Goal: Task Accomplishment & Management: Manage account settings

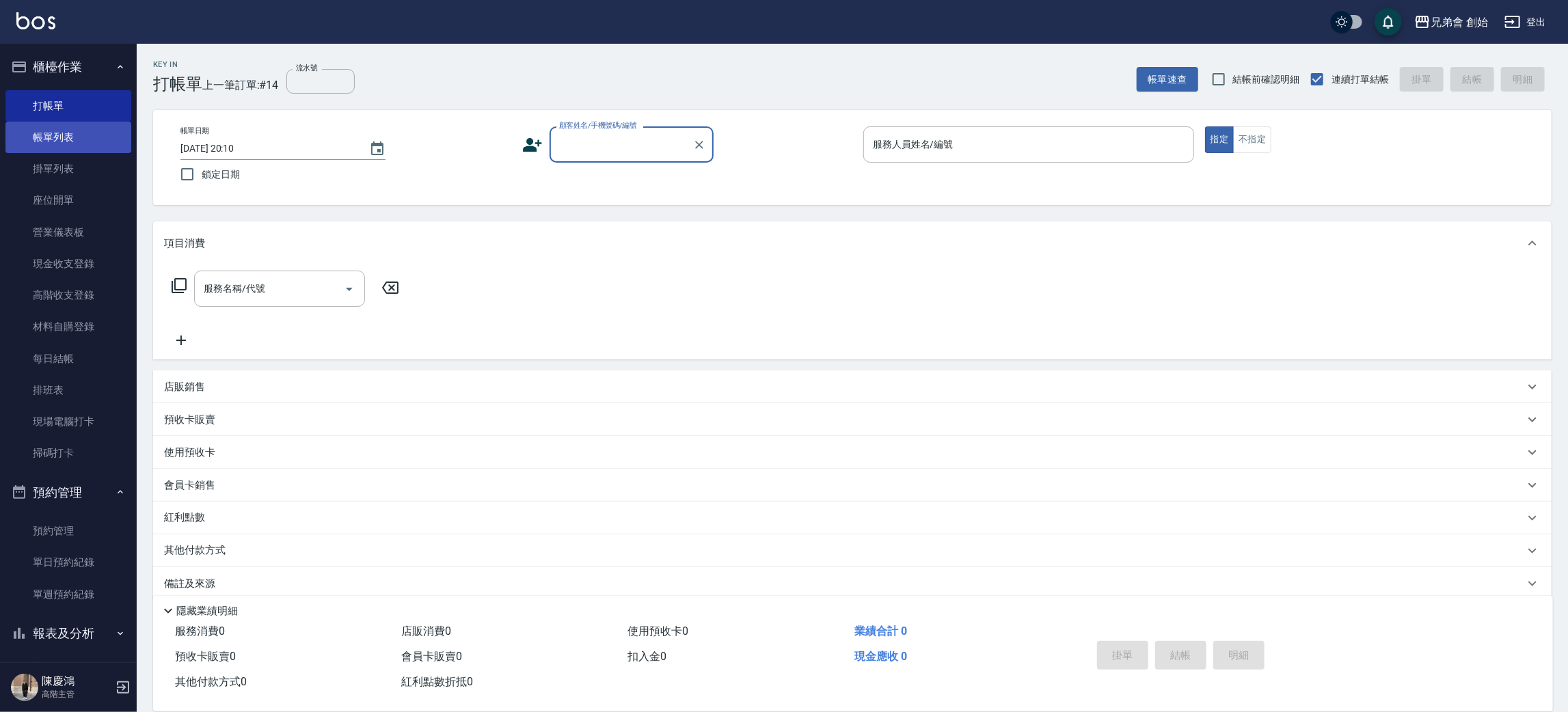
click at [88, 139] on link "帳單列表" at bounding box center [68, 138] width 126 height 32
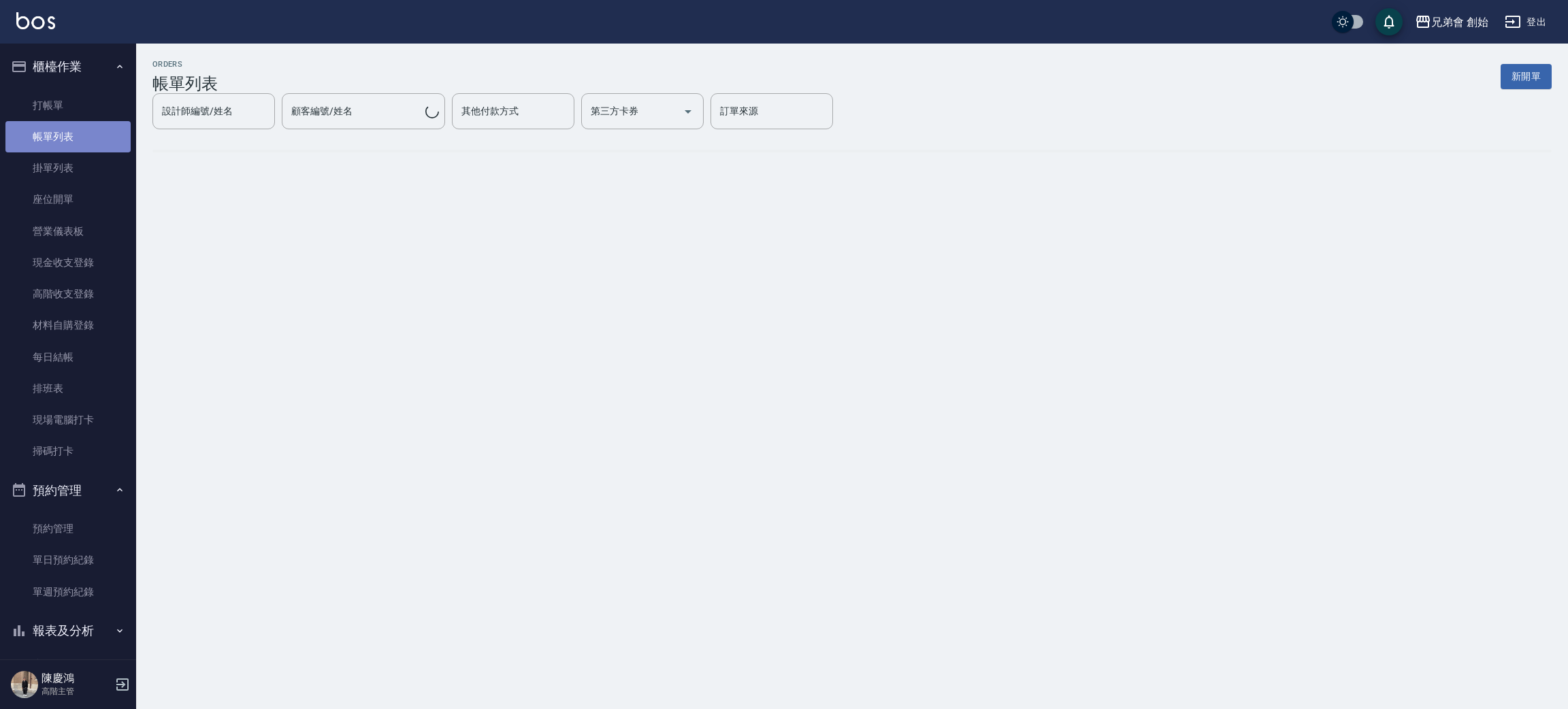
click at [87, 138] on link "帳單列表" at bounding box center [68, 137] width 125 height 32
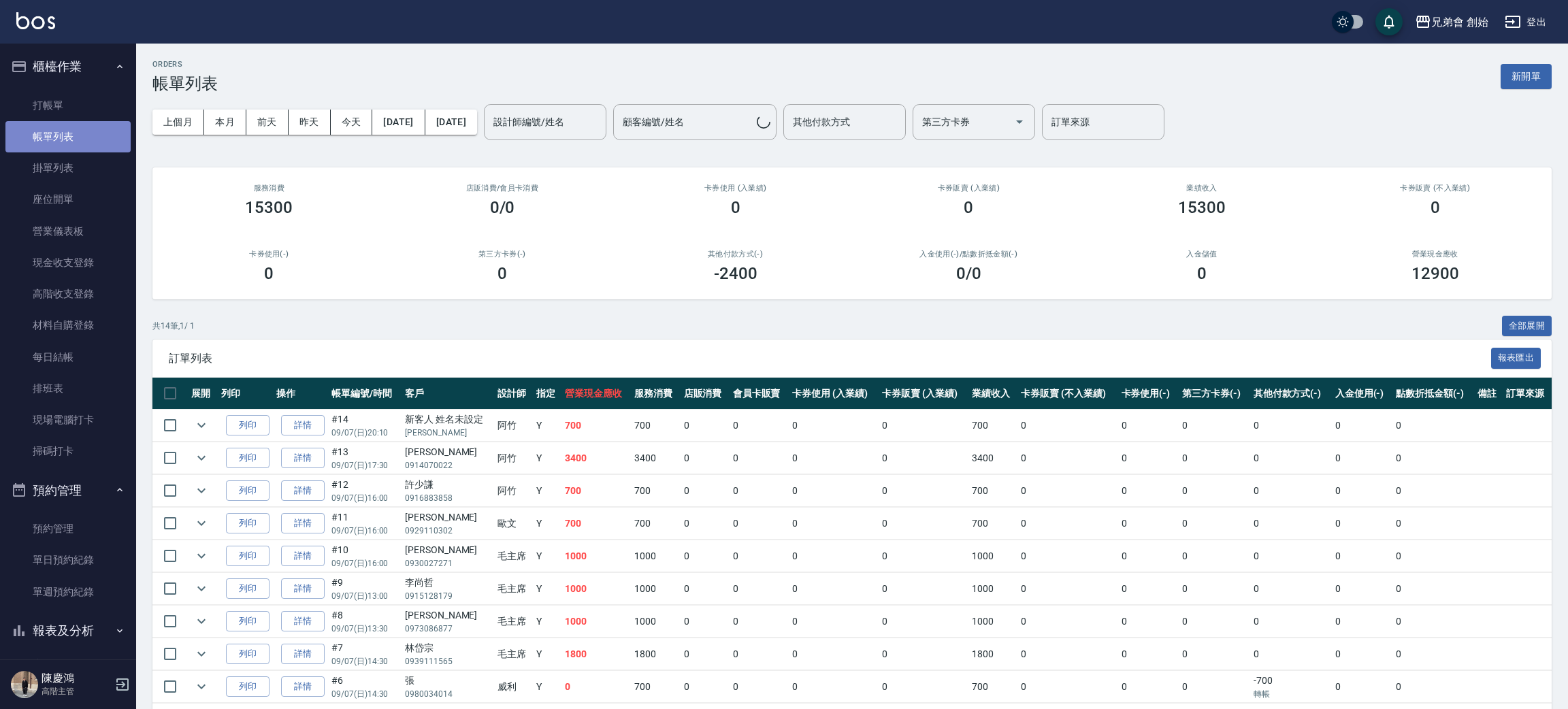
click at [87, 138] on link "帳單列表" at bounding box center [68, 137] width 125 height 32
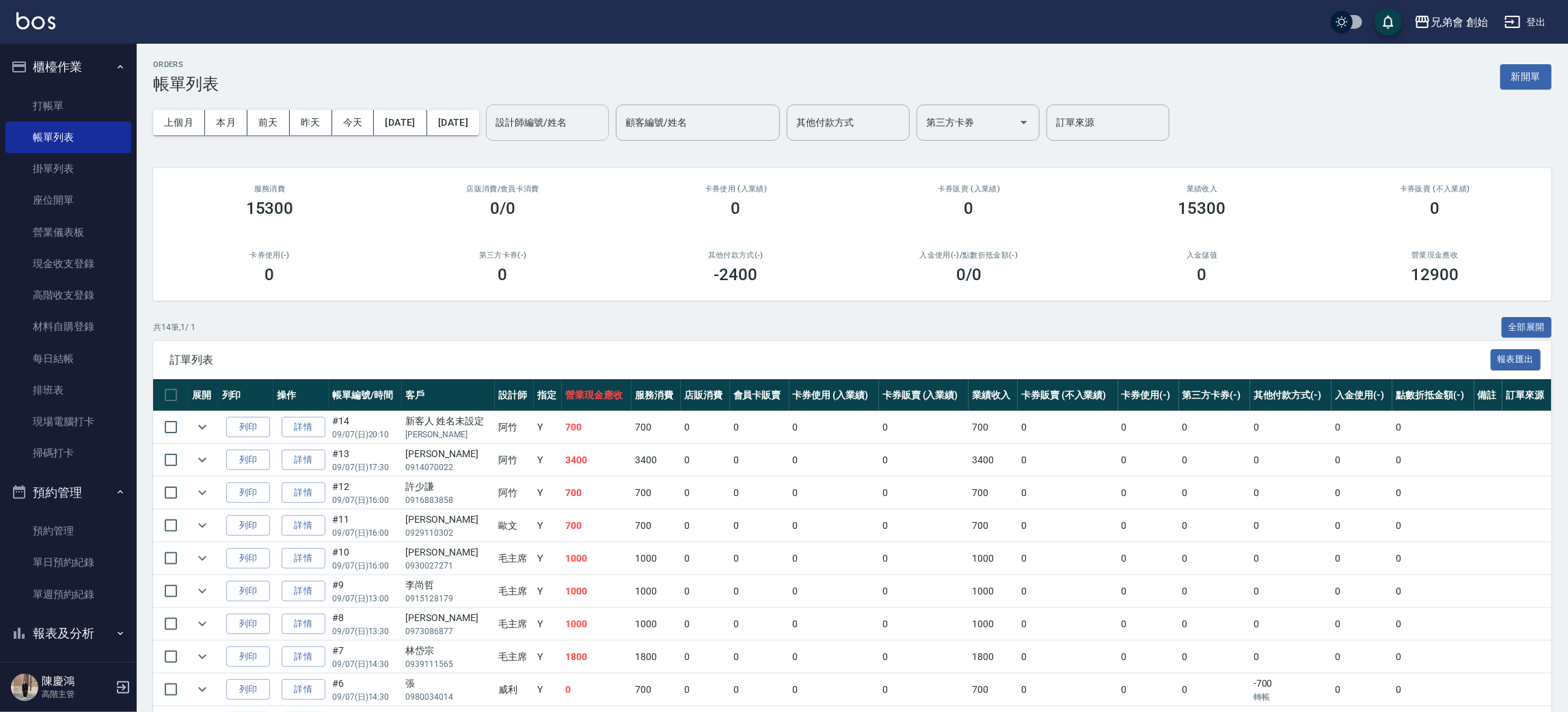
click at [603, 121] on input "設計師編號/姓名" at bounding box center [547, 122] width 111 height 24
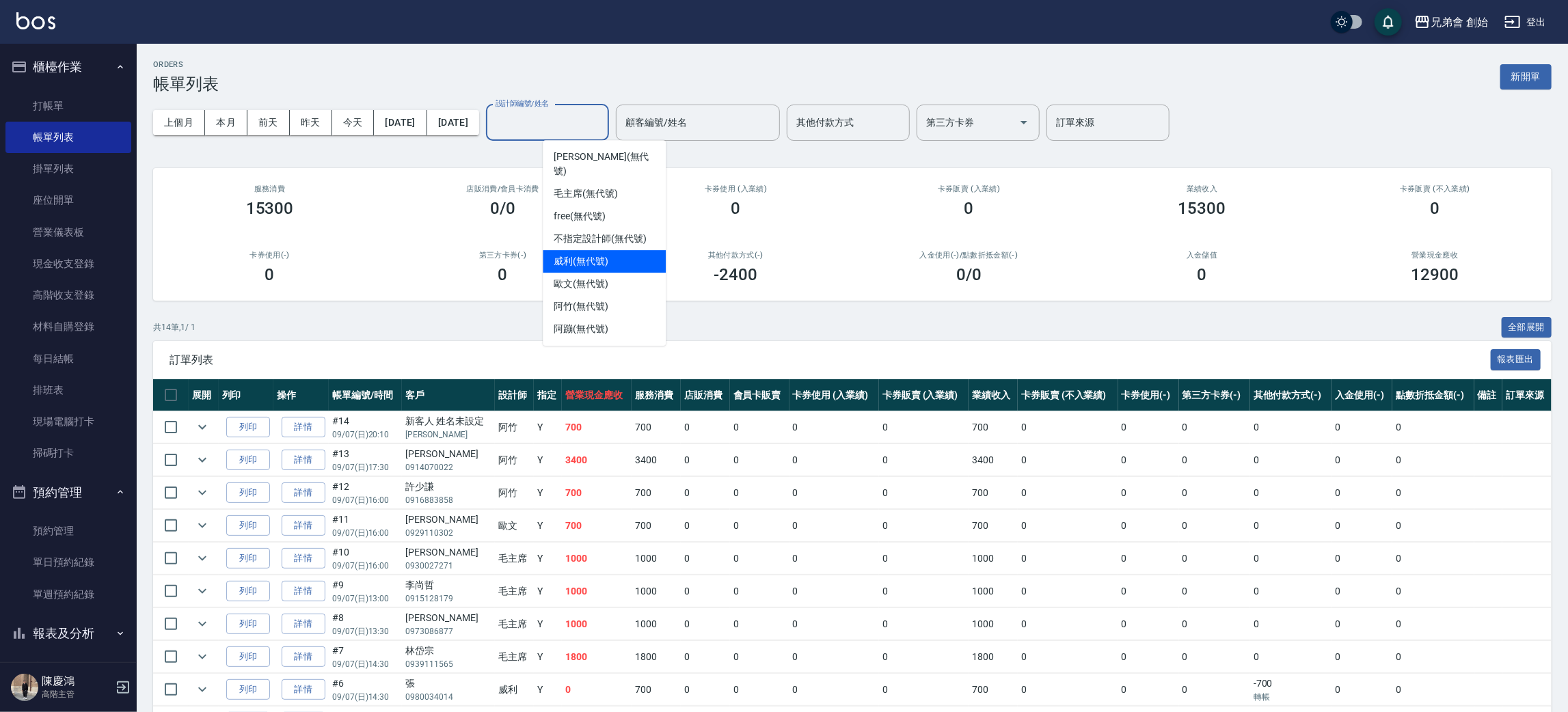
click at [617, 250] on div "威利 (無代號)" at bounding box center [604, 261] width 123 height 22
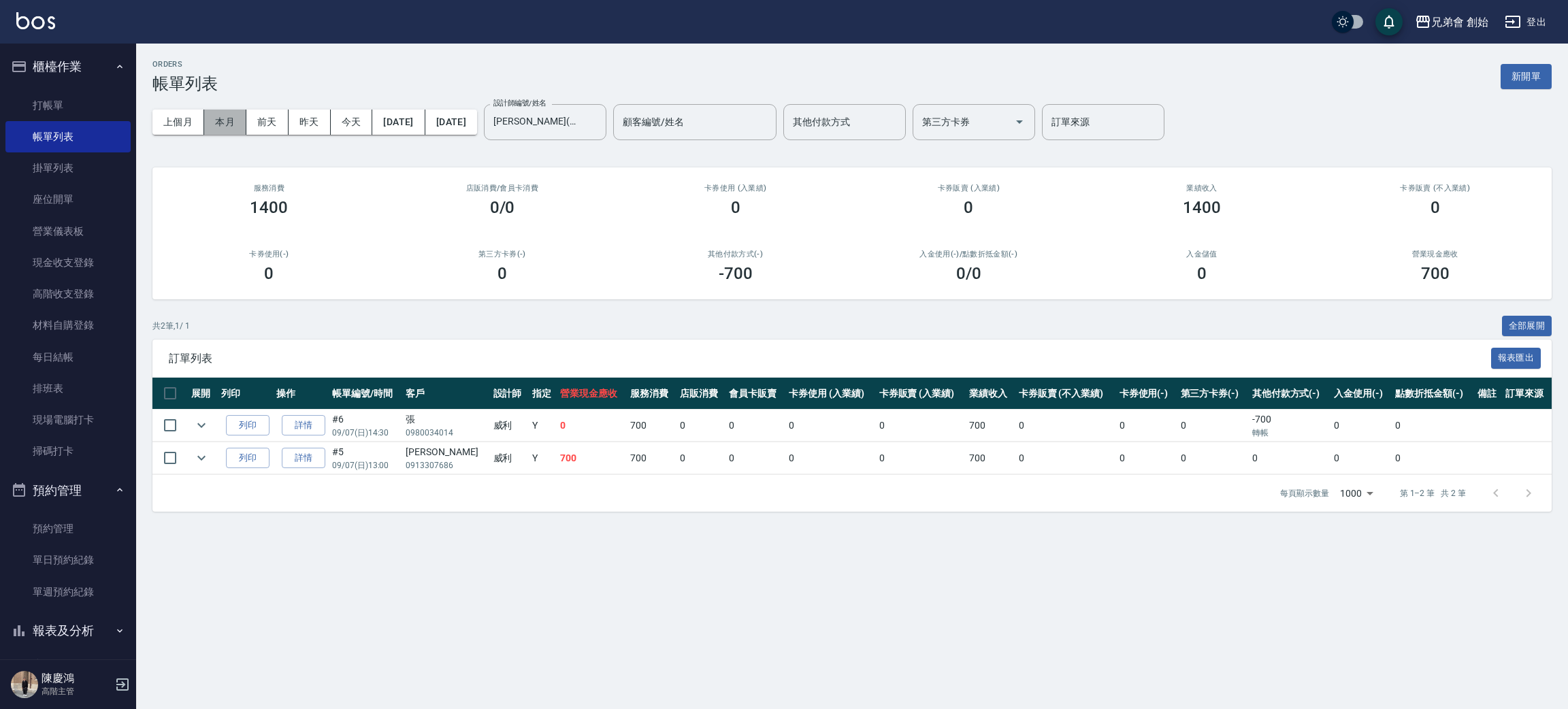
click at [228, 123] on button "本月" at bounding box center [225, 122] width 42 height 25
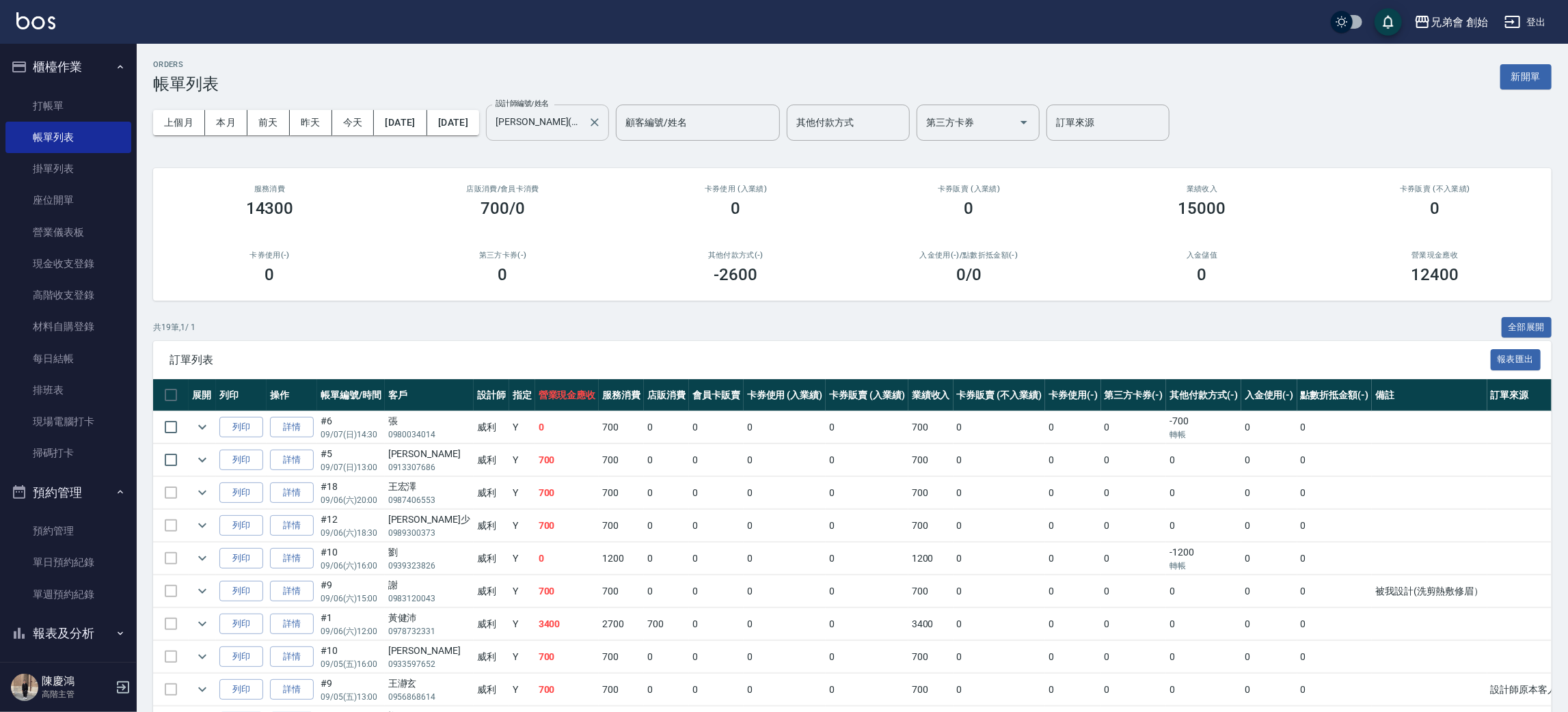
click at [581, 132] on input "威利(無代號)" at bounding box center [537, 122] width 90 height 24
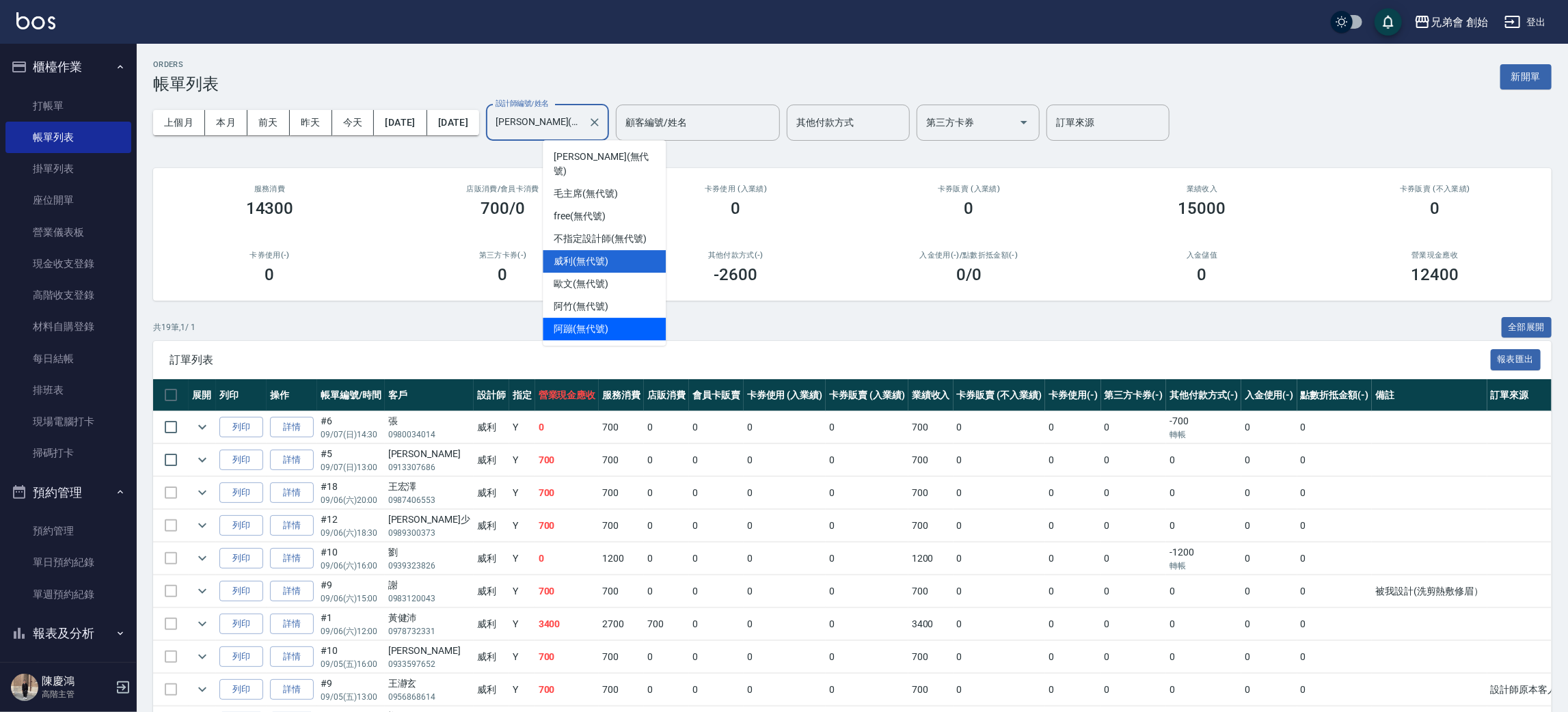
click at [588, 322] on span "阿蹦 (無代號)" at bounding box center [581, 329] width 55 height 14
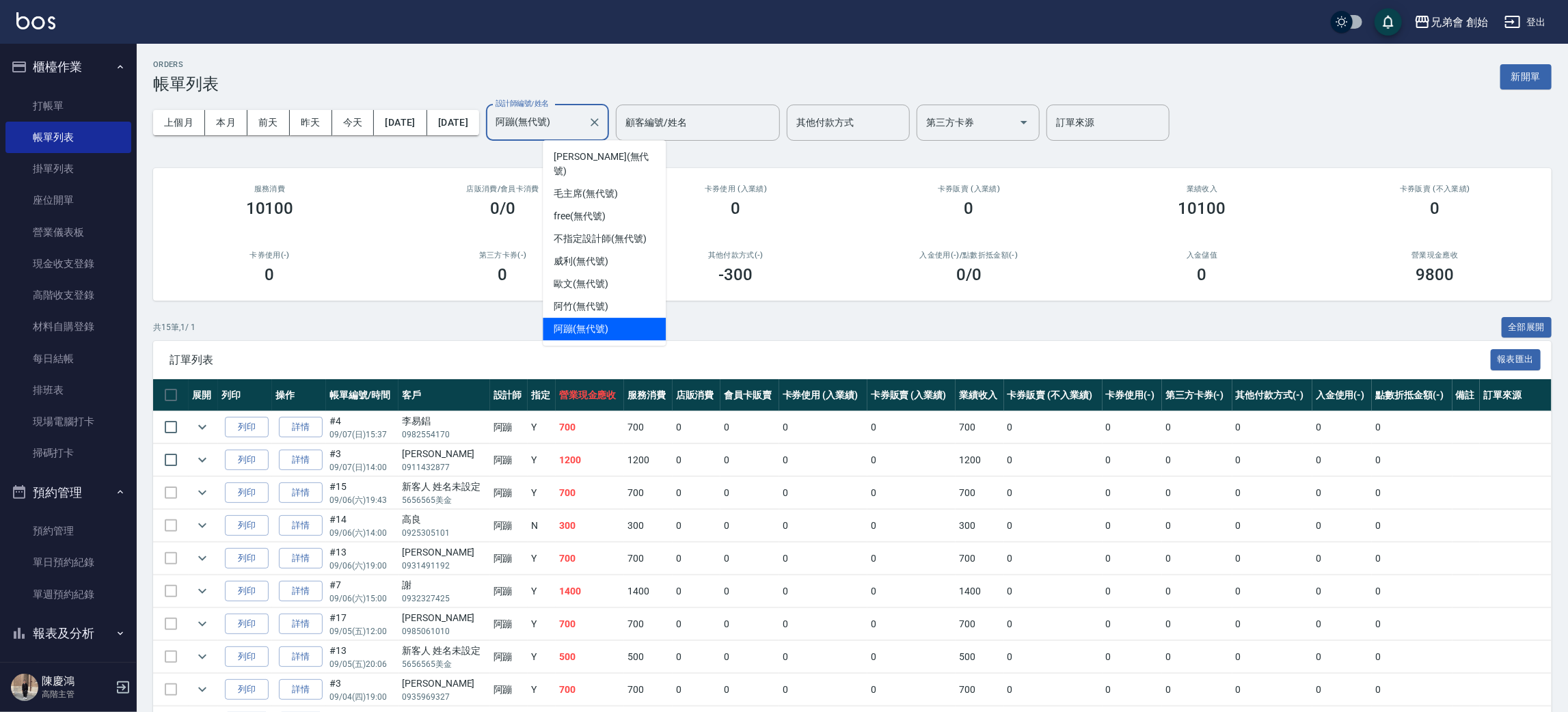
click at [583, 117] on input "阿蹦(無代號)" at bounding box center [537, 122] width 90 height 24
click at [619, 295] on div "阿竹 (無代號)" at bounding box center [604, 306] width 123 height 22
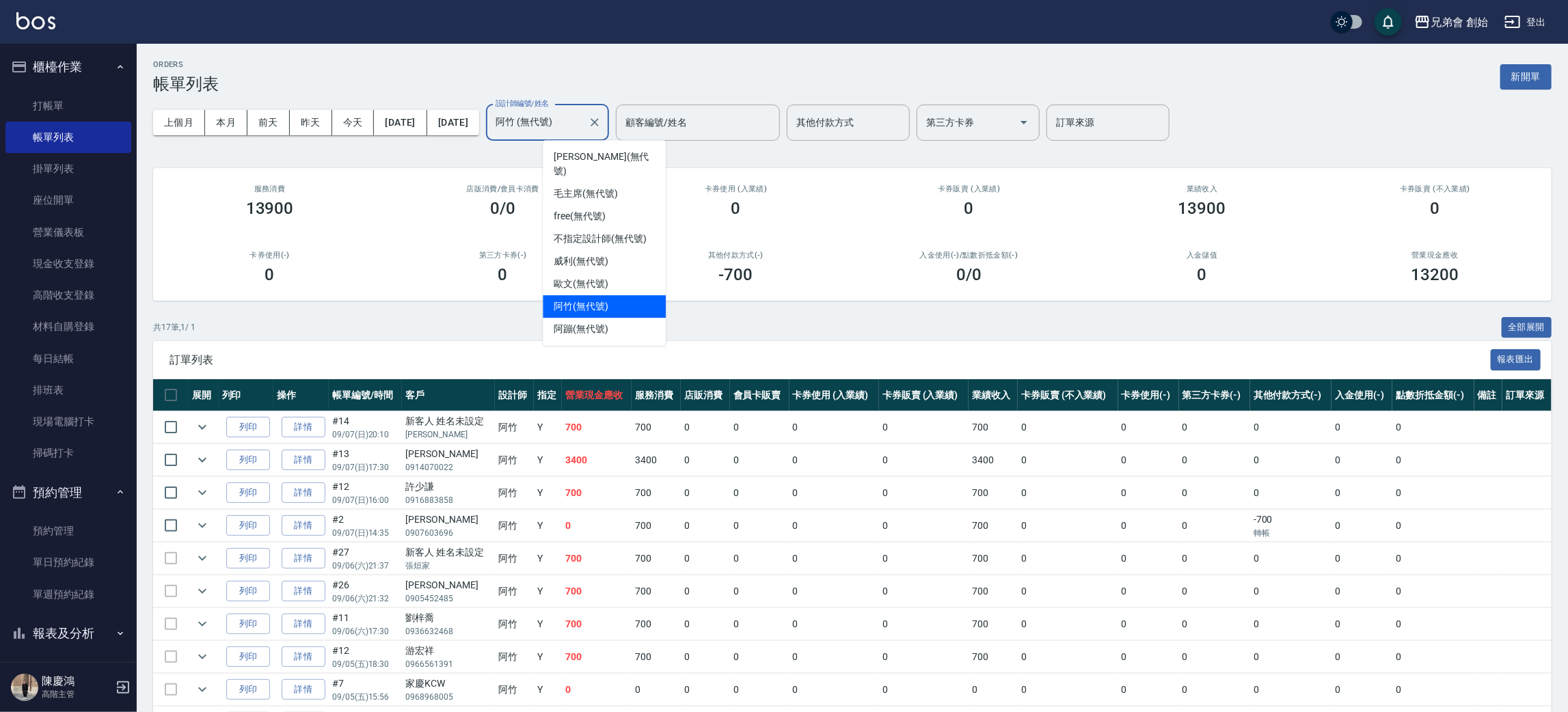
click at [583, 128] on input "阿竹 (無代號)" at bounding box center [537, 122] width 90 height 24
click at [601, 276] on span "歐文 (無代號)" at bounding box center [581, 284] width 55 height 14
type input "歐文(無代號)"
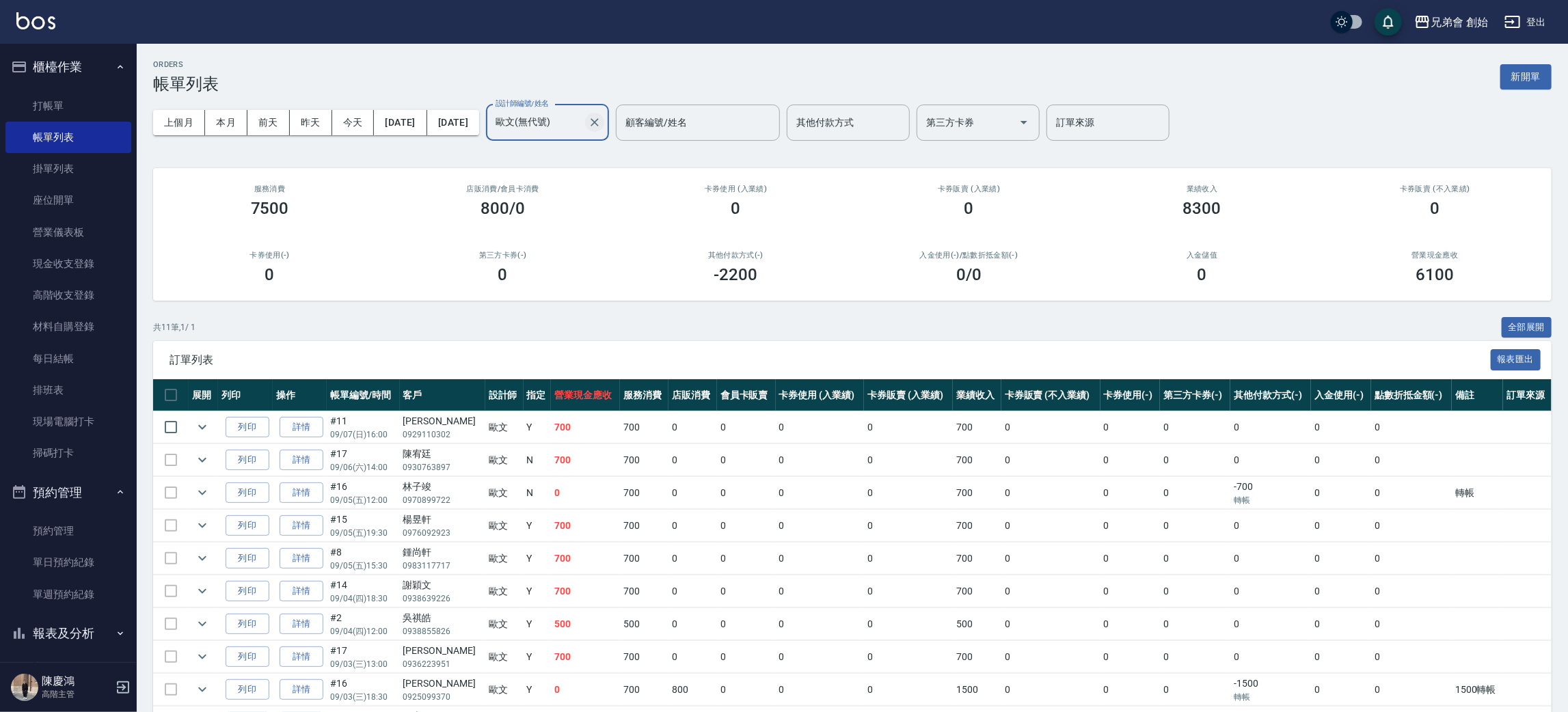
click at [604, 129] on button "Clear" at bounding box center [594, 122] width 19 height 19
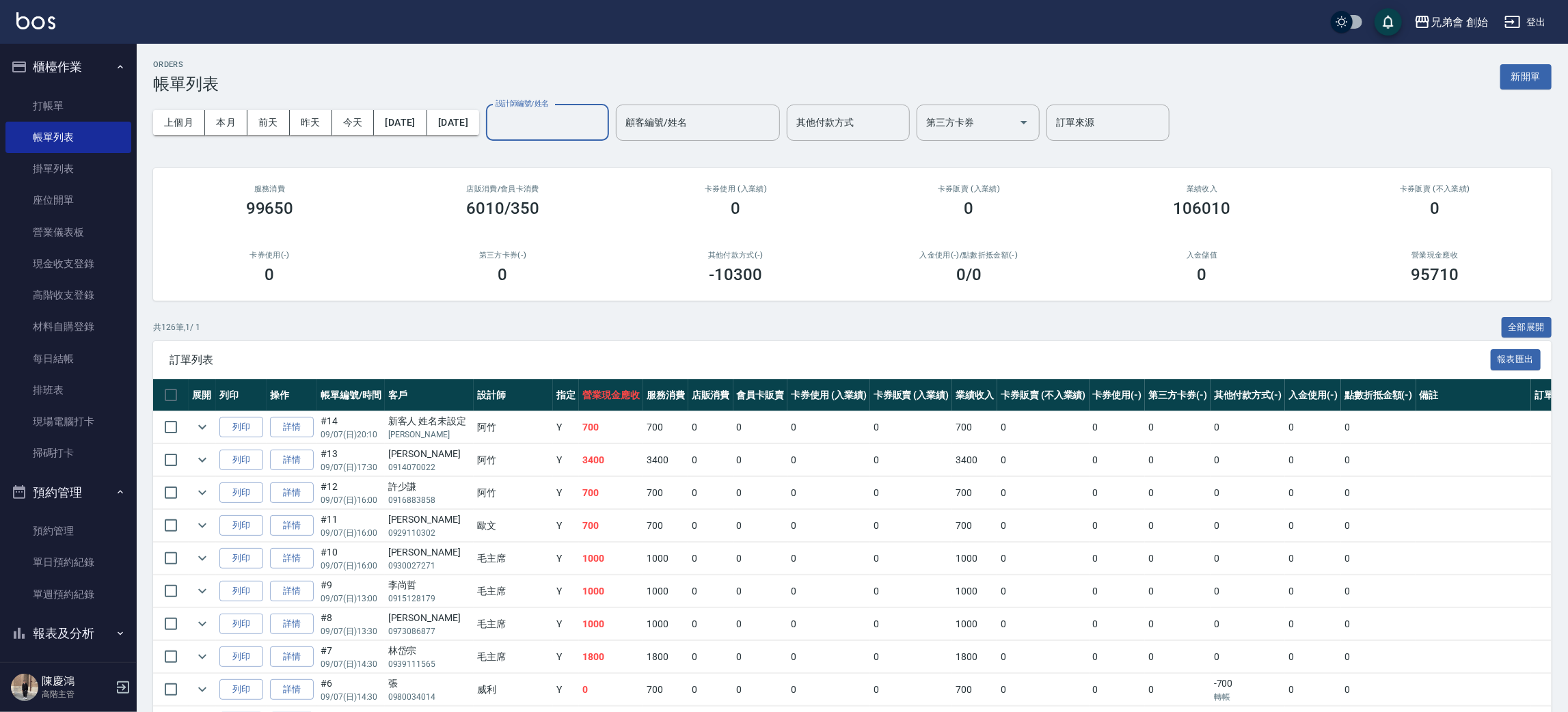
click at [596, 141] on div "上個月 本月 前天 昨天 今天 2025/09/01 2025/09/30 設計師編號/姓名 設計師編號/姓名 顧客編號/姓名 顧客編號/姓名 其他付款方式 …" at bounding box center [853, 122] width 1399 height 58
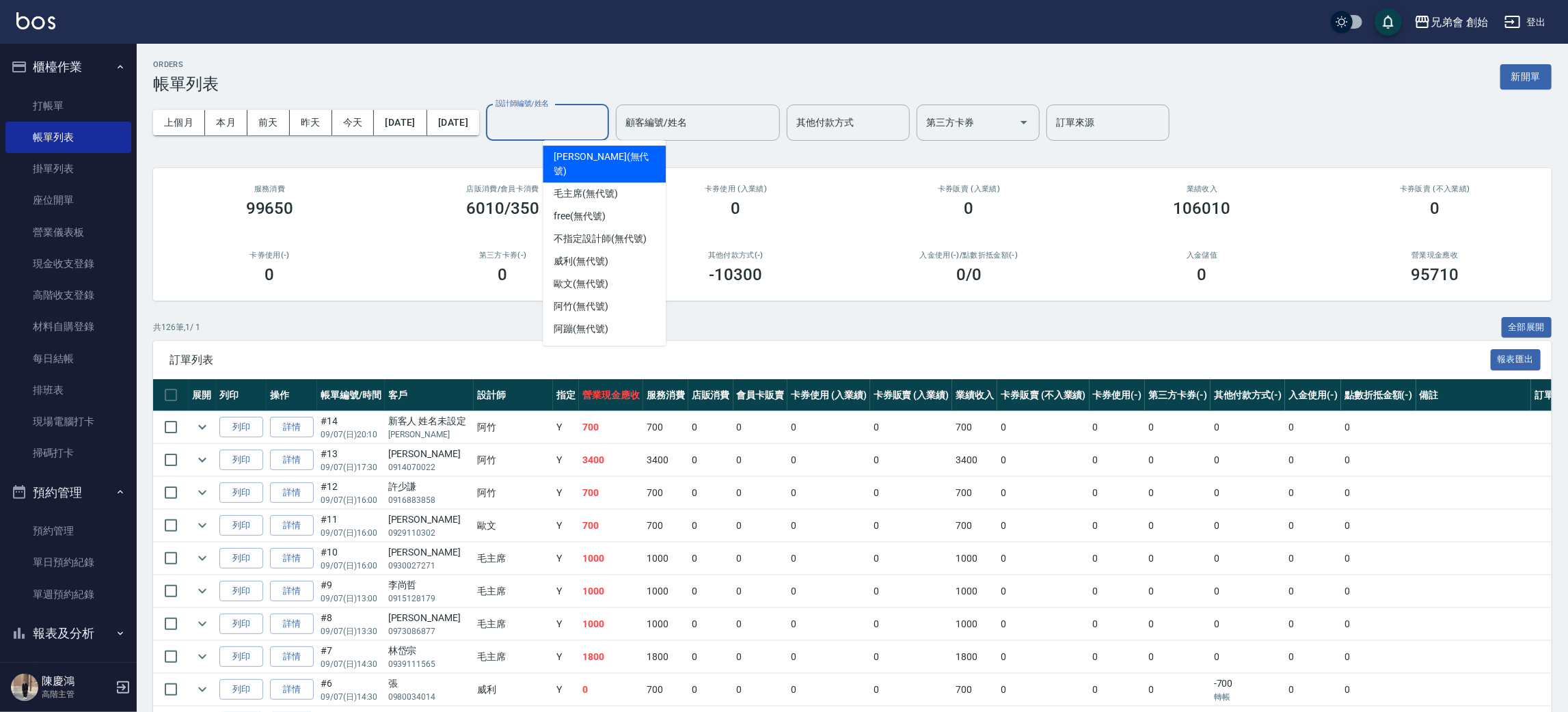
click at [596, 127] on input "設計師編號/姓名" at bounding box center [547, 122] width 111 height 24
click at [596, 254] on span "威利 (無代號)" at bounding box center [581, 261] width 55 height 14
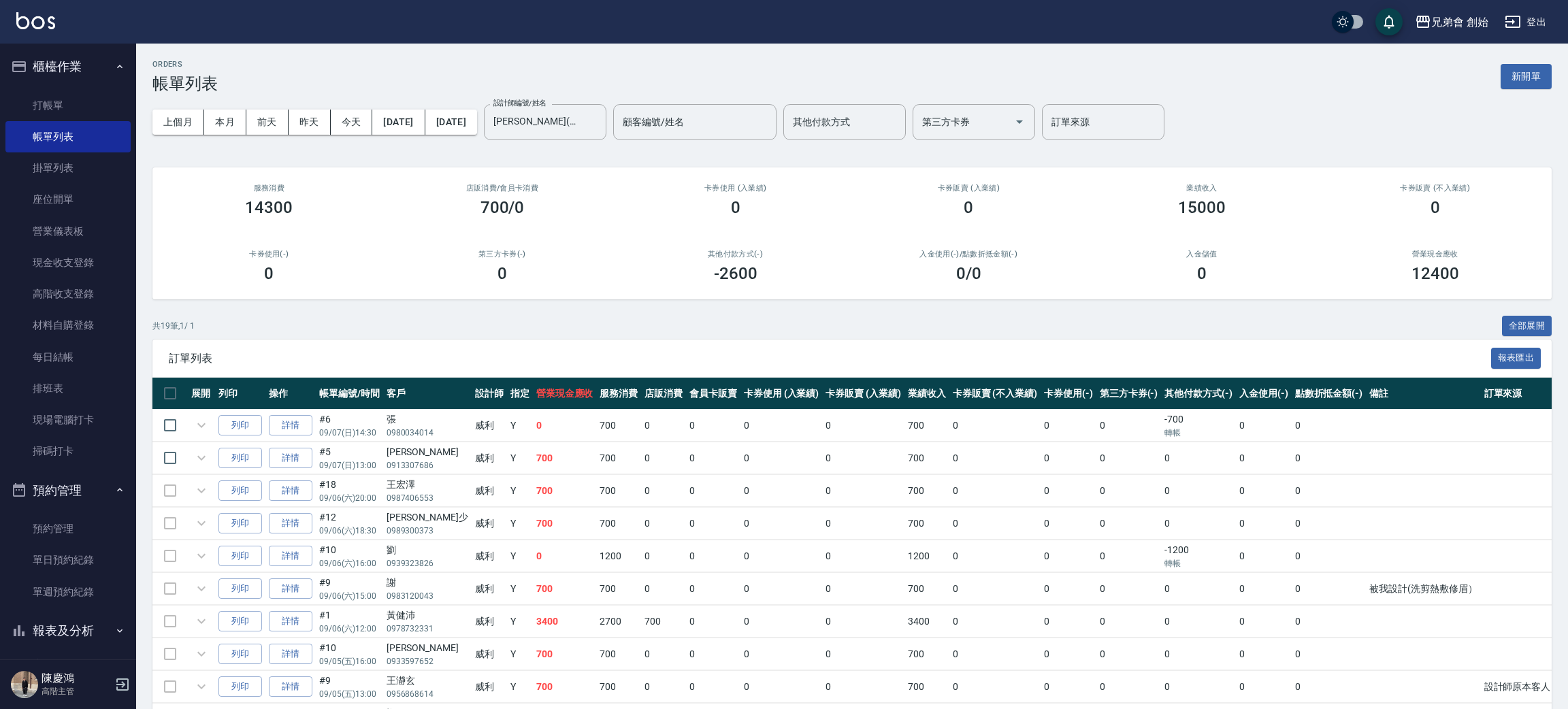
click at [346, 65] on div "ORDERS 帳單列表 新開單" at bounding box center [852, 77] width 1399 height 34
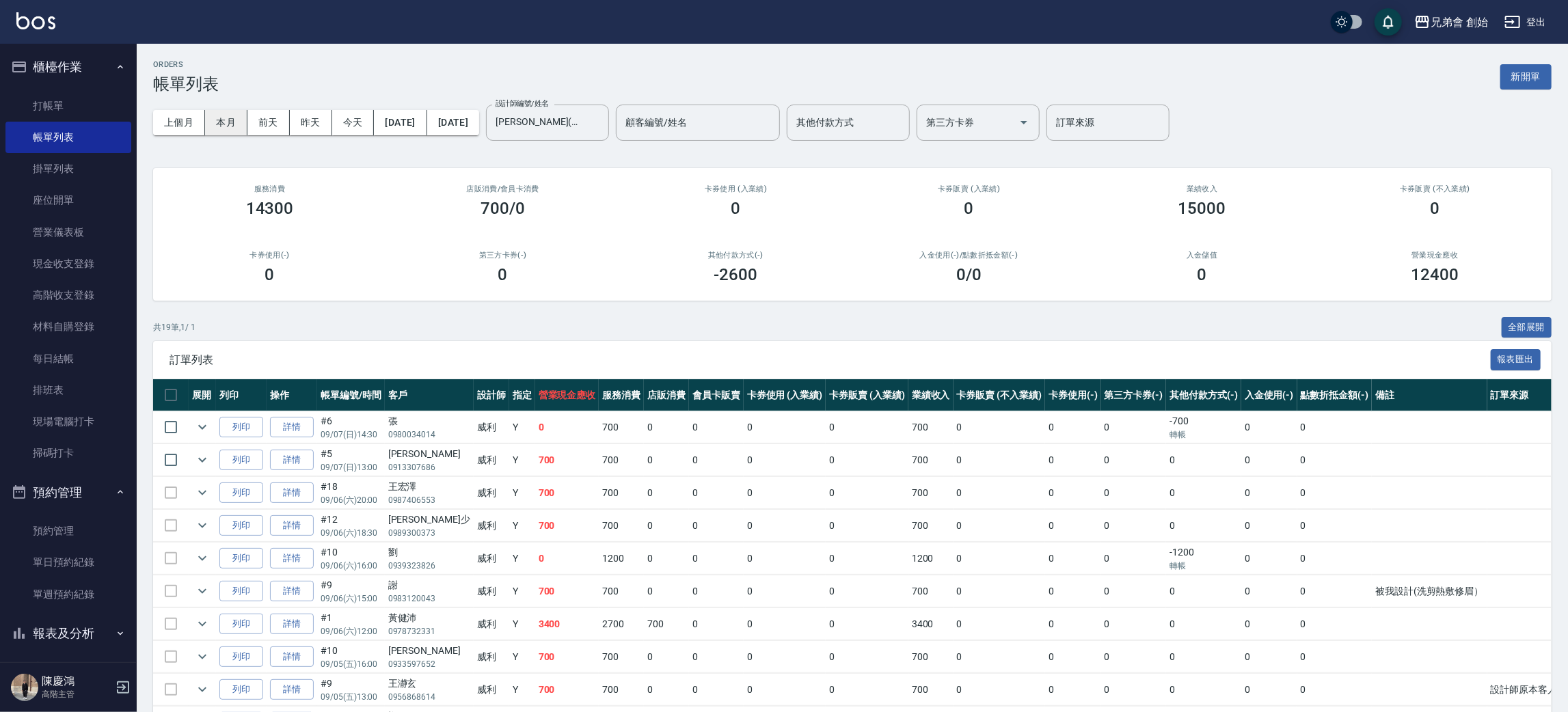
click at [229, 117] on button "本月" at bounding box center [226, 122] width 42 height 25
click at [350, 119] on button "今天" at bounding box center [353, 122] width 42 height 25
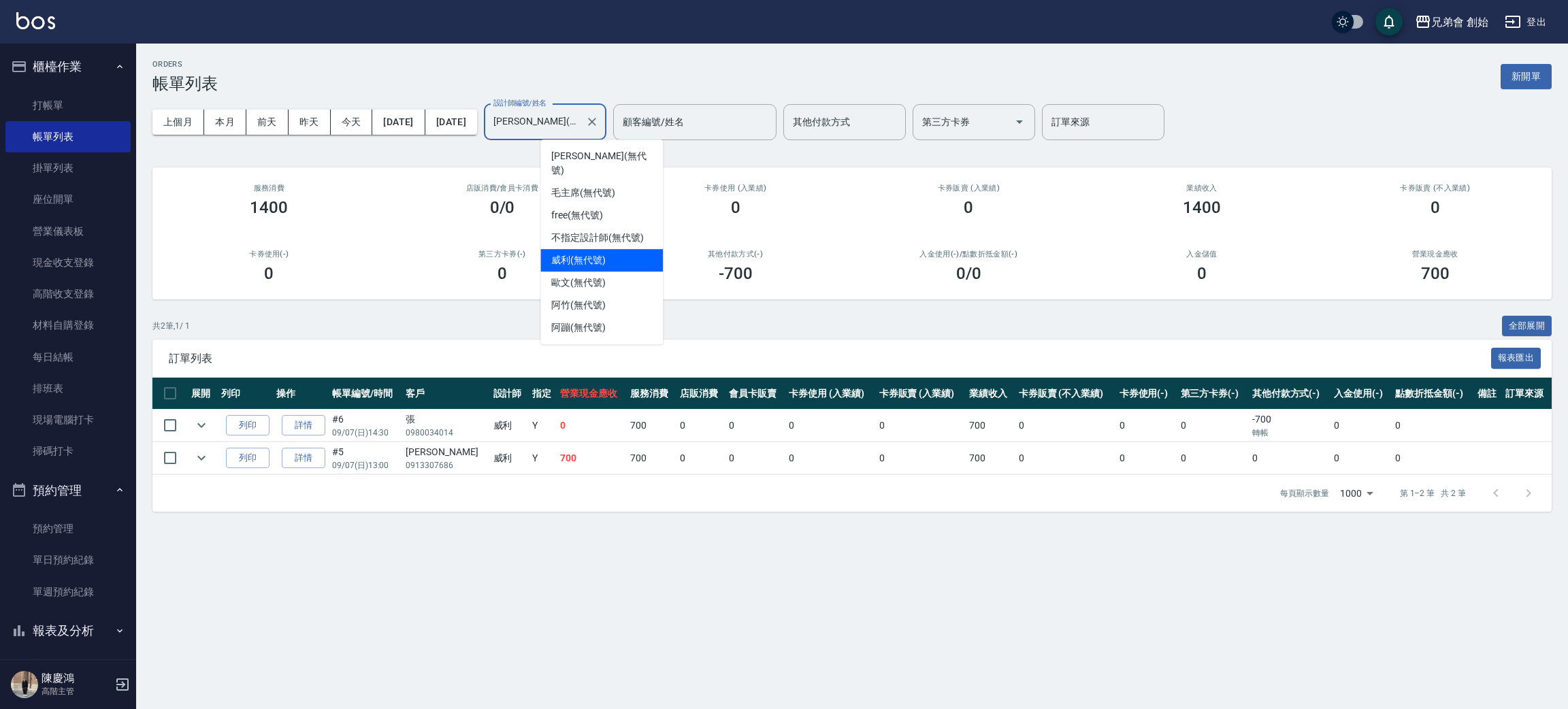
click at [579, 113] on input "威利(無代號)" at bounding box center [534, 122] width 90 height 24
click at [611, 316] on div "阿蹦 (無代號)" at bounding box center [602, 327] width 123 height 22
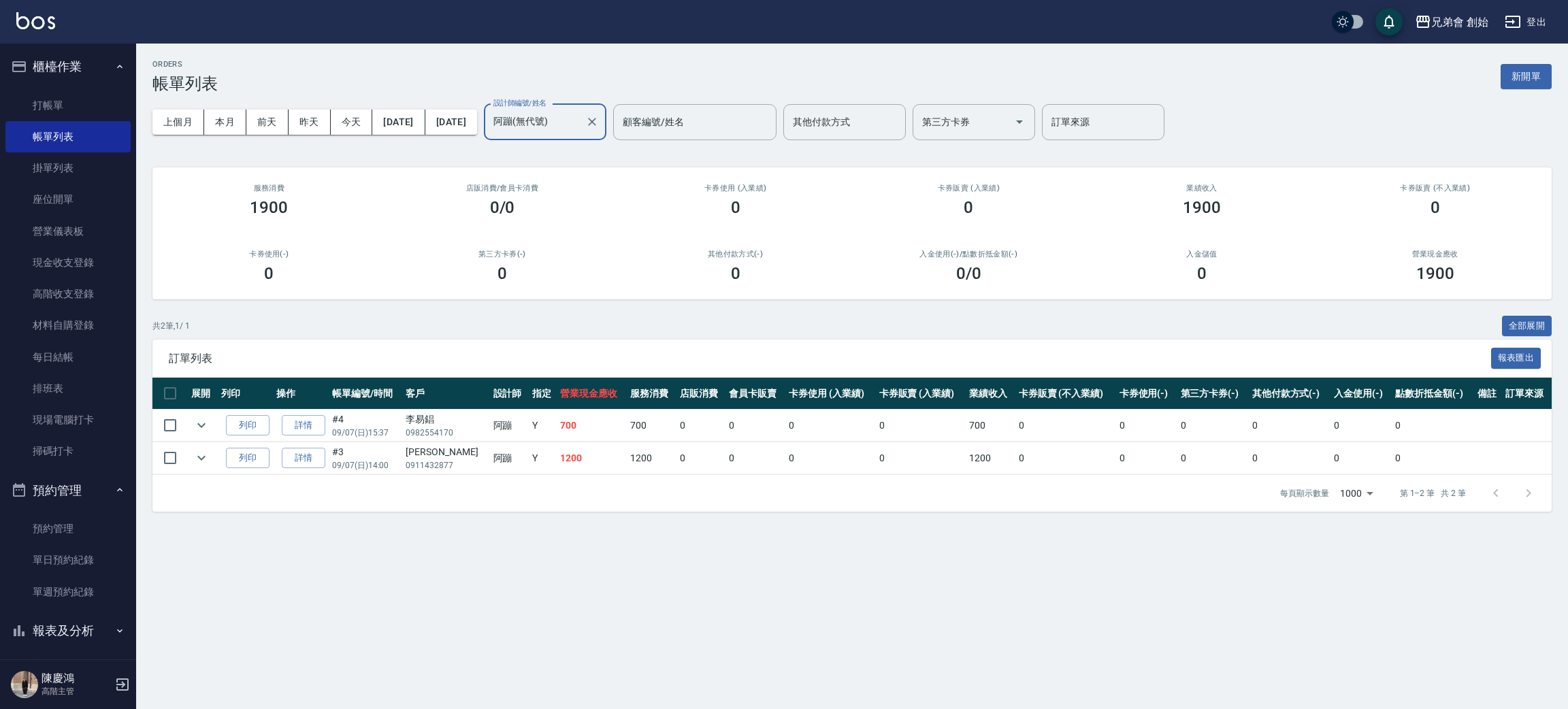
click at [580, 122] on input "阿蹦(無代號)" at bounding box center [534, 122] width 90 height 24
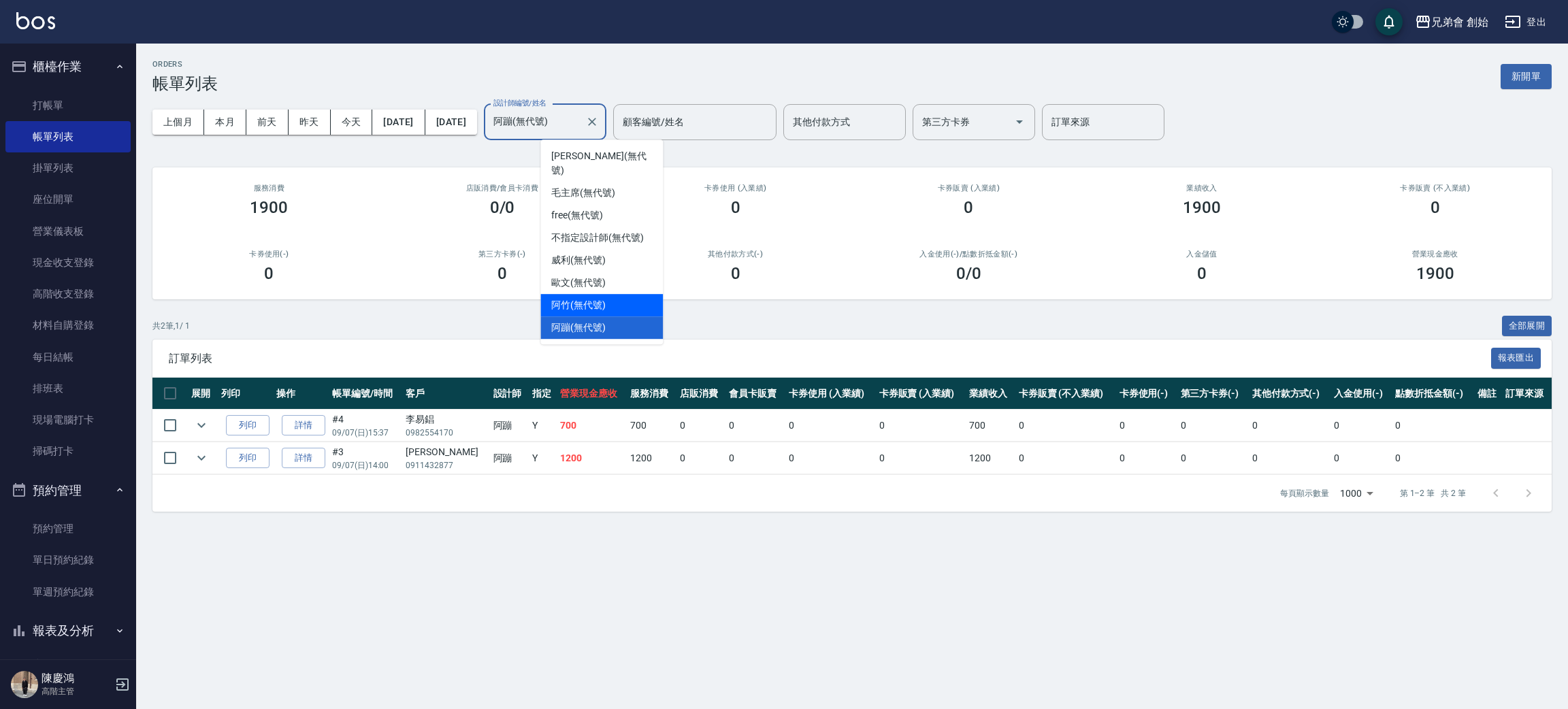
click at [591, 298] on span "阿竹 (無代號)" at bounding box center [579, 305] width 54 height 14
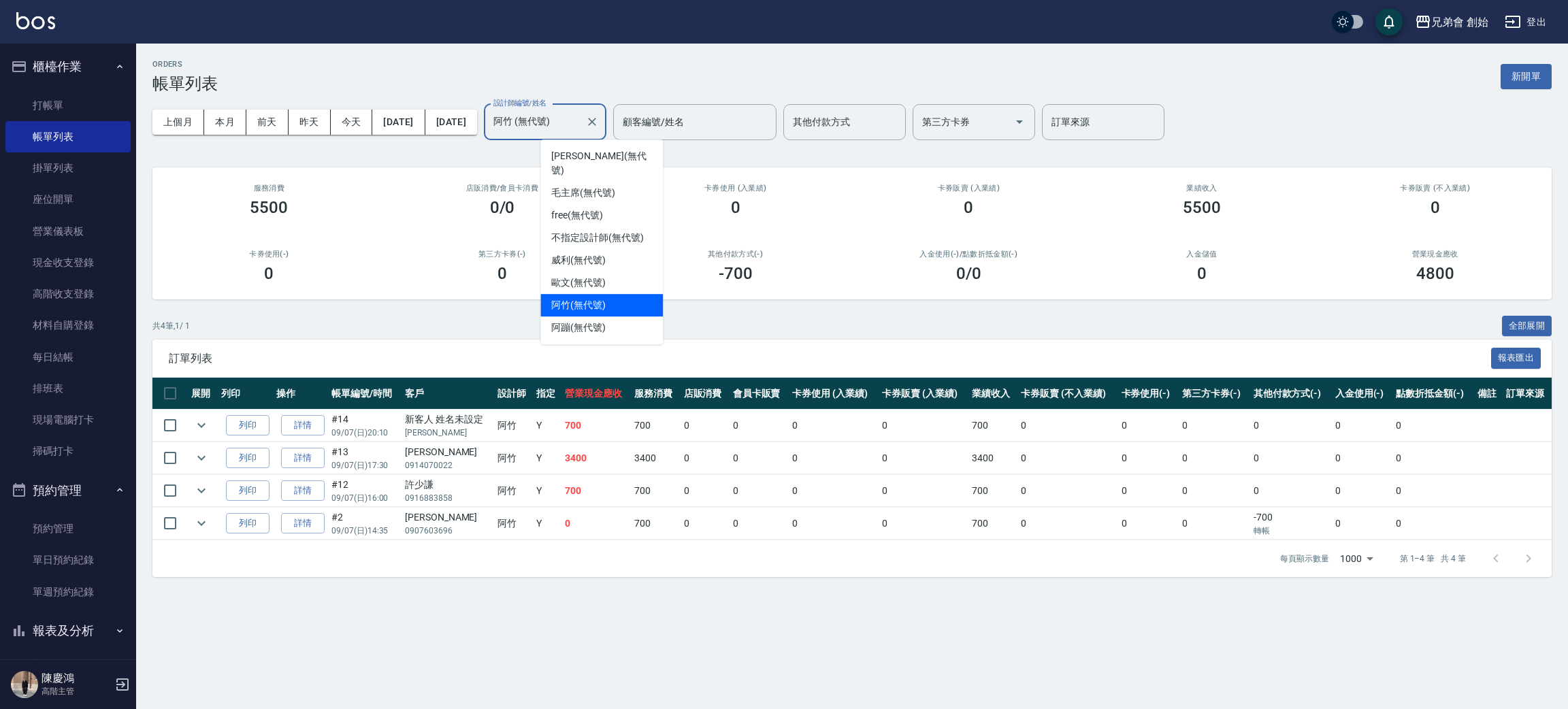
click at [580, 113] on input "阿竹 (無代號)" at bounding box center [534, 122] width 90 height 24
click at [591, 275] on span "歐文 (無代號)" at bounding box center [579, 282] width 54 height 14
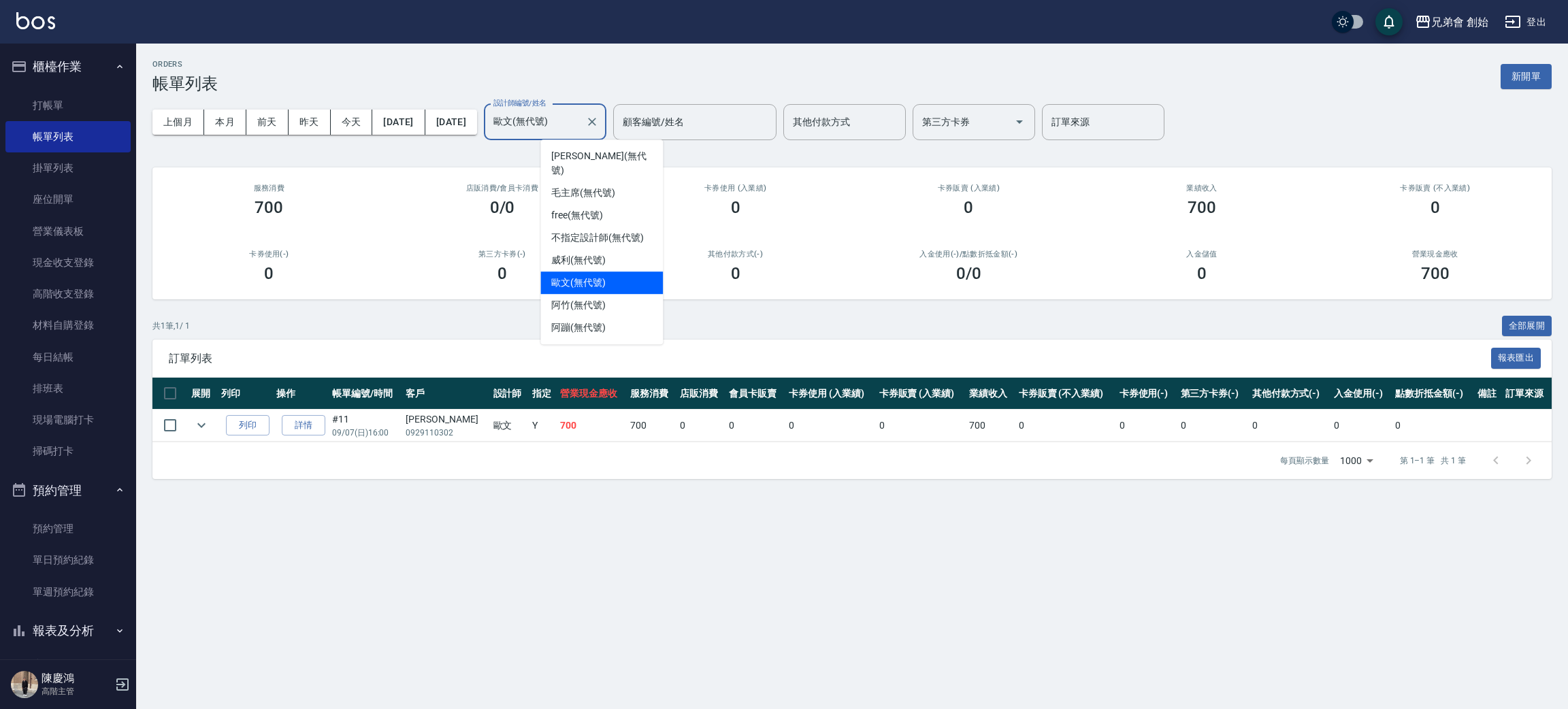
click at [580, 114] on input "歐文(無代號)" at bounding box center [534, 122] width 90 height 24
click at [619, 204] on div "free (無代號)" at bounding box center [602, 215] width 123 height 22
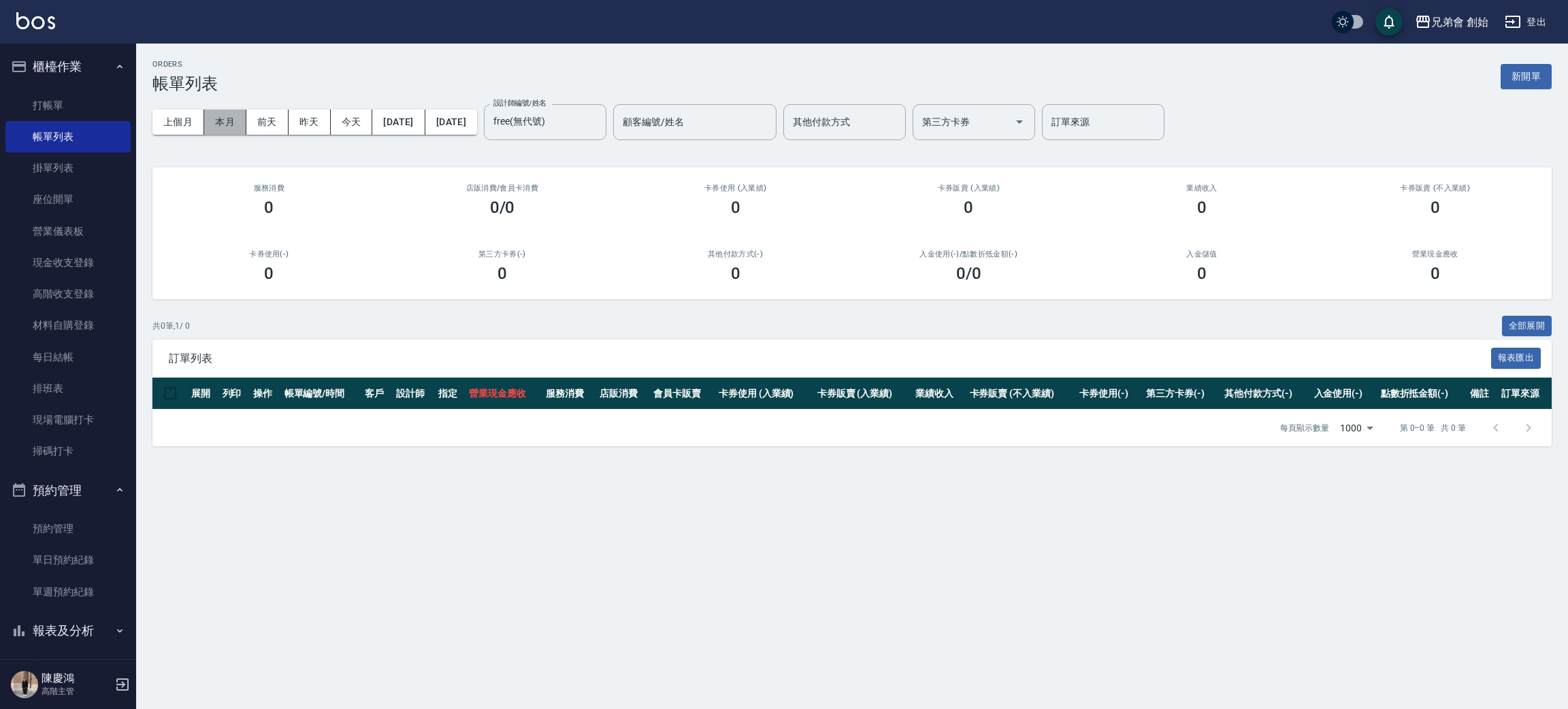
click at [236, 128] on button "本月" at bounding box center [225, 122] width 42 height 25
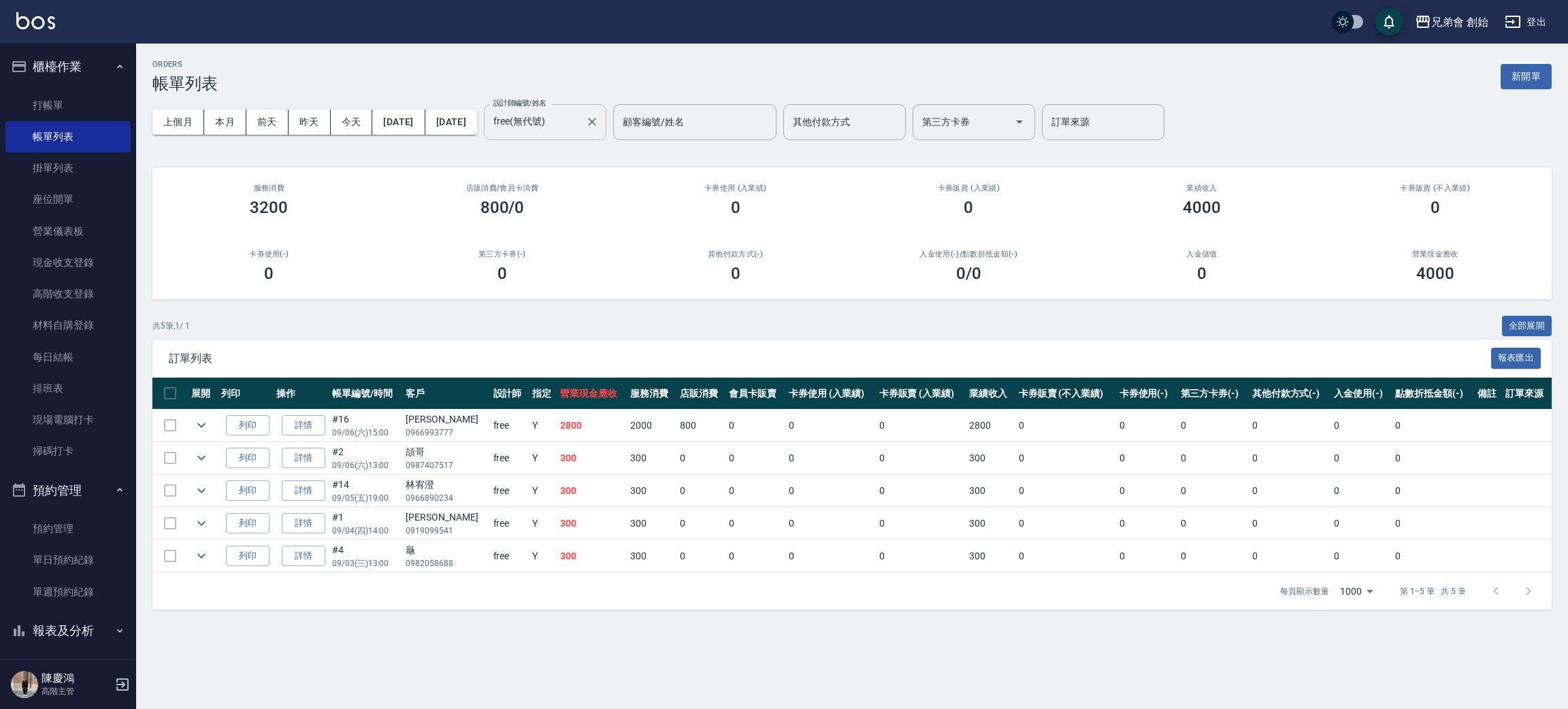
click at [580, 125] on input "free(無代號)" at bounding box center [534, 122] width 90 height 24
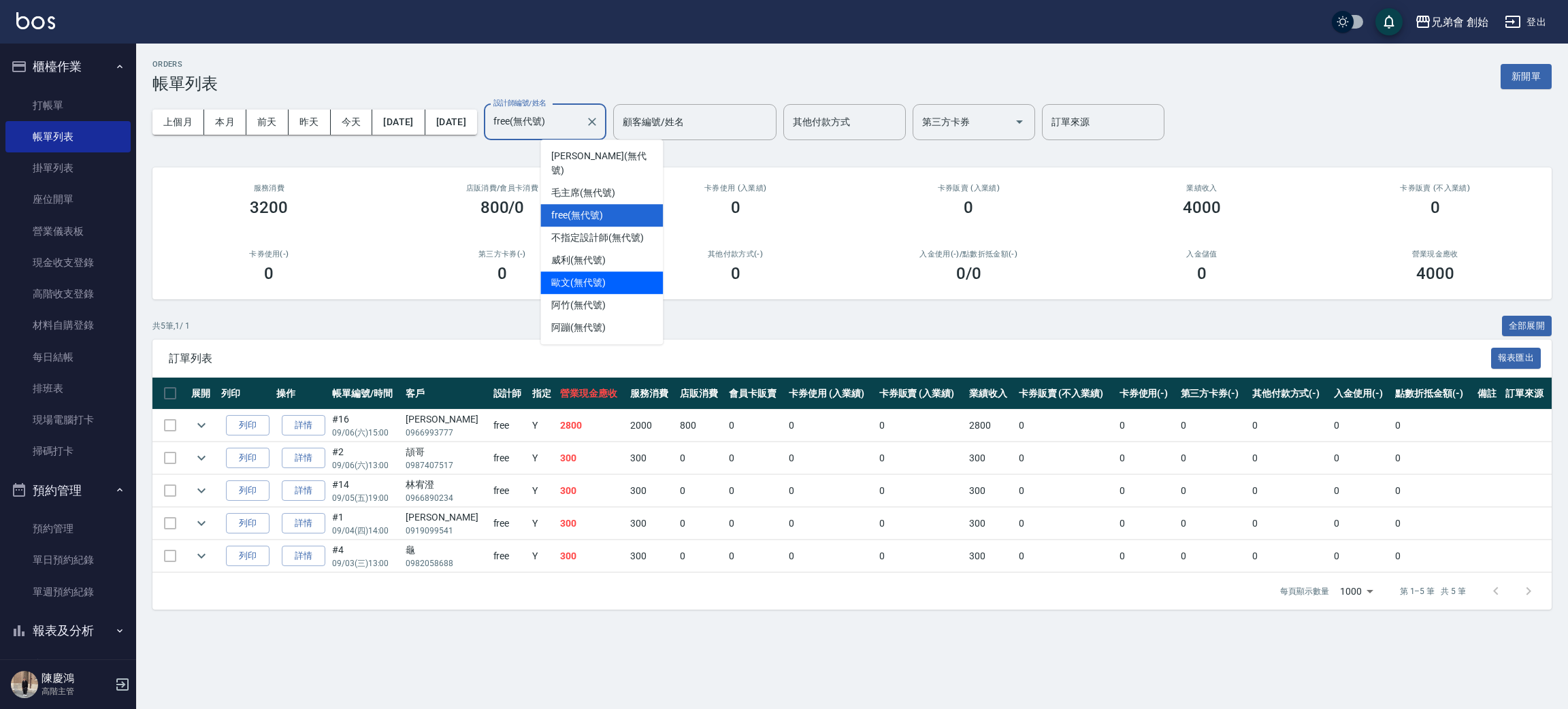
click at [594, 275] on span "歐文 (無代號)" at bounding box center [579, 282] width 54 height 14
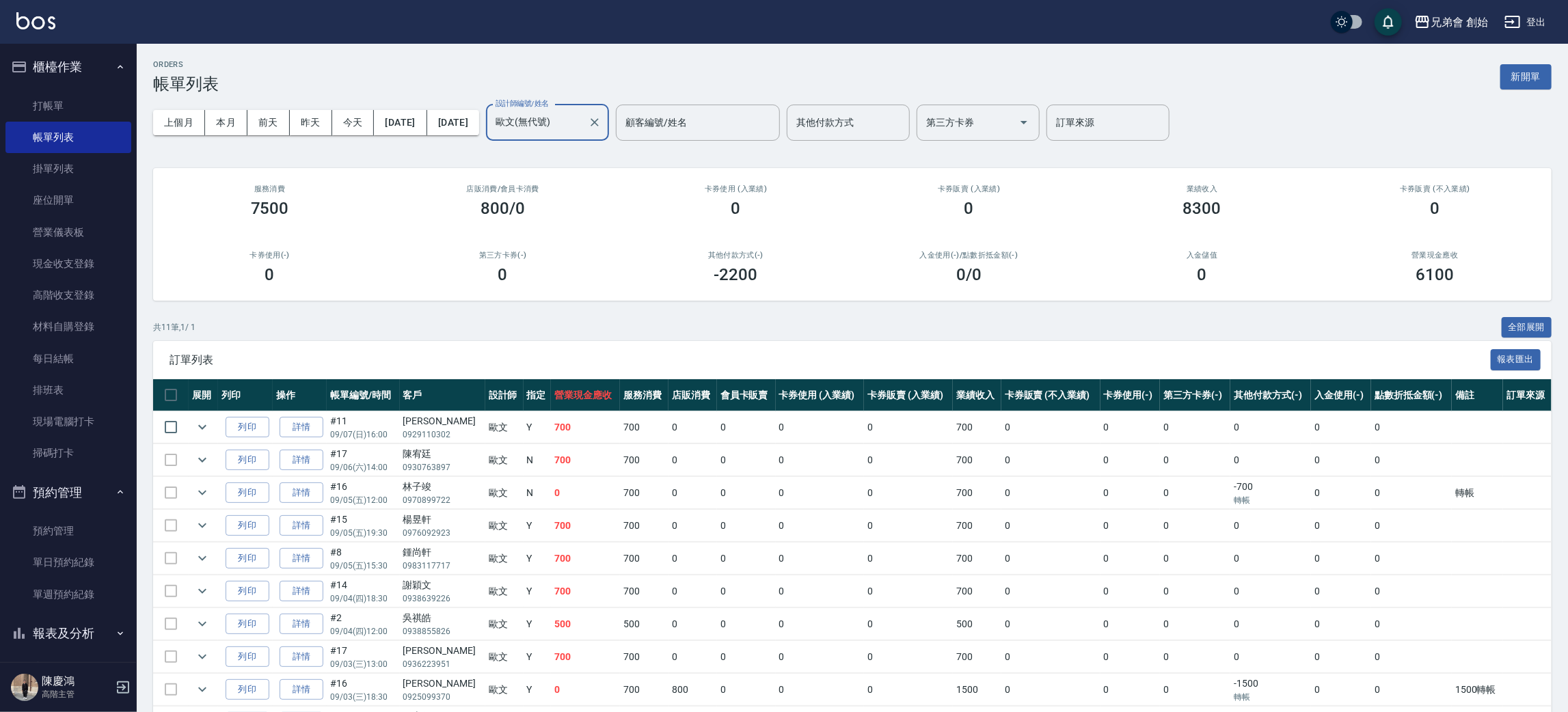
click at [575, 130] on input "歐文(無代號)" at bounding box center [537, 122] width 90 height 24
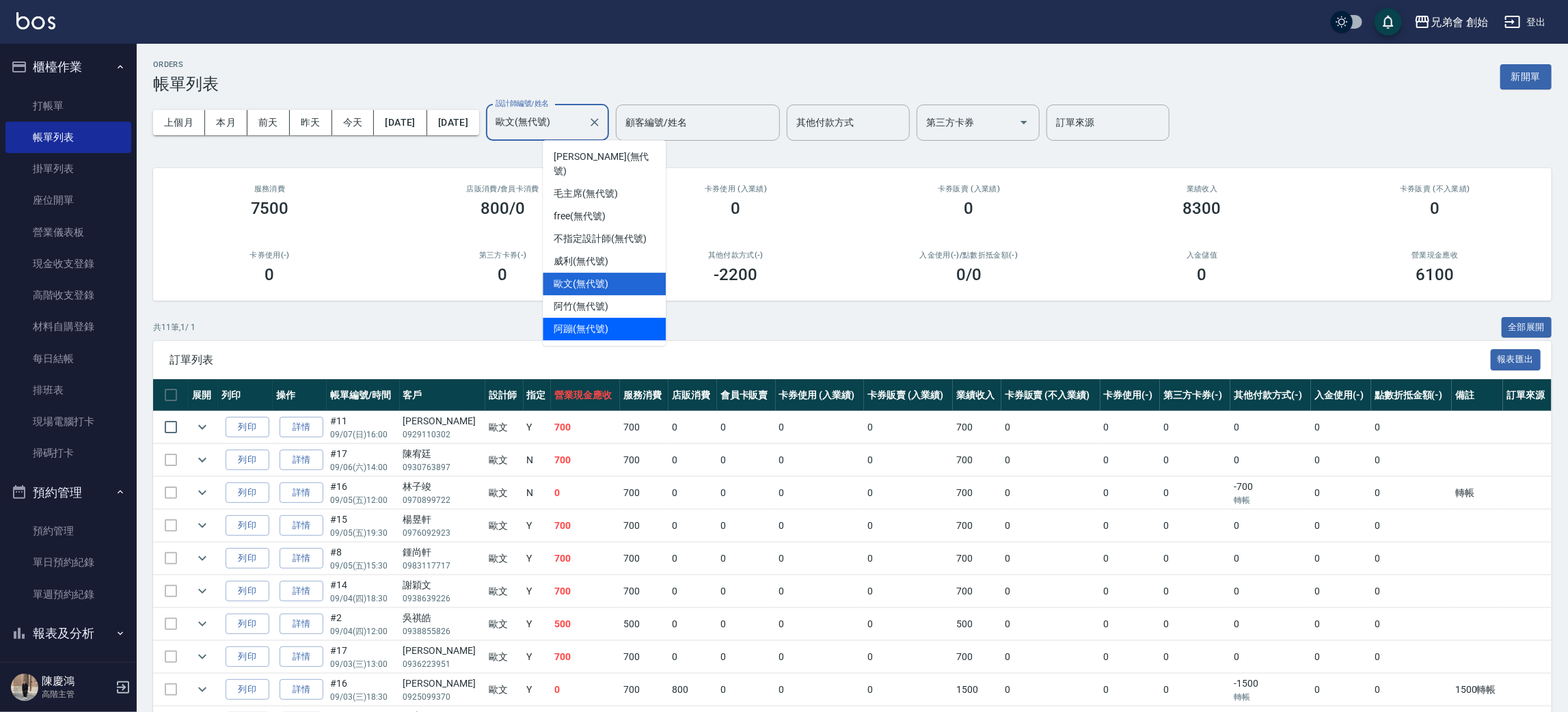
click at [601, 317] on div "阿蹦 (無代號)" at bounding box center [604, 328] width 123 height 22
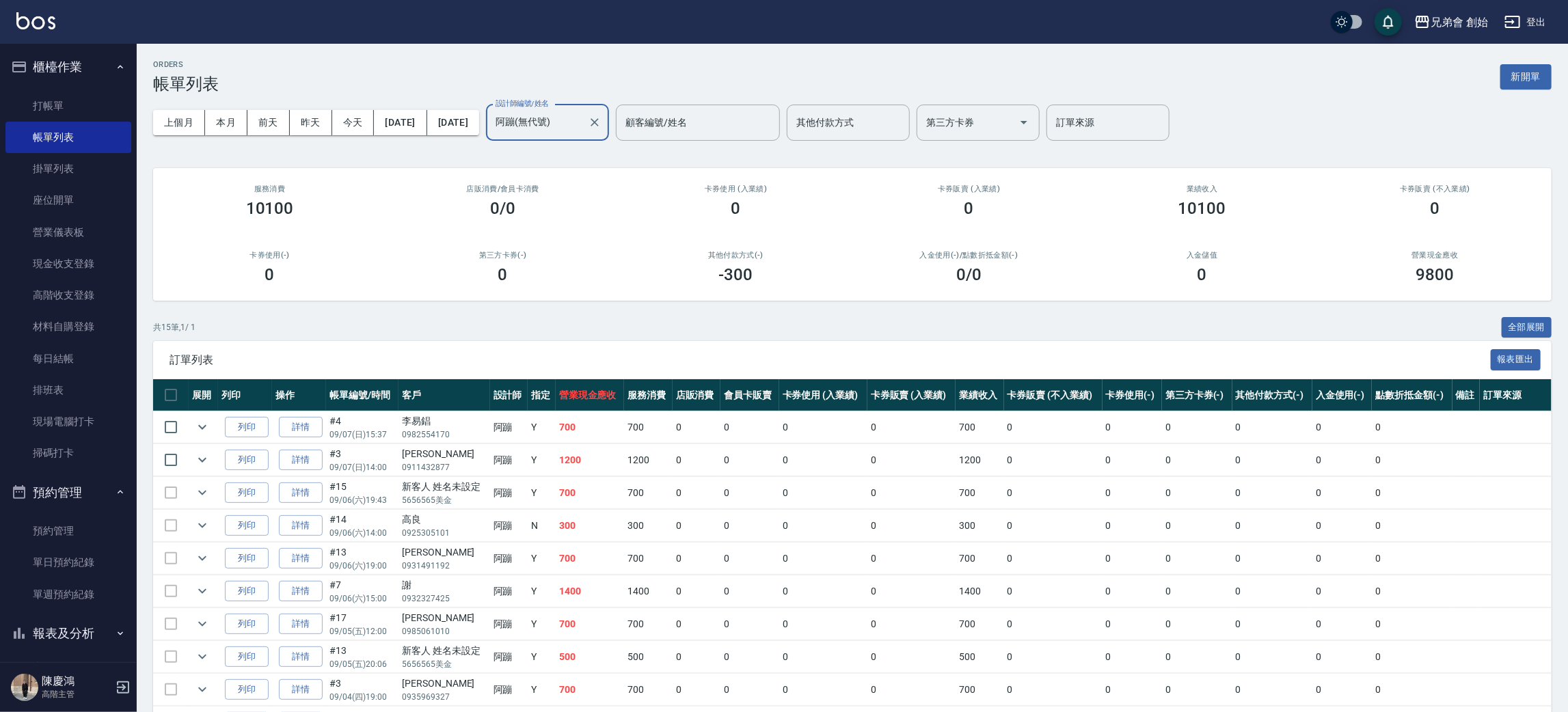
click at [583, 133] on input "阿蹦(無代號)" at bounding box center [537, 122] width 90 height 24
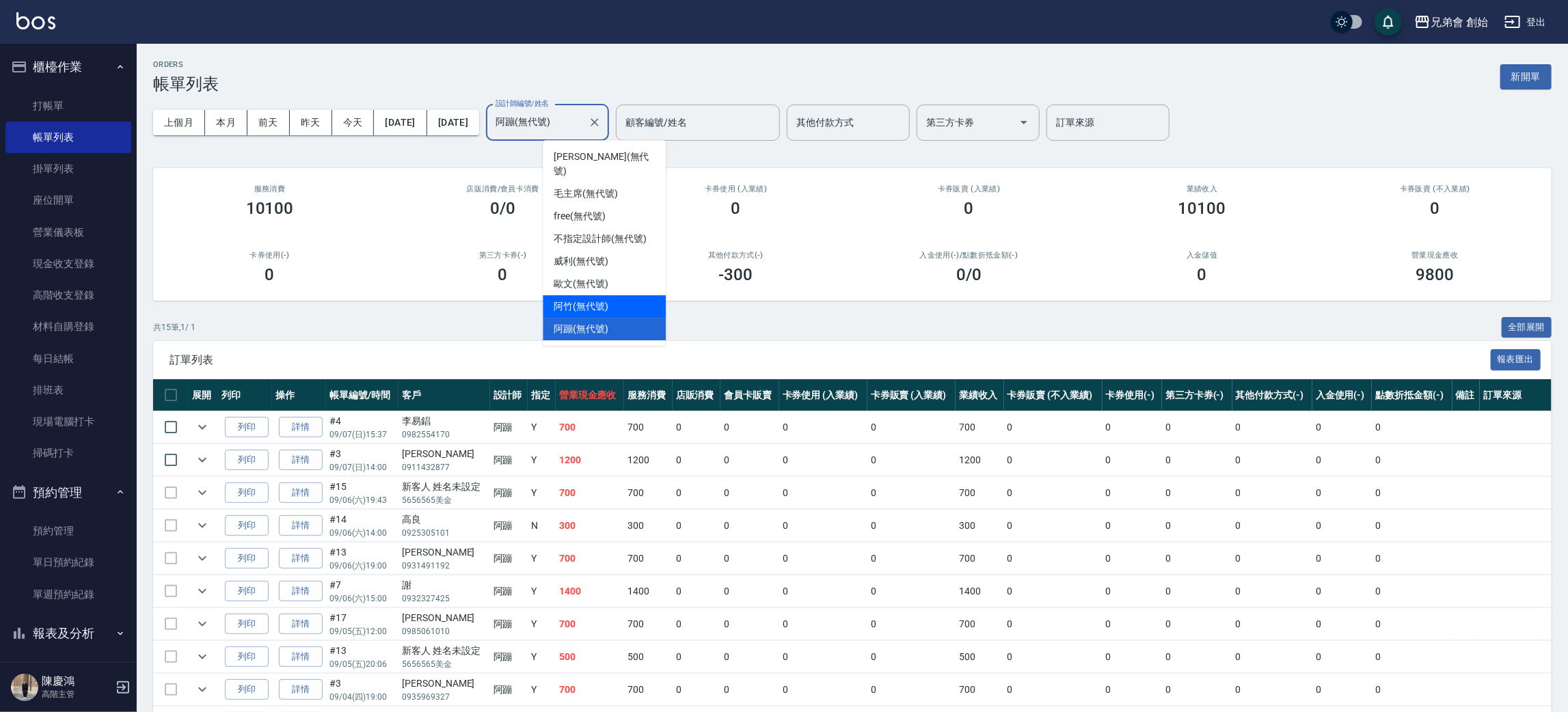
click at [601, 299] on span "阿竹 (無代號)" at bounding box center [581, 307] width 55 height 14
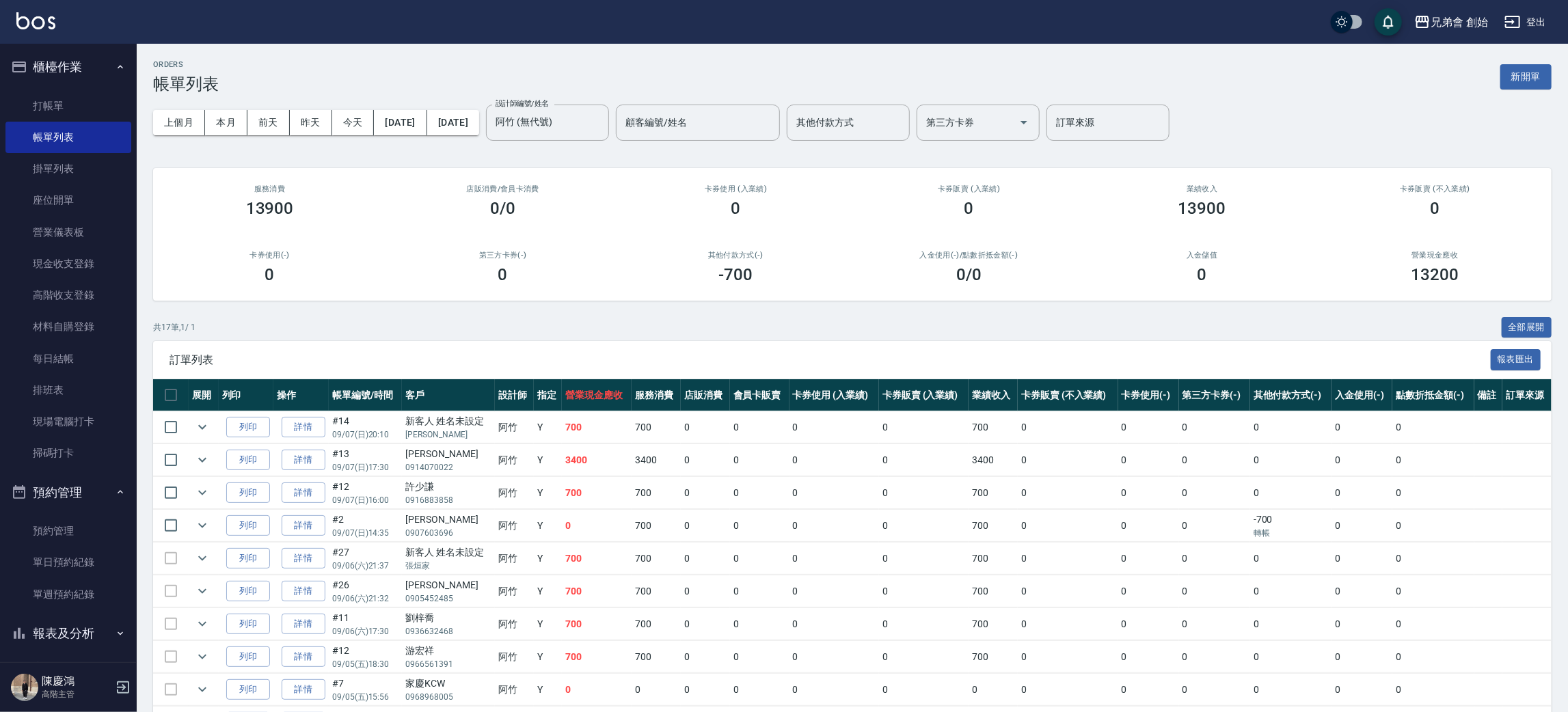
drag, startPoint x: 356, startPoint y: 122, endPoint x: 408, endPoint y: 42, distance: 95.4
click at [408, 42] on div "兄弟會 創始 登出 櫃檯作業 打帳單 帳單列表 掛單列表 座位開單 營業儀表板 現金收支登錄 高階收支登錄 材料自購登錄 每日結帳 排班表 現場電腦打卡 掃碼…" at bounding box center [784, 511] width 1568 height 1022
click at [583, 117] on input "阿竹 (無代號)" at bounding box center [537, 122] width 90 height 24
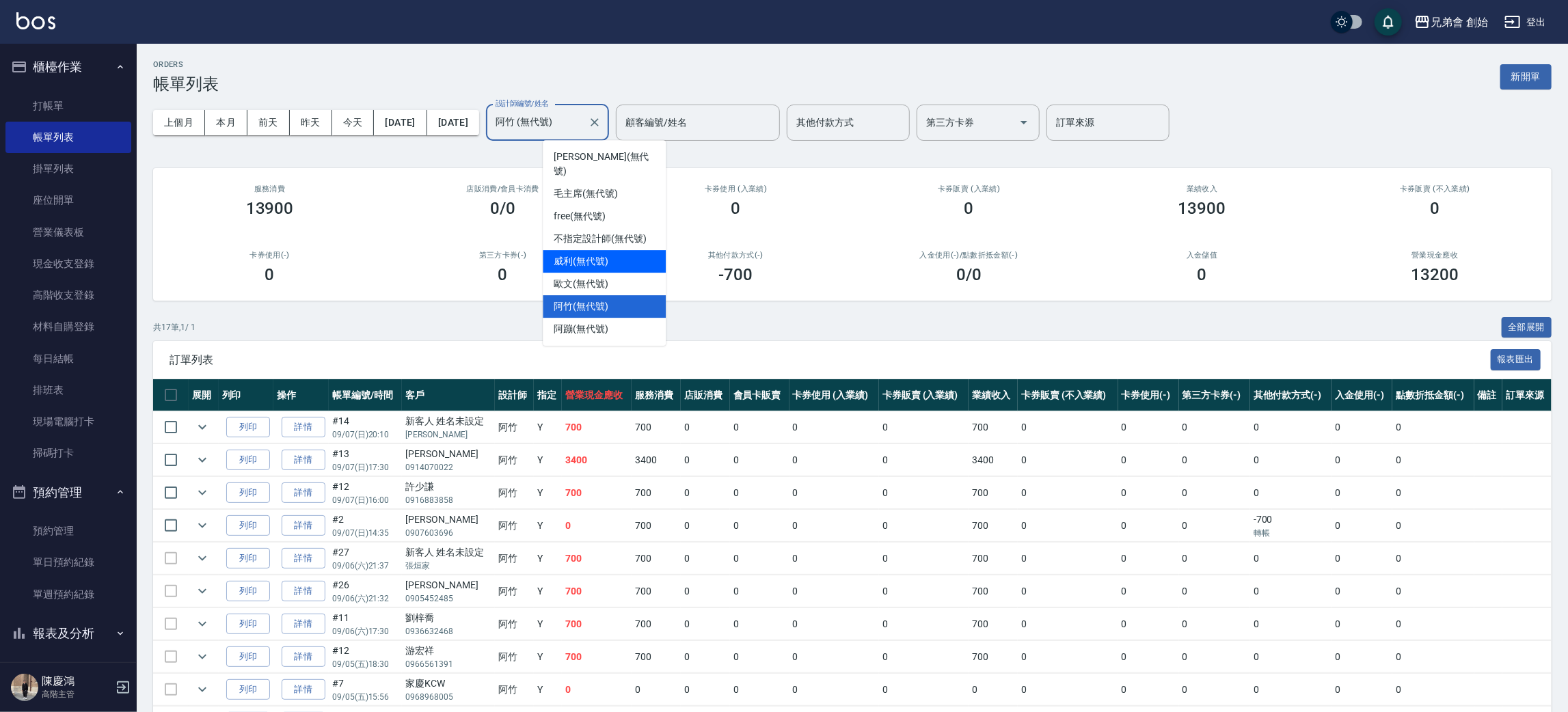
click at [628, 250] on div "威利 (無代號)" at bounding box center [604, 261] width 123 height 22
type input "威利(無代號)"
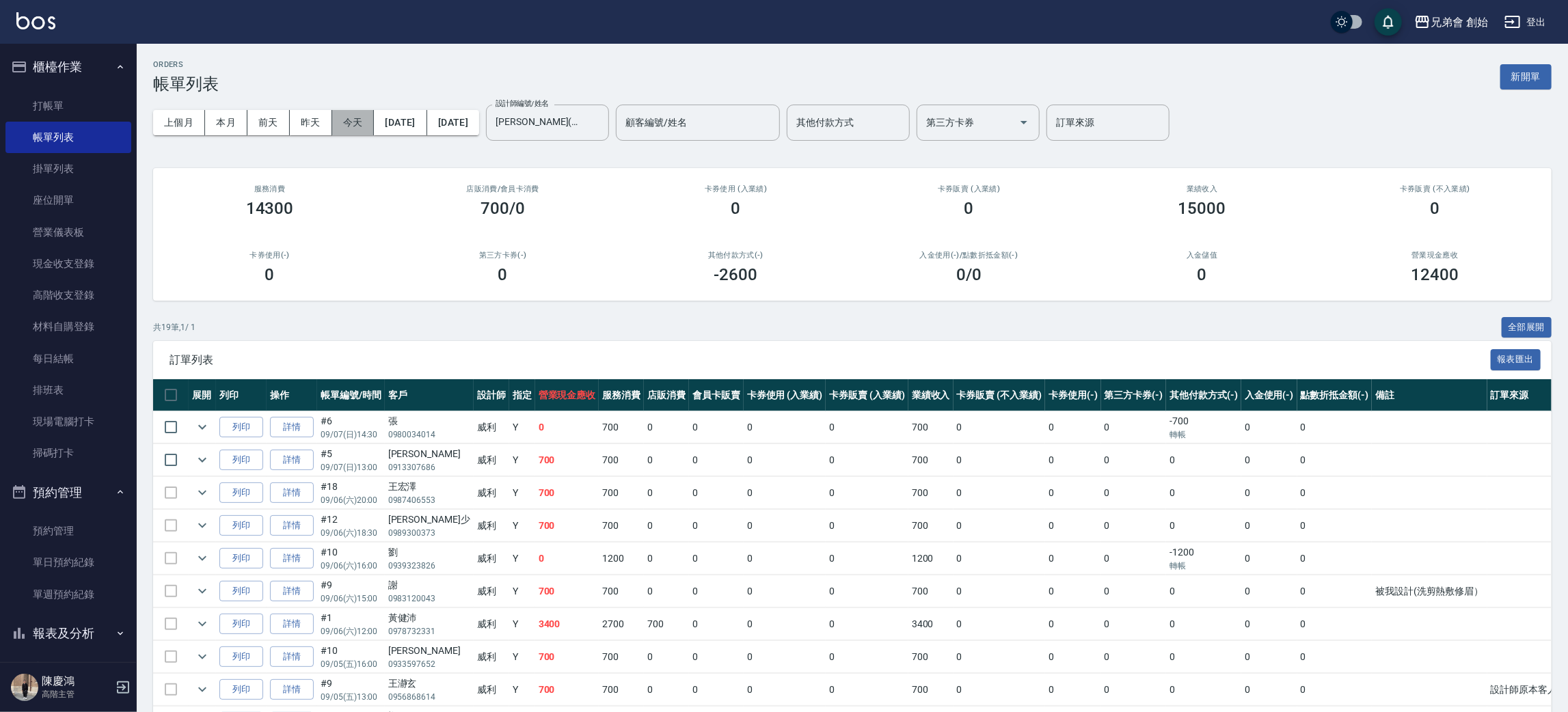
click at [357, 117] on button "今天" at bounding box center [353, 122] width 42 height 25
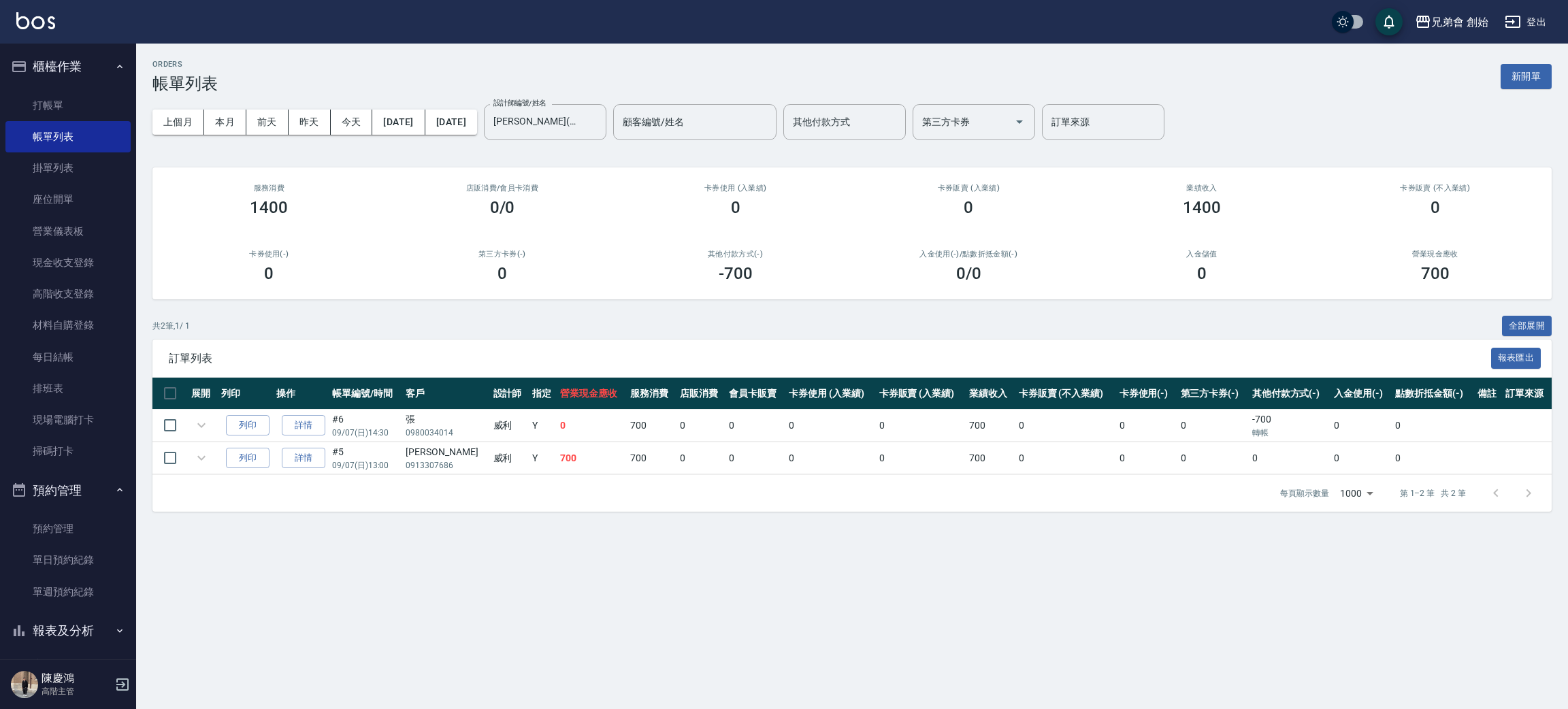
click at [416, 74] on div "ORDERS 帳單列表 新開單" at bounding box center [852, 77] width 1399 height 34
drag, startPoint x: 80, startPoint y: 98, endPoint x: 133, endPoint y: 100, distance: 53.0
click at [80, 98] on link "打帳單" at bounding box center [68, 105] width 125 height 32
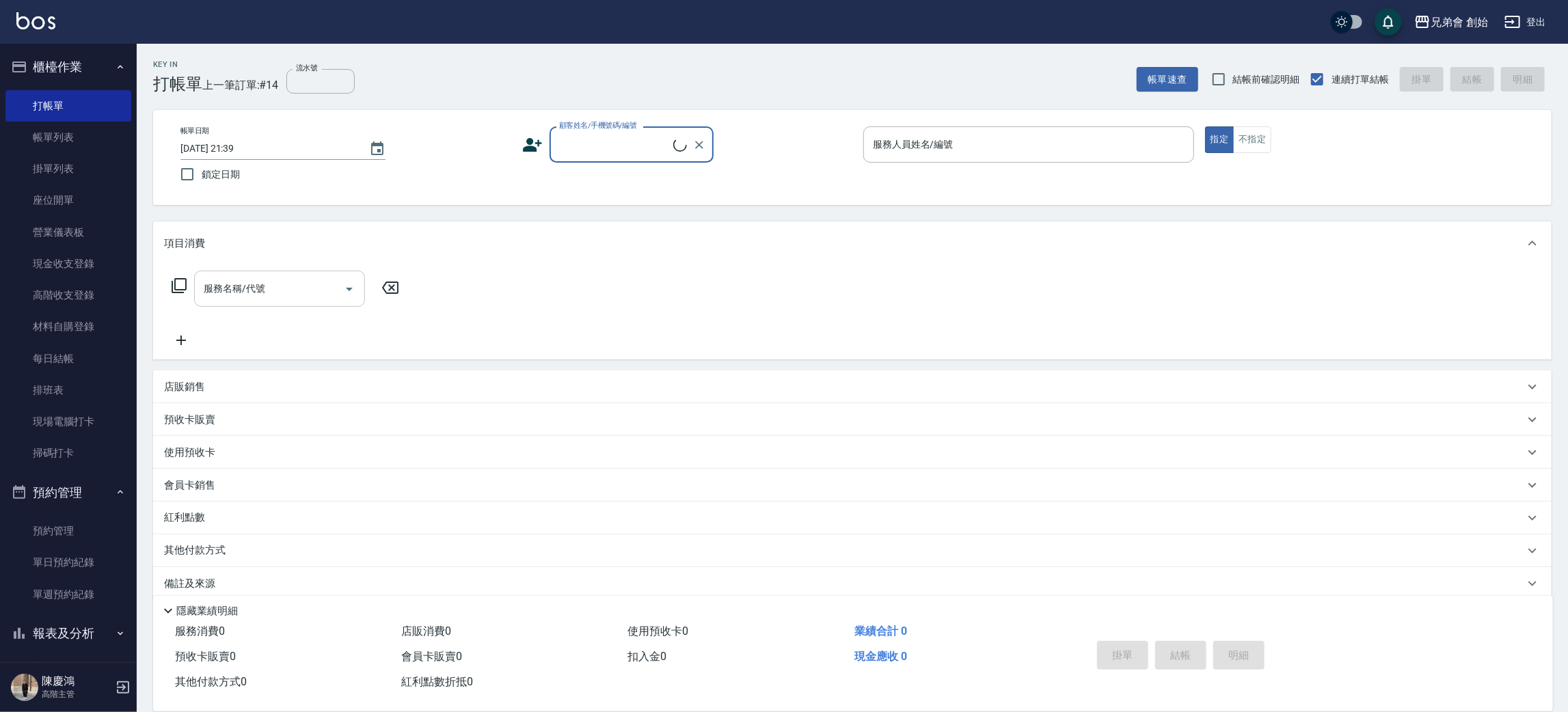
click at [307, 280] on input "服務名稱/代號" at bounding box center [269, 288] width 138 height 24
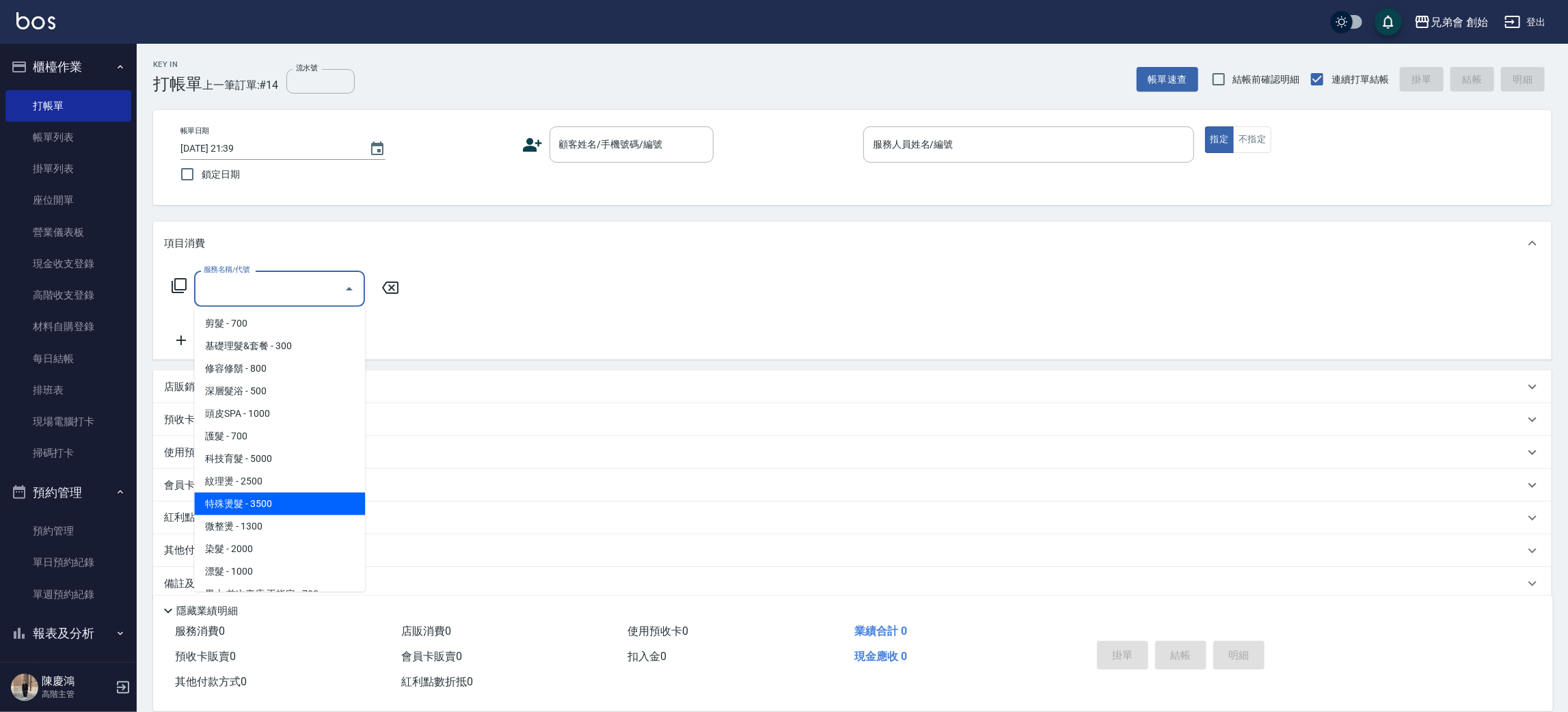
click at [306, 496] on span "特殊燙髮 - 3500" at bounding box center [279, 503] width 171 height 22
type input "特殊燙髮(D02)"
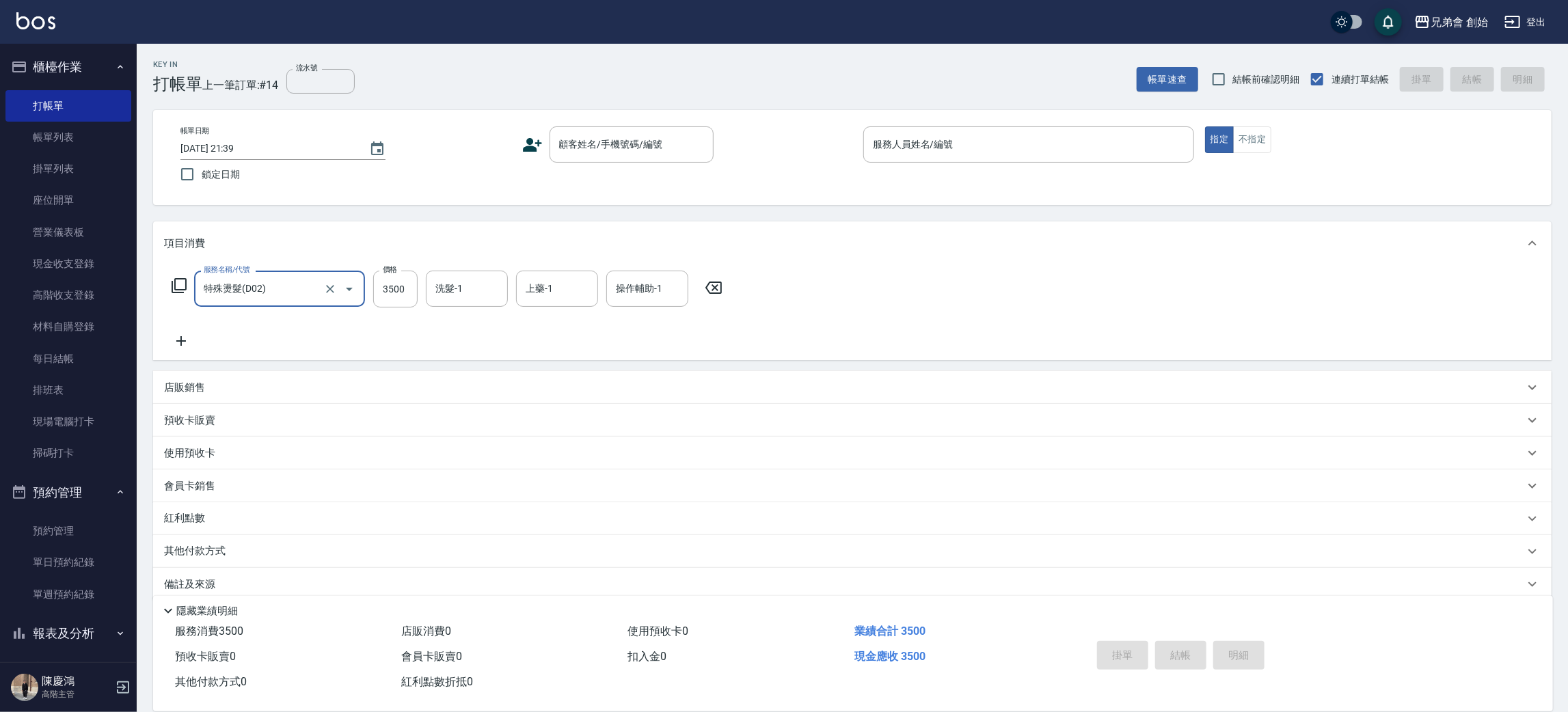
click at [188, 341] on icon at bounding box center [181, 341] width 34 height 17
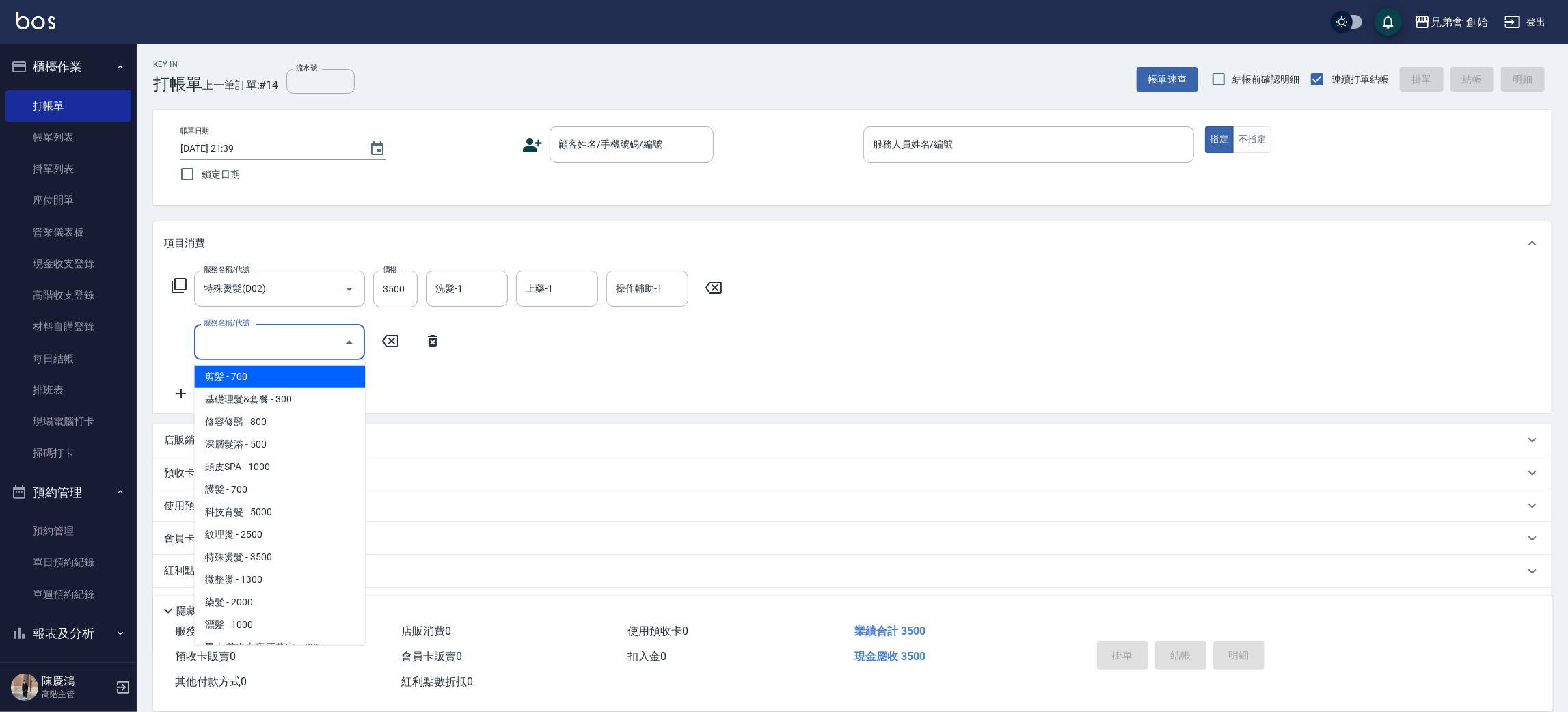
click at [261, 344] on input "服務名稱/代號" at bounding box center [269, 341] width 138 height 24
click at [281, 375] on span "剪髮 - 700" at bounding box center [279, 377] width 171 height 22
type input "剪髮(A01)"
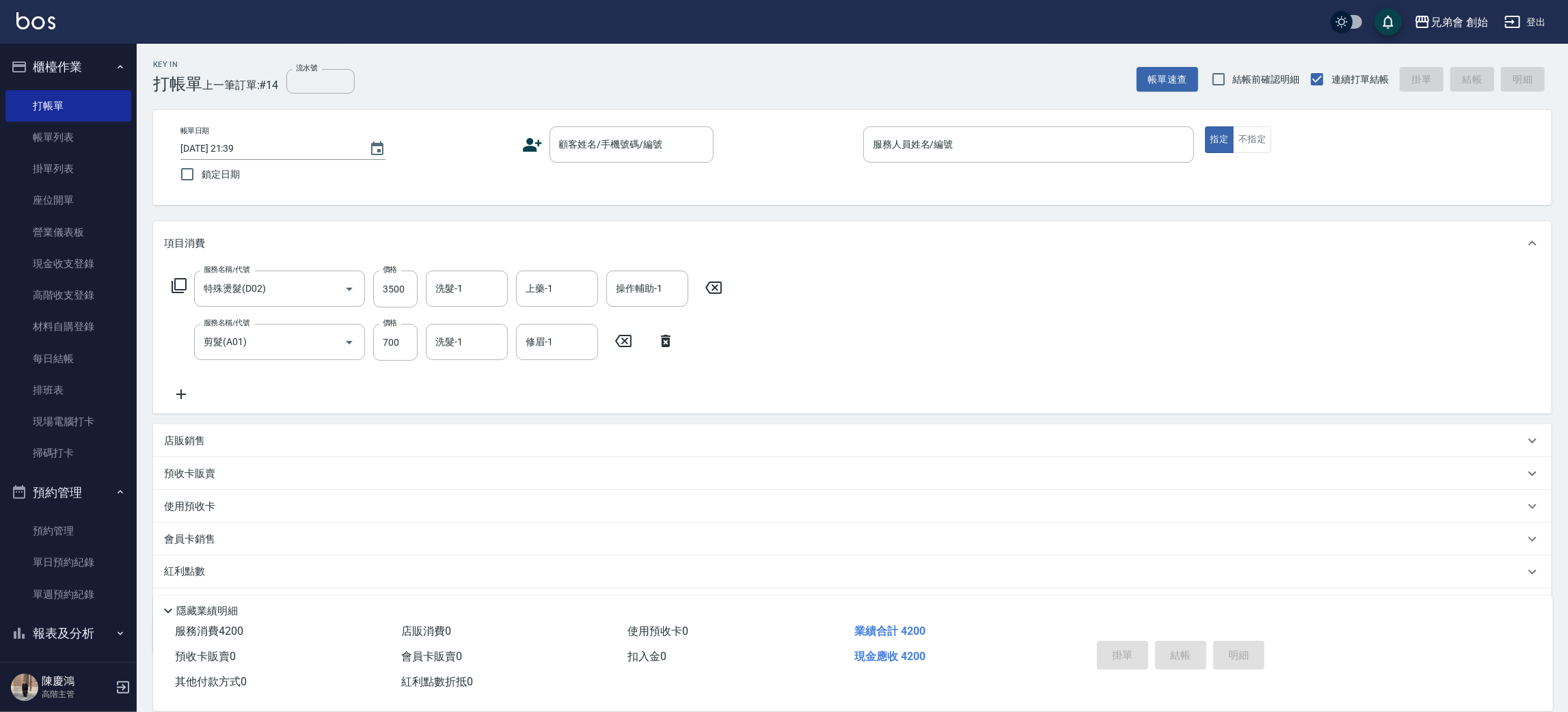
click at [988, 320] on div "服務名稱/代號 特殊燙髮(D02) 服務名稱/代號 價格 3500 價格 洗髮-1 洗髮-1 上藥-1 上藥-1 操作輔助-1 操作輔助-1 服務名稱/代號 …" at bounding box center [853, 339] width 1399 height 148
click at [1103, 318] on div "服務名稱/代號 特殊燙髮(D02) 服務名稱/代號 價格 3500 價格 洗髮-1 洗髮-1 上藥-1 上藥-1 操作輔助-1 操作輔助-1 服務名稱/代號 …" at bounding box center [853, 339] width 1399 height 148
click at [1005, 292] on div "服務名稱/代號 特殊燙髮(D02) 服務名稱/代號 價格 3500 價格 洗髮-1 洗髮-1 上藥-1 上藥-1 操作輔助-1 操作輔助-1 服務名稱/代號 …" at bounding box center [853, 339] width 1399 height 148
click at [1209, 344] on div "服務名稱/代號 特殊燙髮(D02) 服務名稱/代號 價格 3500 價格 洗髮-1 洗髮-1 上藥-1 上藥-1 操作輔助-1 操作輔助-1 服務名稱/代號 …" at bounding box center [853, 339] width 1399 height 148
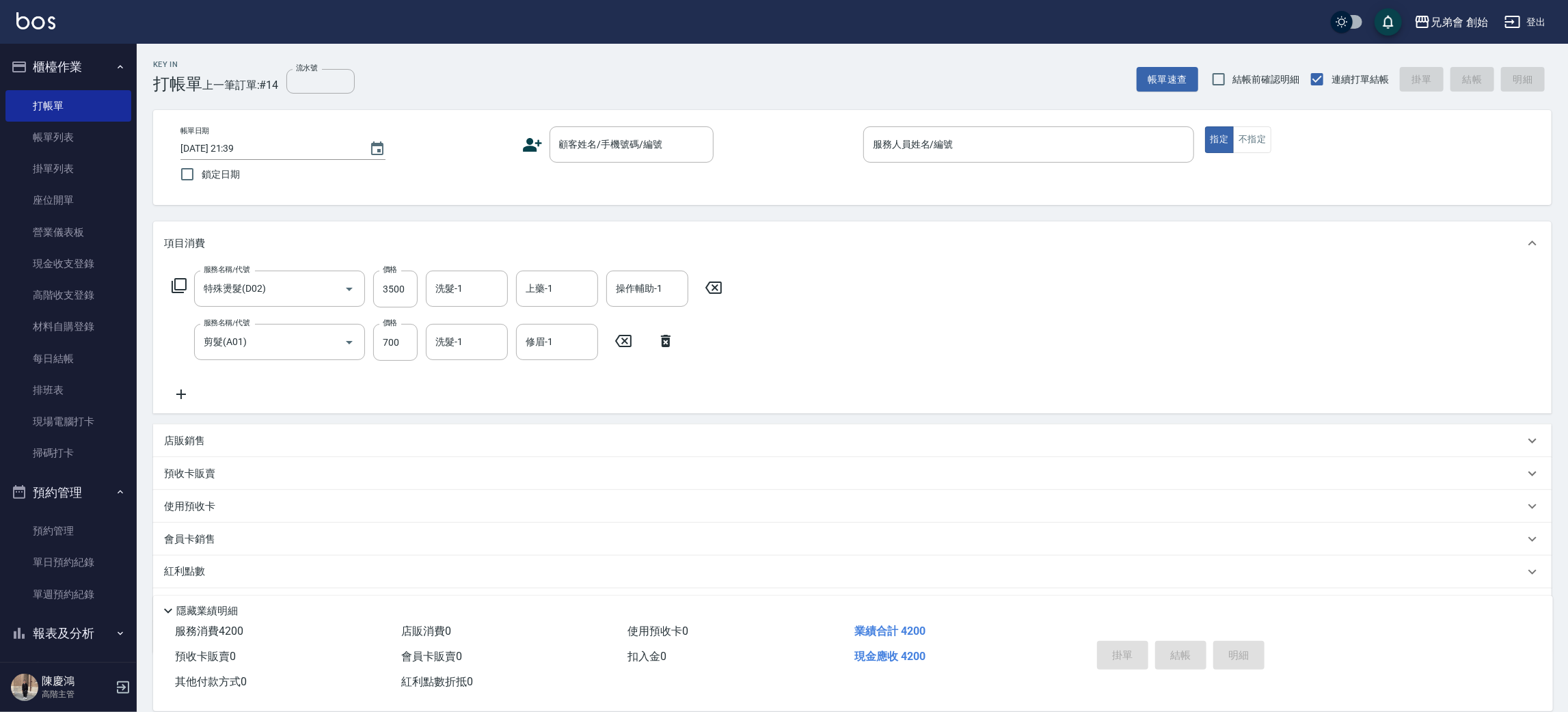
click at [1168, 341] on div "服務名稱/代號 特殊燙髮(D02) 服務名稱/代號 價格 3500 價格 洗髮-1 洗髮-1 上藥-1 上藥-1 操作輔助-1 操作輔助-1 服務名稱/代號 …" at bounding box center [853, 339] width 1399 height 148
click at [906, 295] on div "服務名稱/代號 特殊燙髮(D02) 服務名稱/代號 價格 3500 價格 洗髮-1 洗髮-1 上藥-1 上藥-1 操作輔助-1 操作輔助-1 服務名稱/代號 …" at bounding box center [853, 339] width 1399 height 148
click at [822, 313] on div "服務名稱/代號 特殊燙髮(D02) 服務名稱/代號 價格 3500 價格 洗髮-1 洗髮-1 上藥-1 上藥-1 操作輔助-1 操作輔助-1 服務名稱/代號 …" at bounding box center [853, 339] width 1399 height 148
click at [79, 143] on link "帳單列表" at bounding box center [68, 138] width 126 height 32
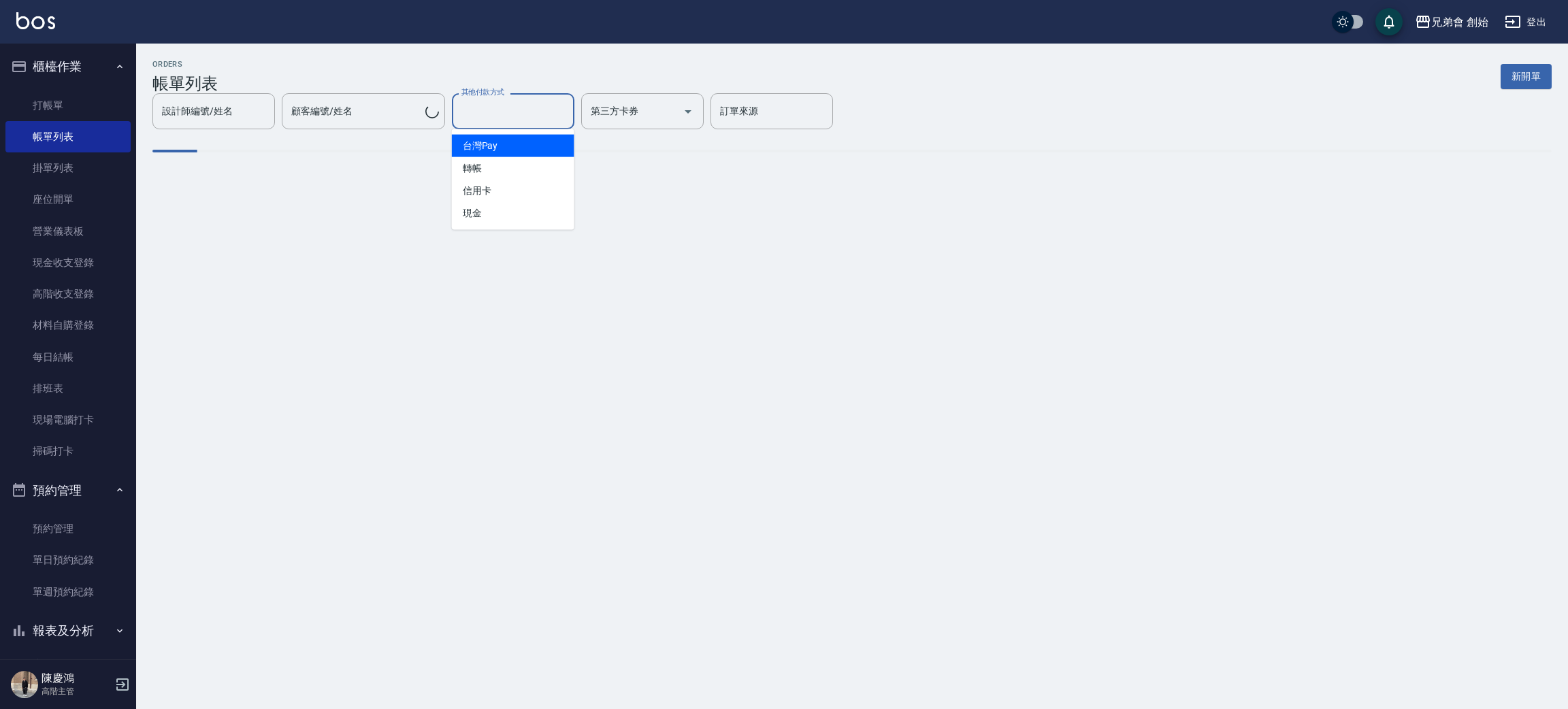
click at [503, 106] on div "其他付款方式 其他付款方式" at bounding box center [513, 111] width 123 height 36
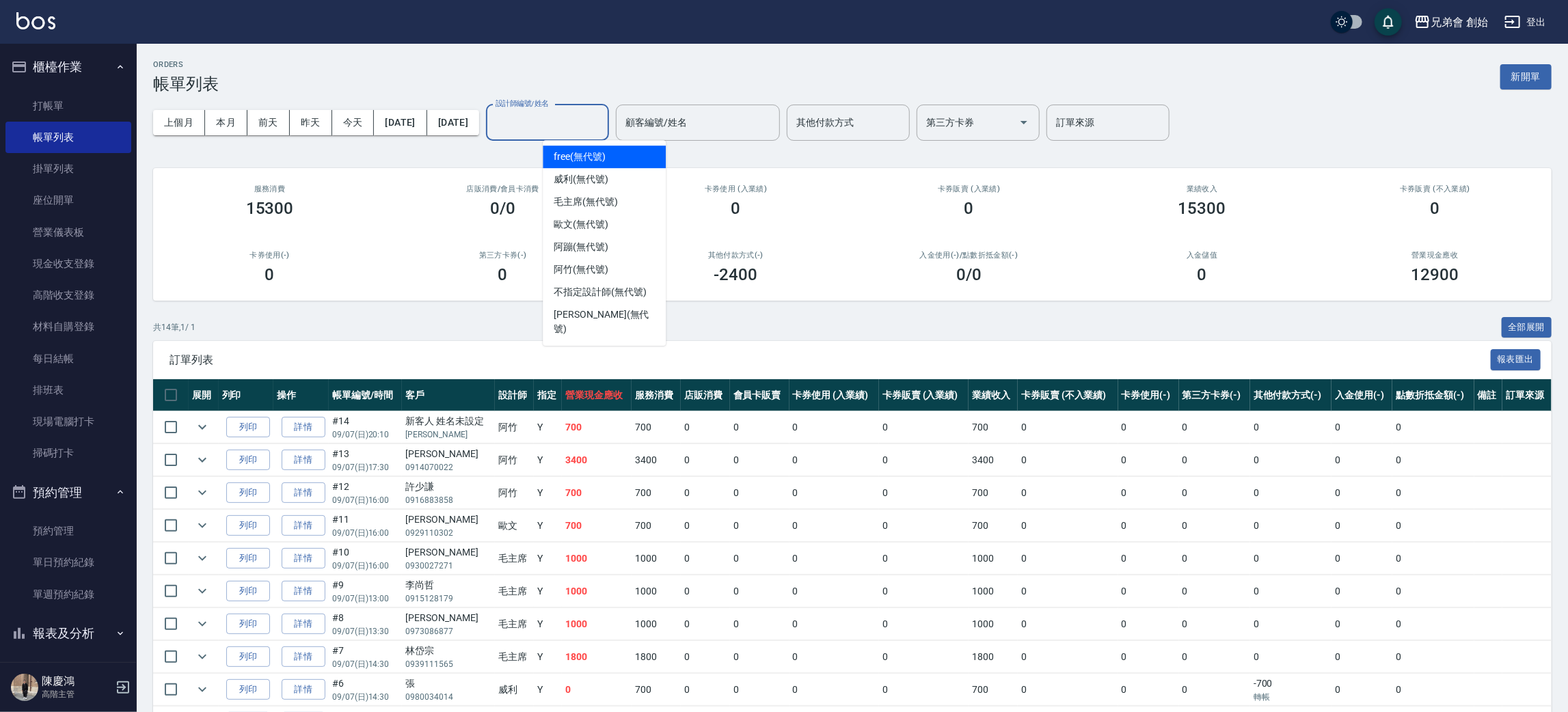
click at [577, 121] on input "設計師編號/姓名" at bounding box center [547, 122] width 111 height 24
click at [569, 179] on span "威利 (無代號)" at bounding box center [581, 179] width 55 height 14
type input "威利(無代號)"
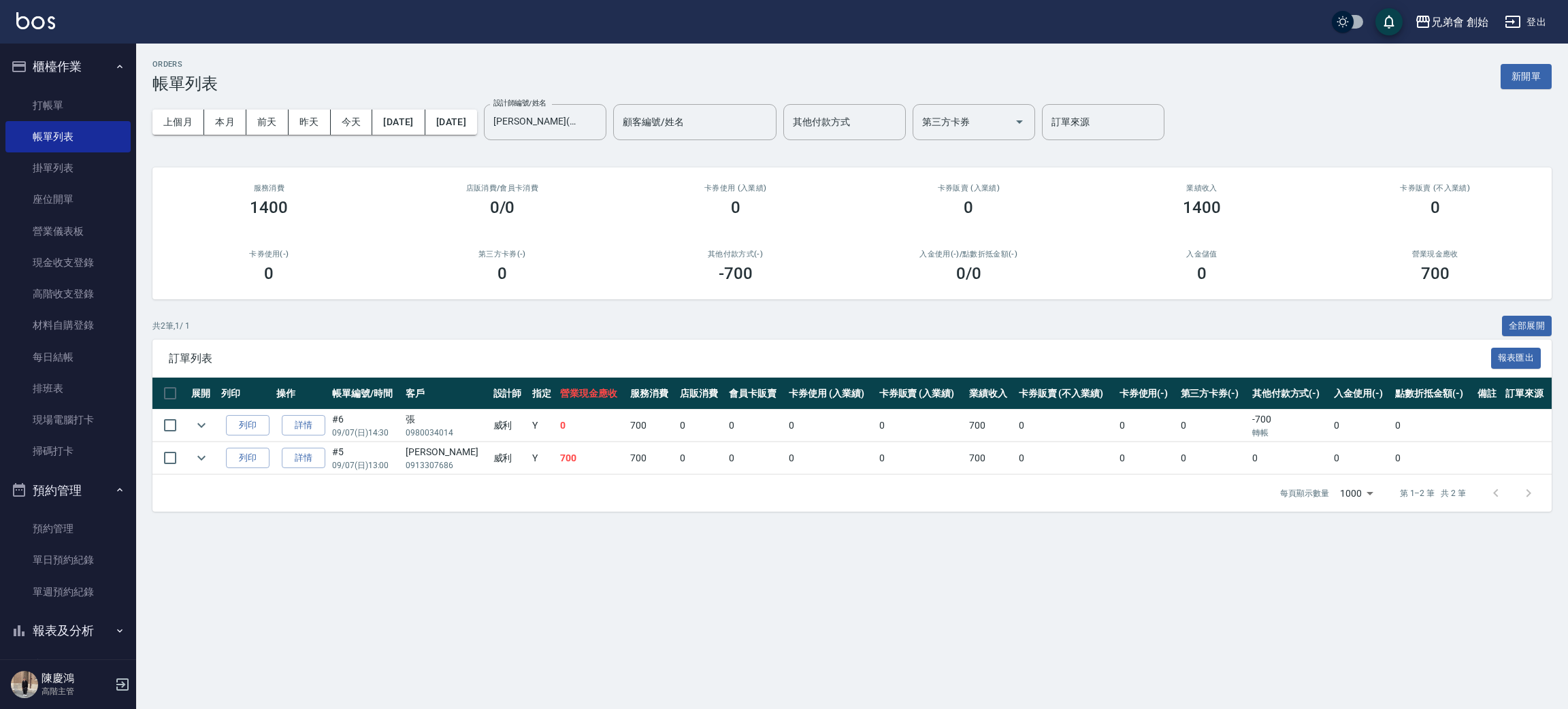
click at [394, 70] on div "ORDERS 帳單列表 新開單" at bounding box center [852, 77] width 1399 height 34
click at [389, 180] on div "店販消費 /會員卡消費 0/0" at bounding box center [503, 200] width 234 height 66
click at [403, 39] on div "兄弟會 創始 登出" at bounding box center [784, 22] width 1568 height 44
click at [65, 101] on link "打帳單" at bounding box center [68, 105] width 125 height 32
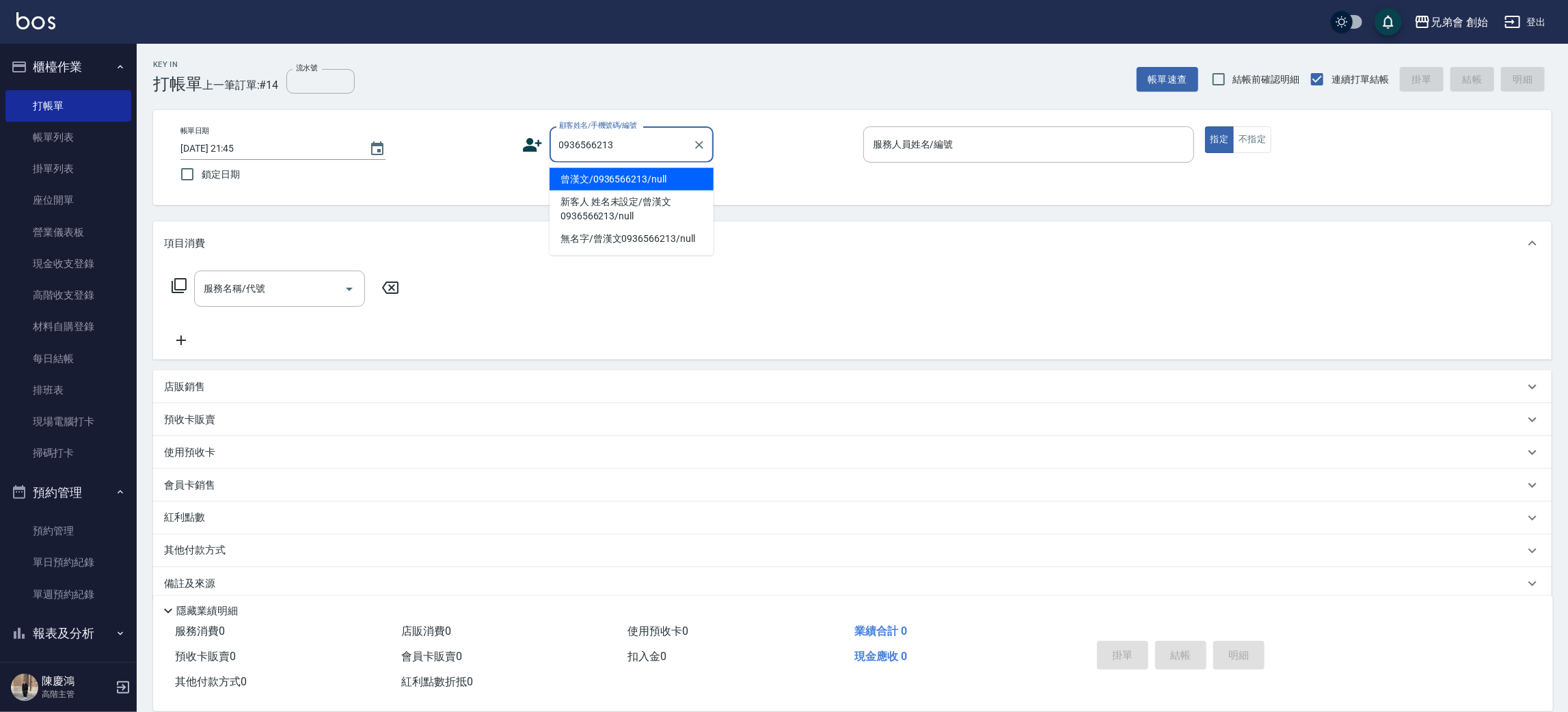
click at [569, 181] on li "曾漢文/0936566213/null" at bounding box center [632, 179] width 164 height 22
type input "曾漢文/0936566213/null"
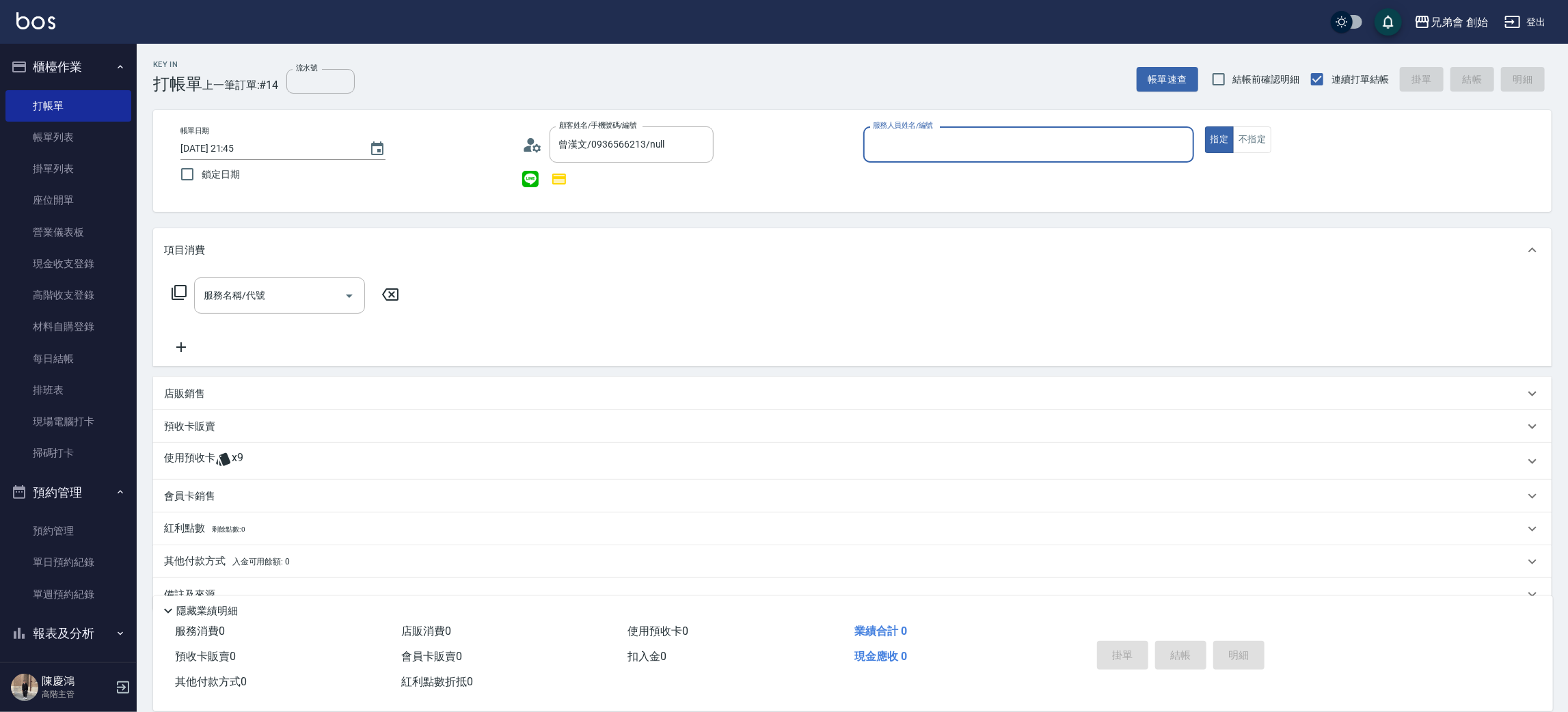
click at [873, 151] on input "服務人員姓名/編號" at bounding box center [1029, 144] width 318 height 24
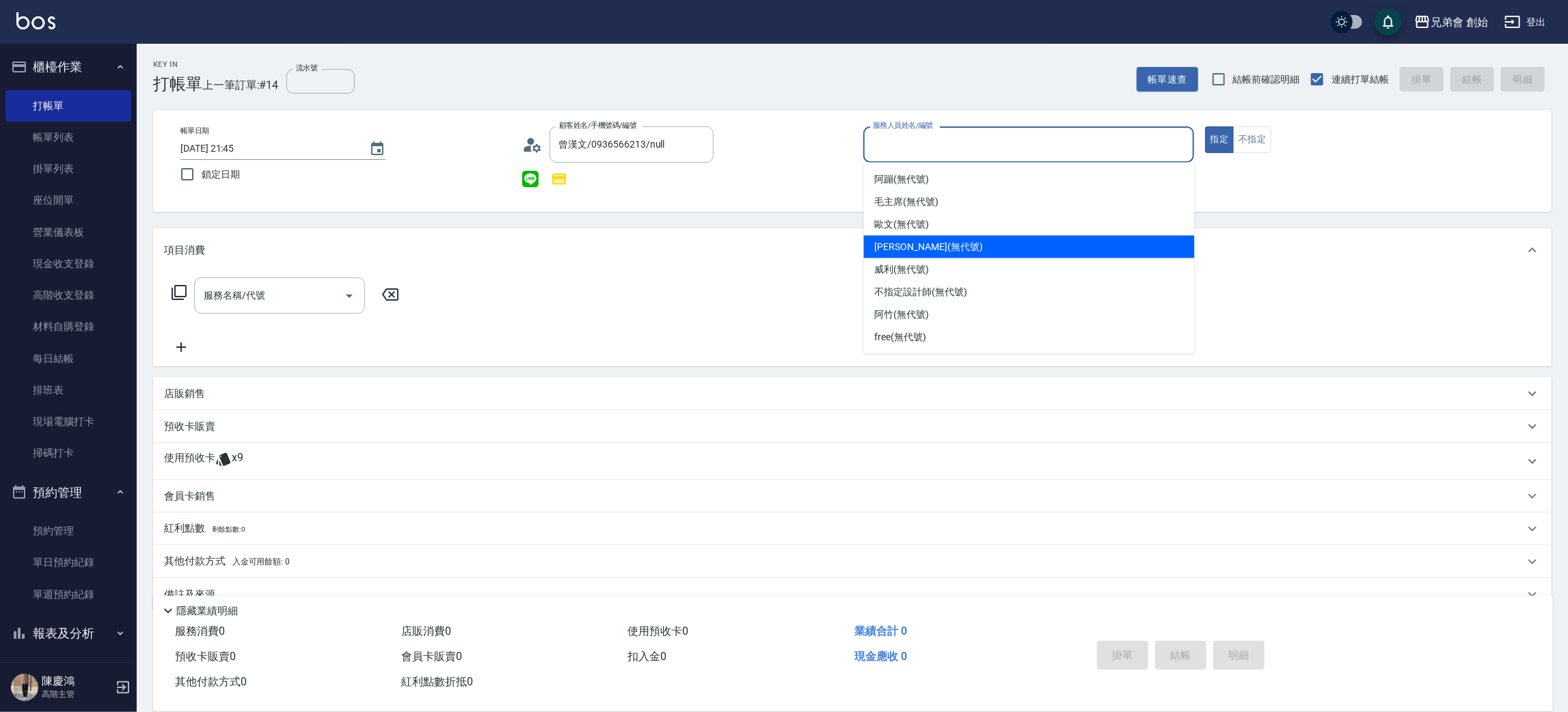
click at [916, 235] on div "[PERSON_NAME] (無代號)" at bounding box center [1029, 246] width 331 height 22
type input "[PERSON_NAME](無代號)"
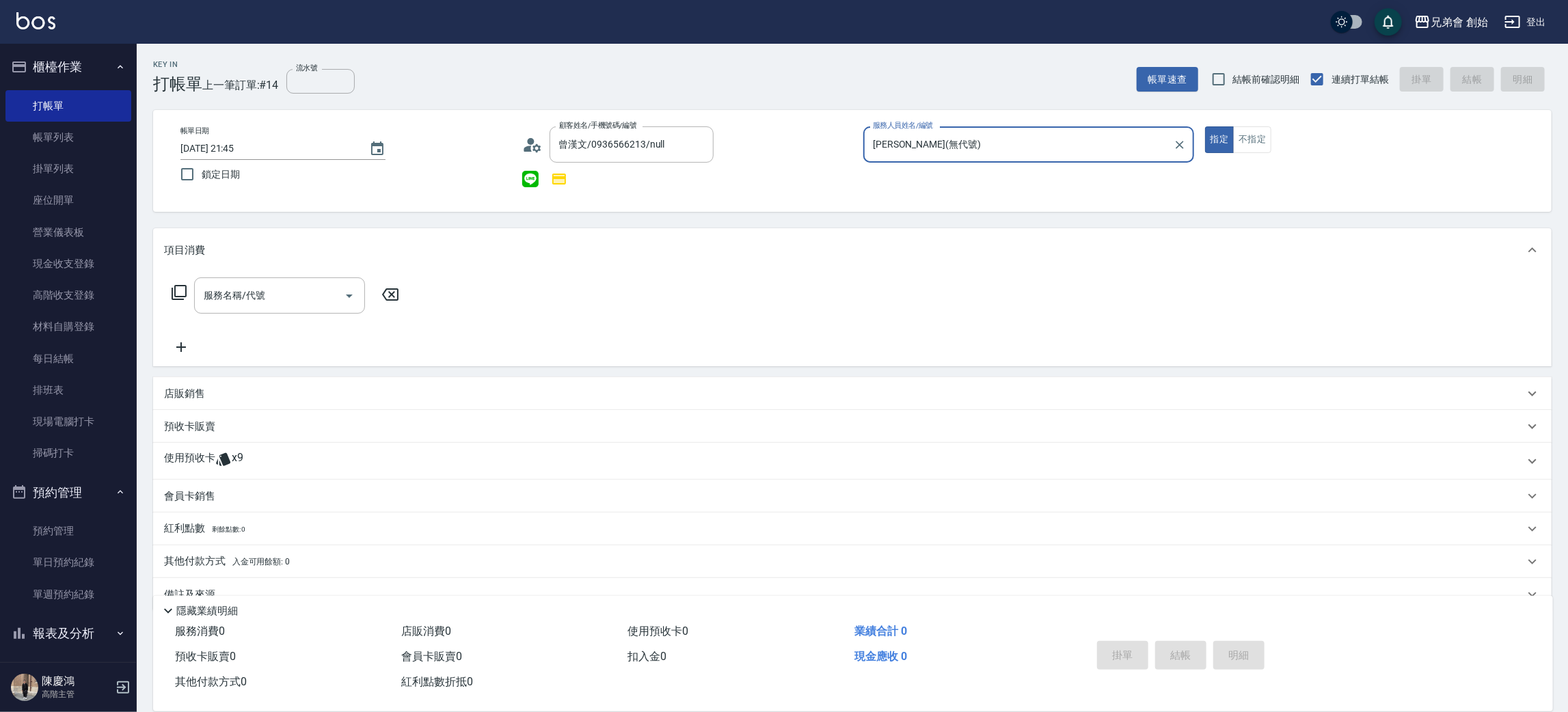
click at [269, 474] on div "使用預收卡 x9" at bounding box center [853, 461] width 1399 height 37
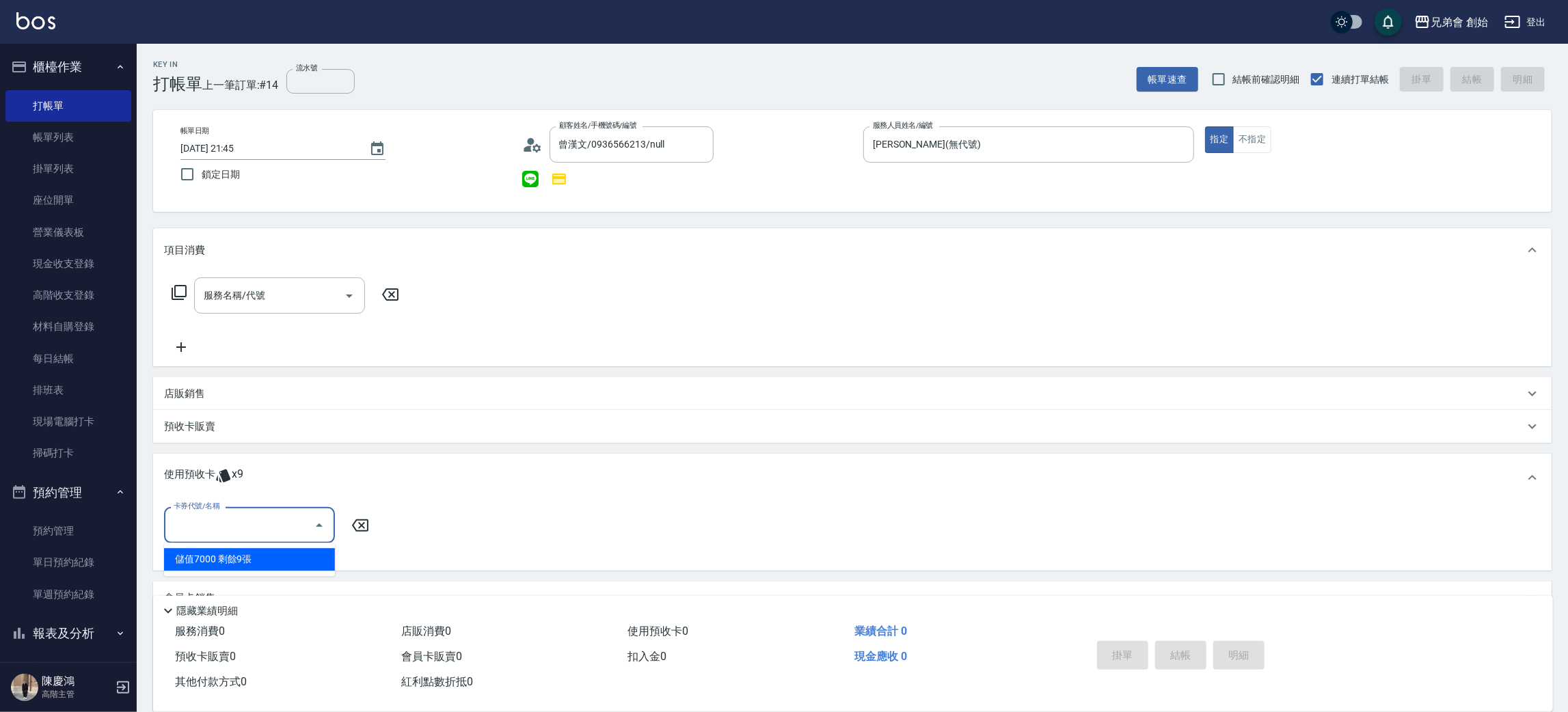
click at [183, 515] on input "卡券代號/名稱" at bounding box center [239, 525] width 138 height 24
click at [220, 559] on div "儲值7000 剩餘9張" at bounding box center [249, 559] width 171 height 22
type input "儲值7000"
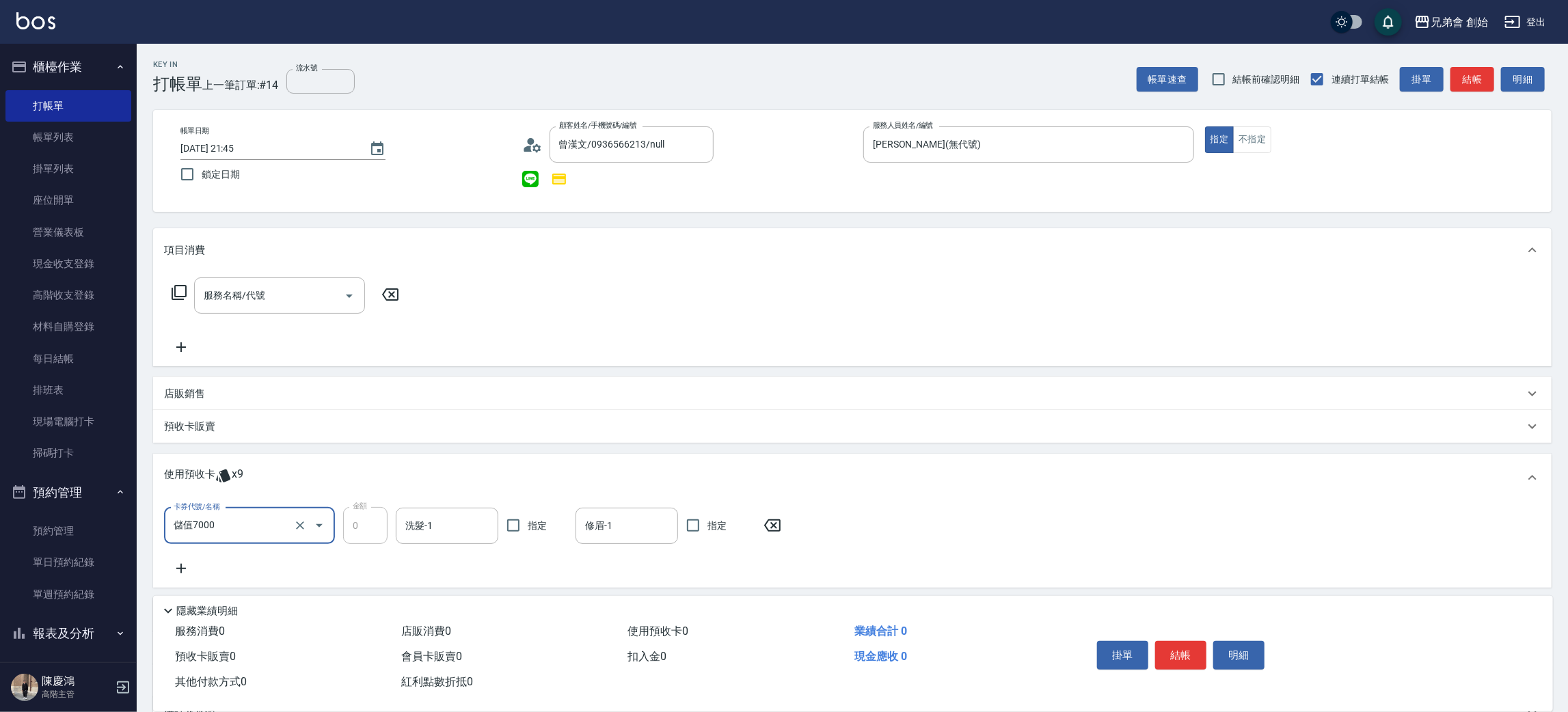
scroll to position [145, 0]
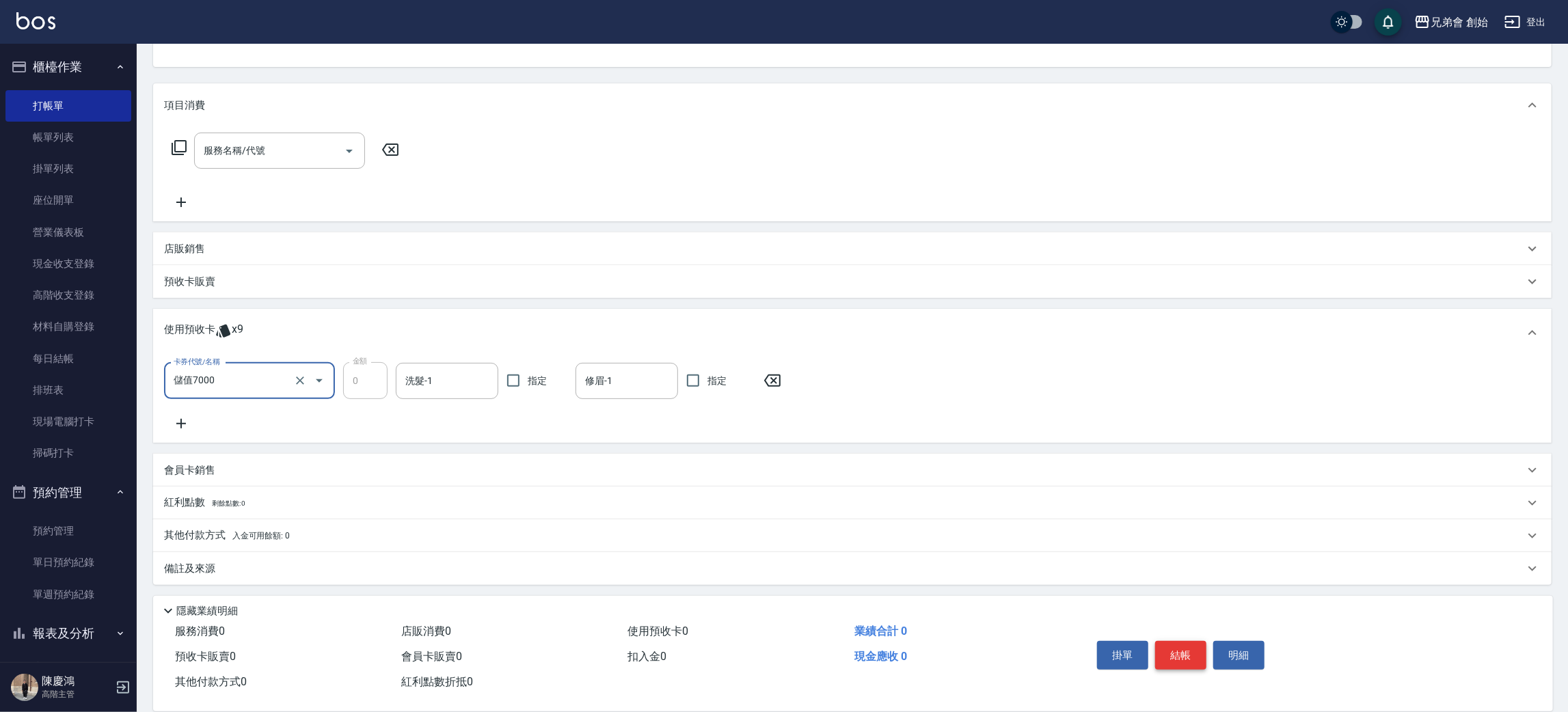
click at [1168, 659] on button "結帳" at bounding box center [1181, 655] width 51 height 29
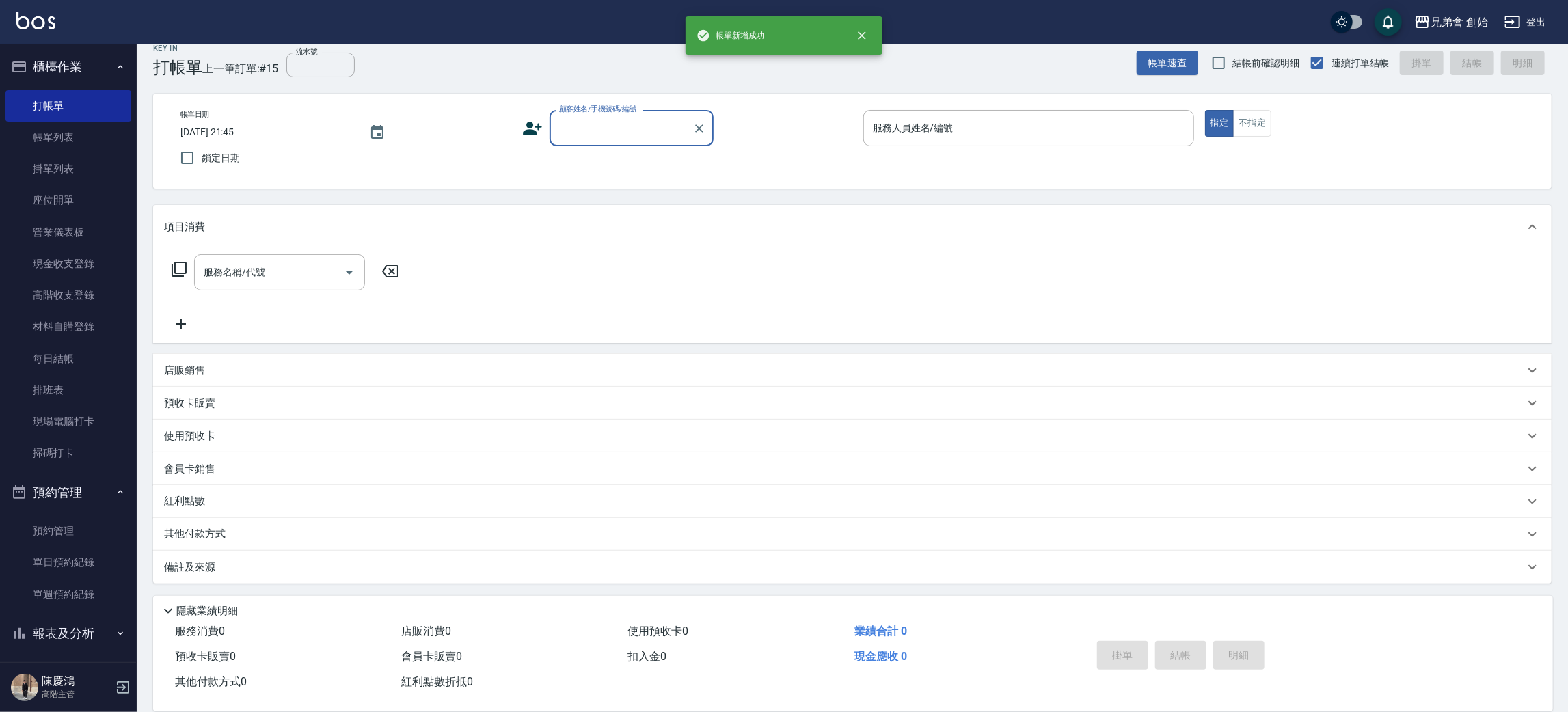
scroll to position [15, 0]
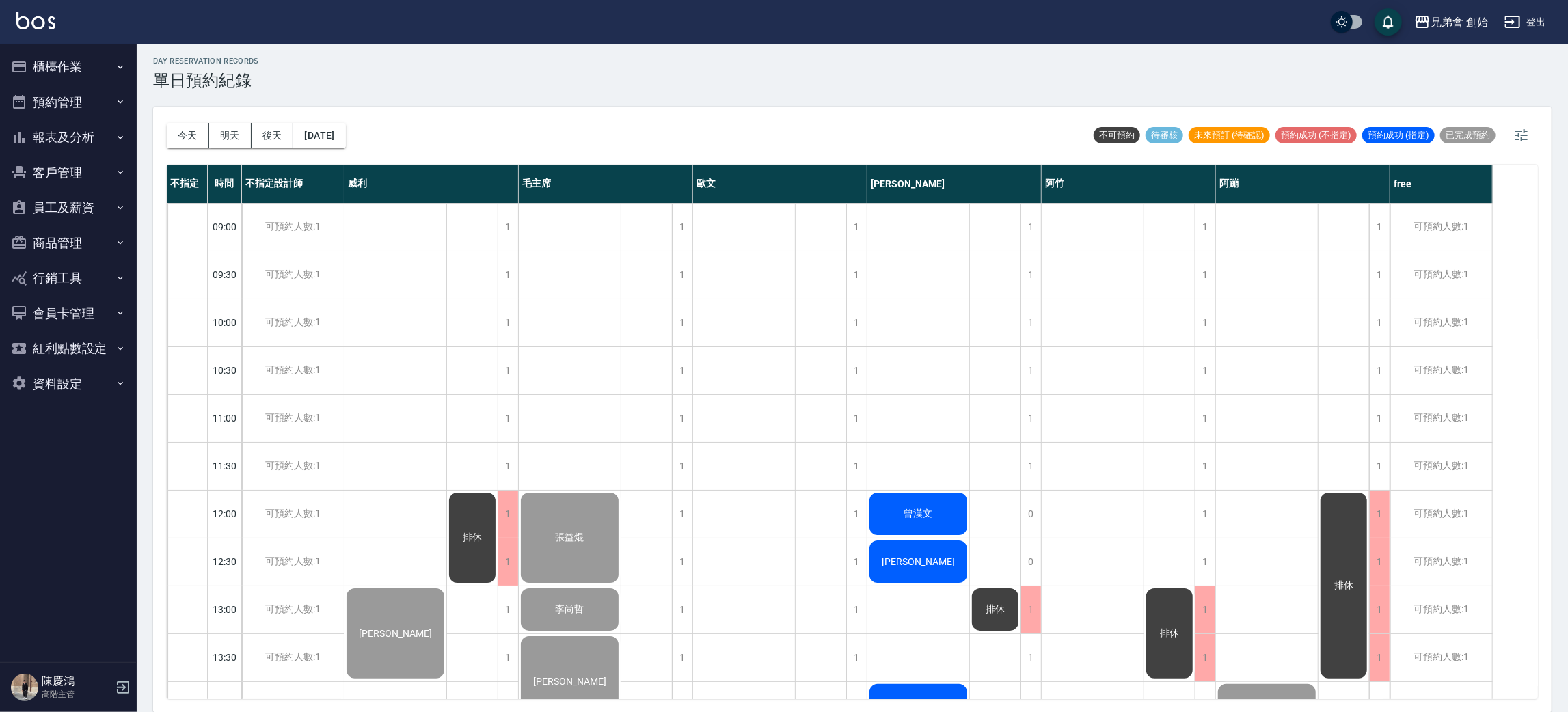
scroll to position [497, 0]
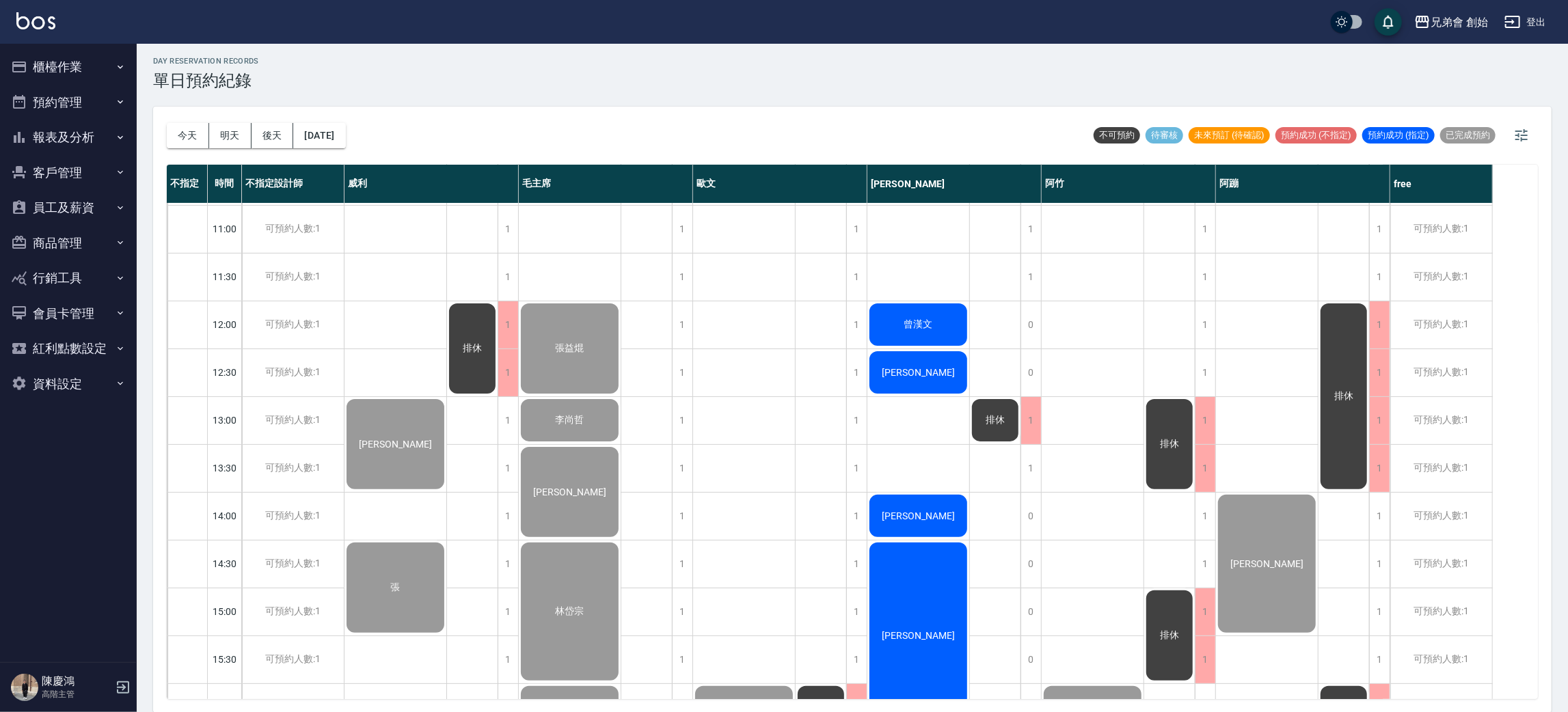
scroll to position [907, 0]
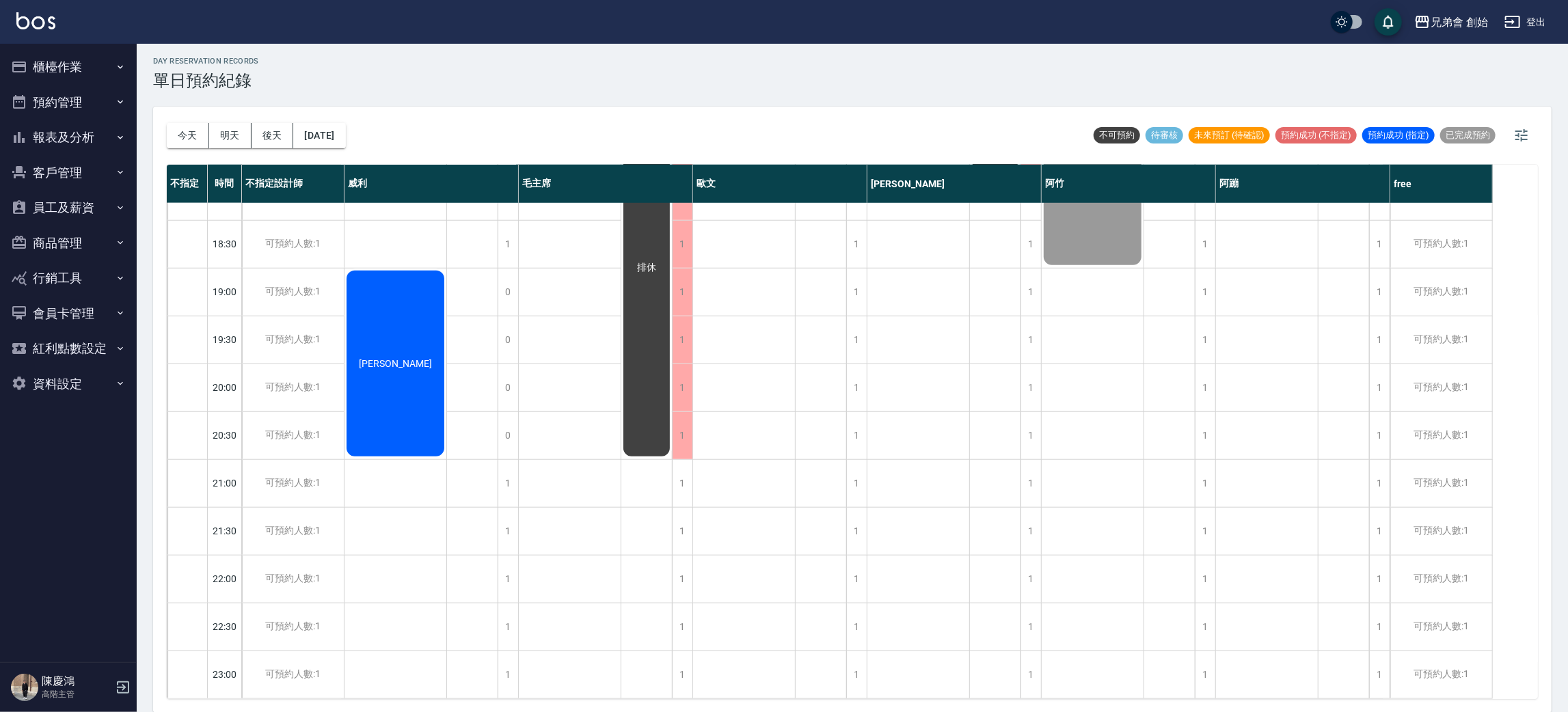
click at [1041, 532] on div "許少謙 石亮晶" at bounding box center [1093, 4] width 102 height 1387
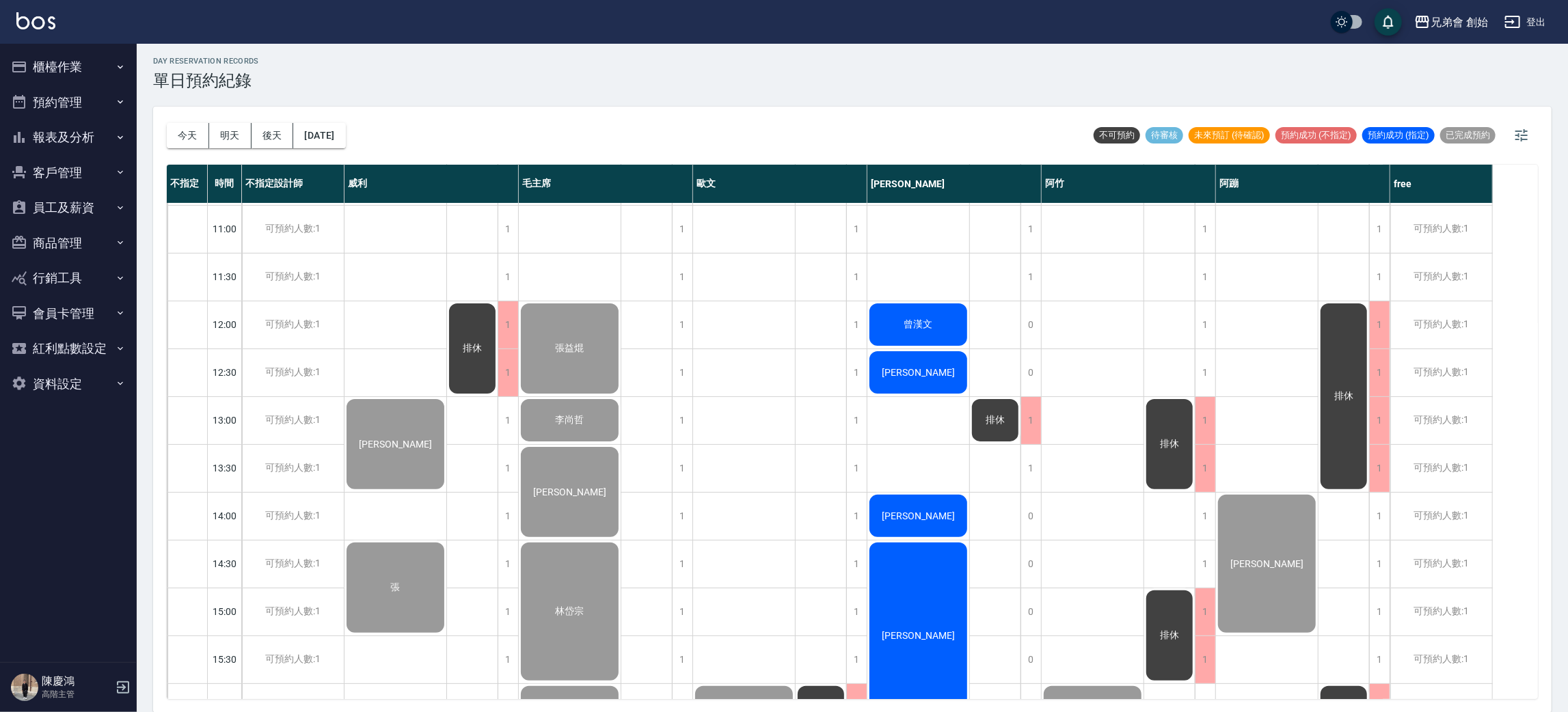
scroll to position [702, 0]
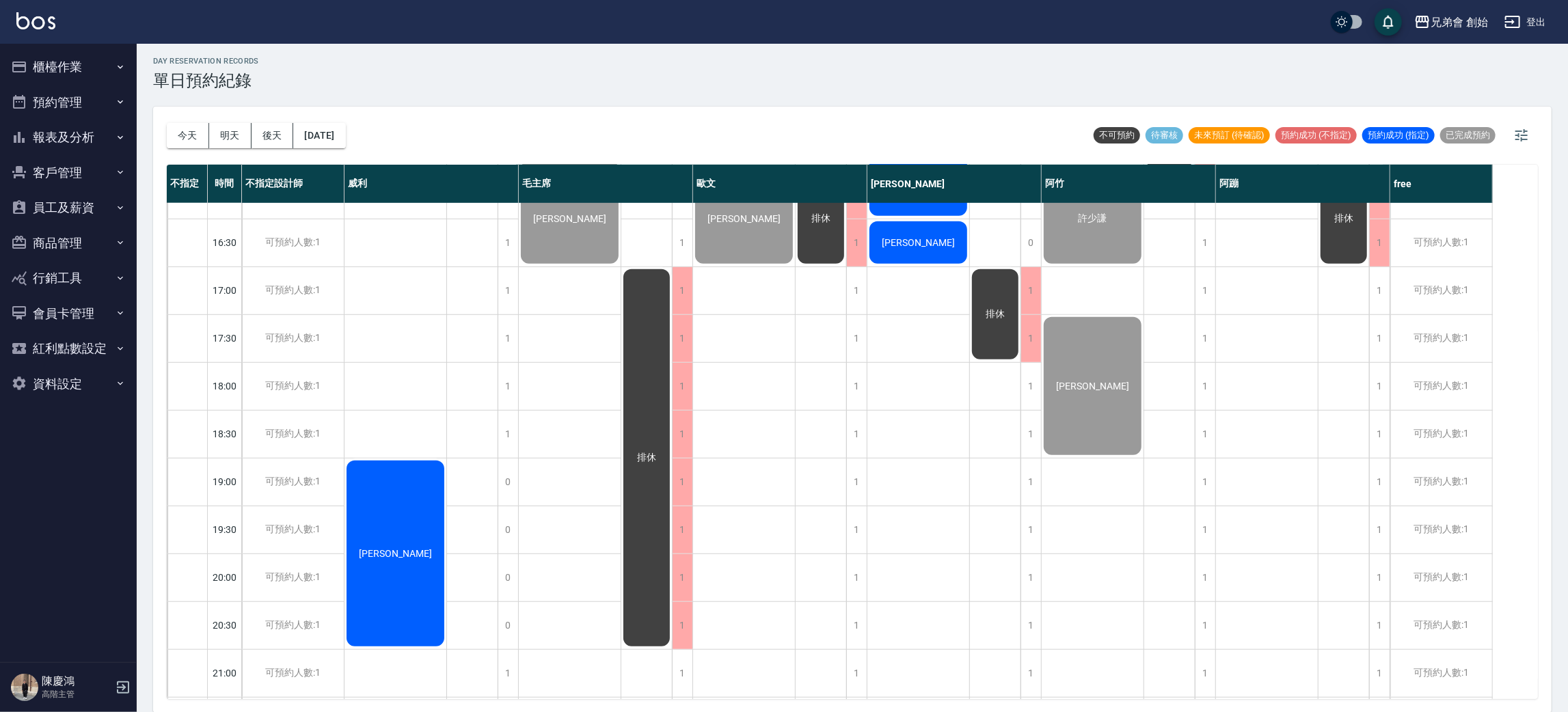
click at [428, 348] on div "詹先生 張 黃琪雅" at bounding box center [395, 194] width 102 height 1387
click at [430, 379] on div "詹先生 張 黃琪雅" at bounding box center [395, 194] width 102 height 1387
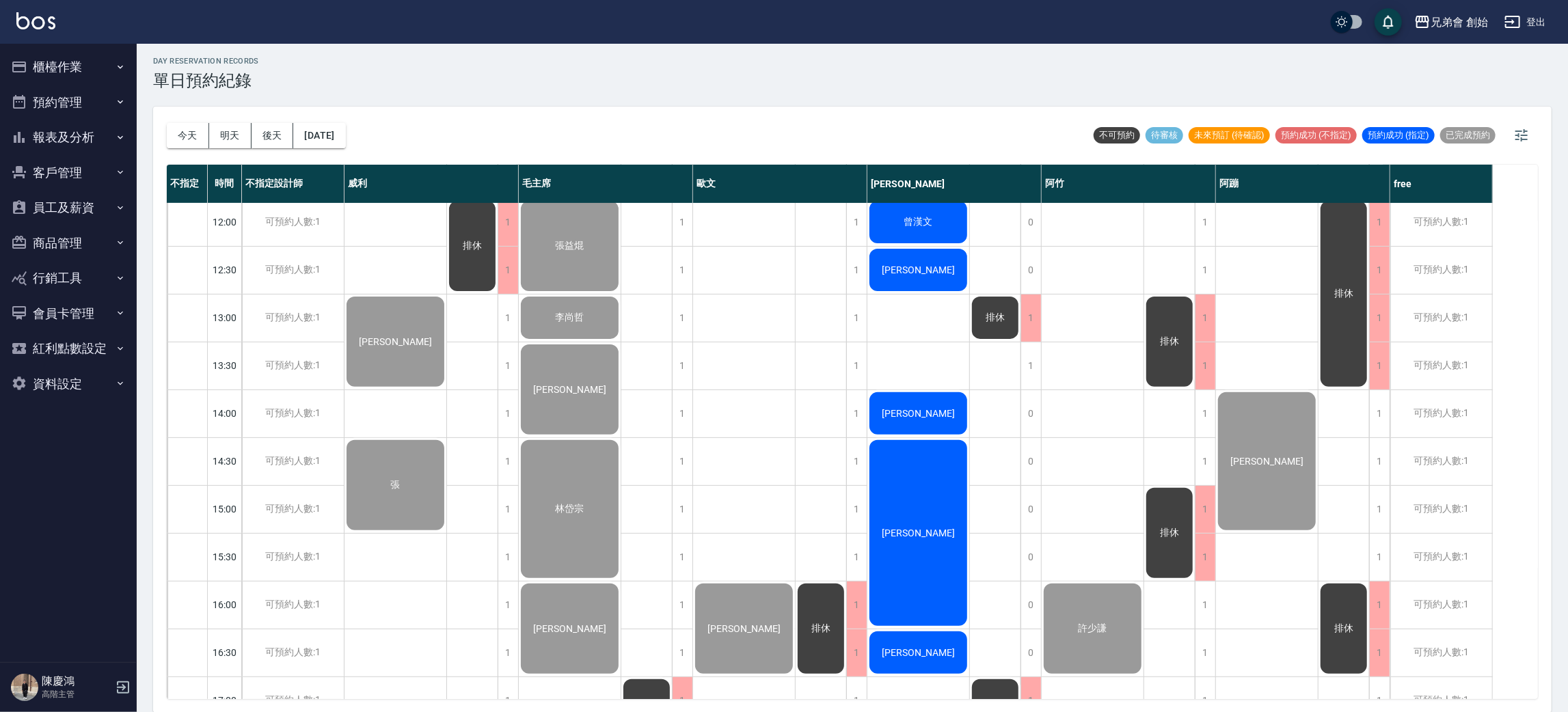
scroll to position [189, 0]
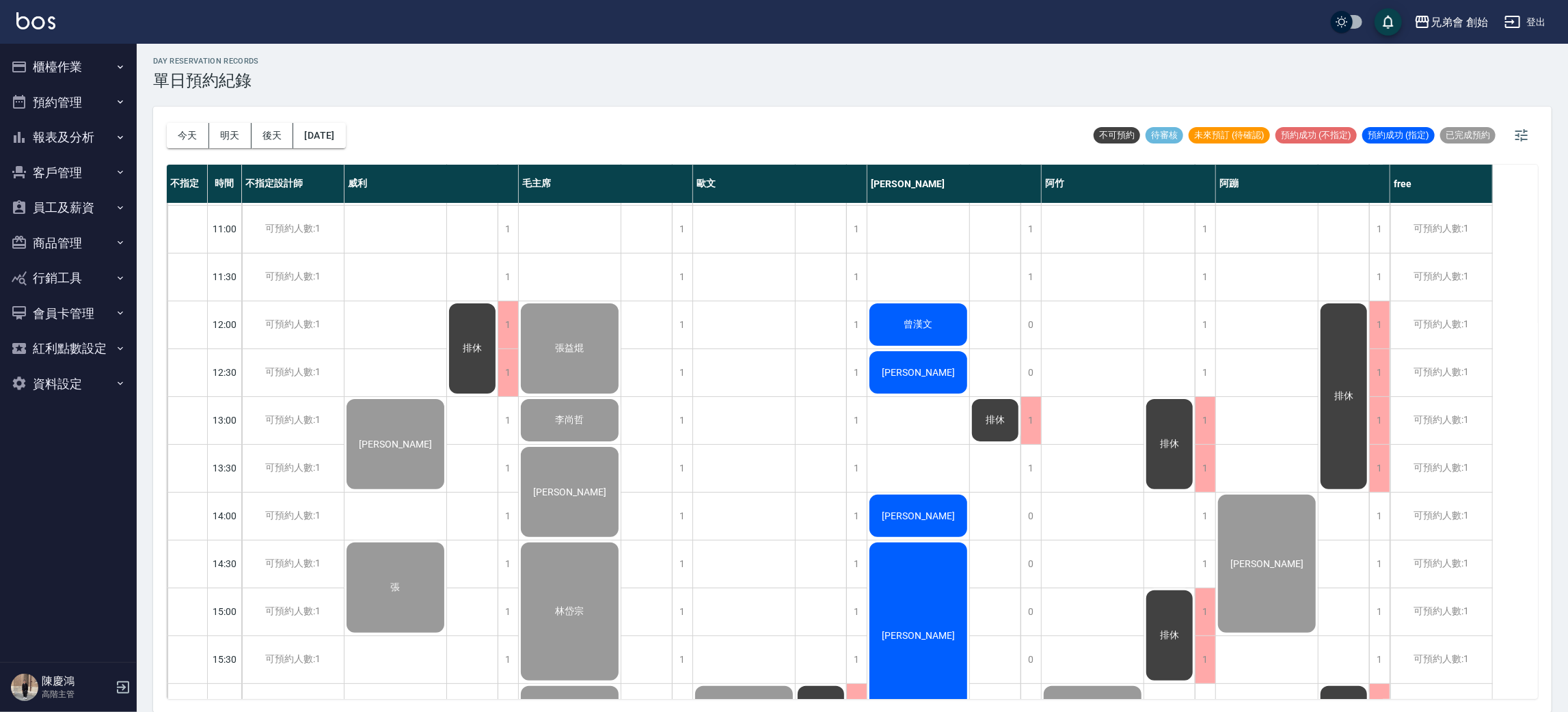
click at [926, 324] on span "曾漢文" at bounding box center [918, 324] width 34 height 12
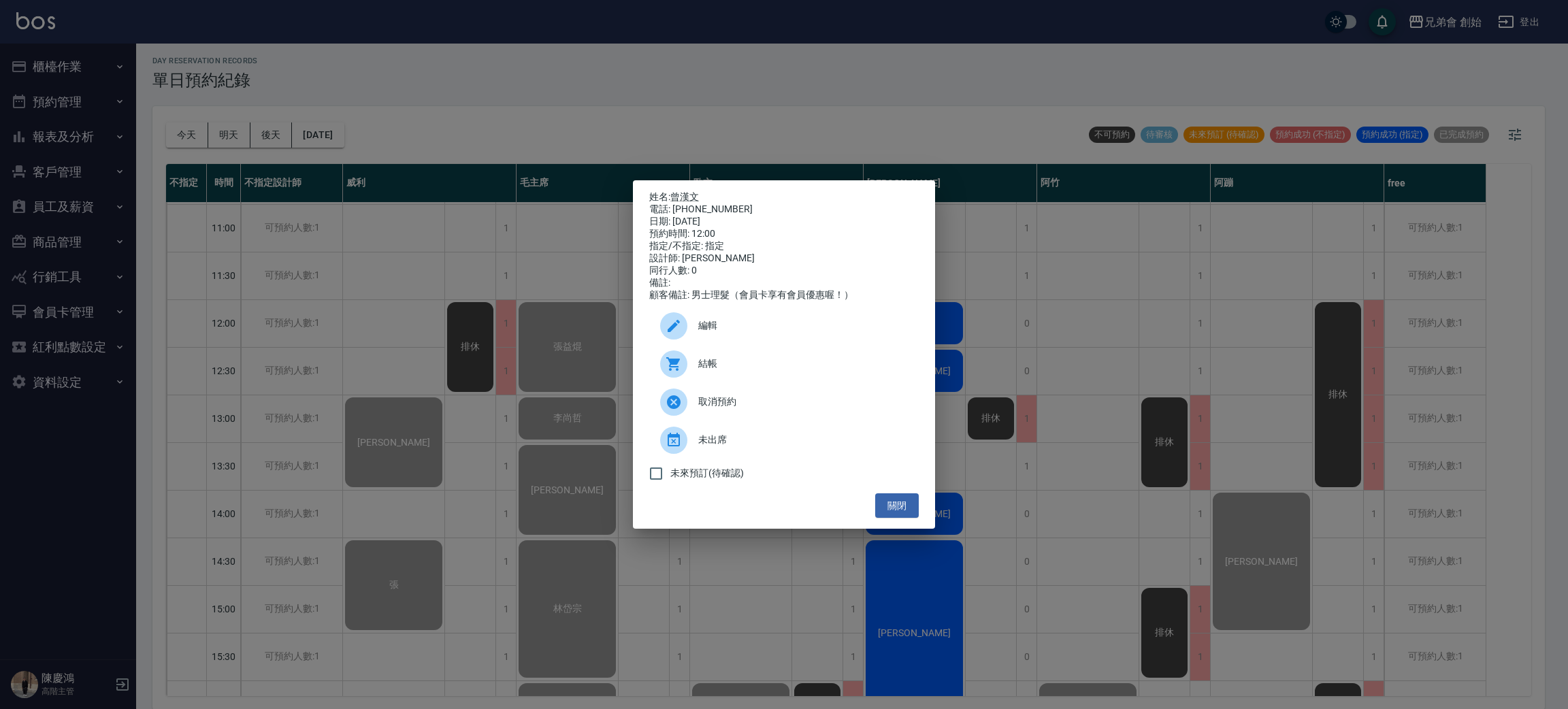
click at [708, 204] on div "電話: 0936566213" at bounding box center [784, 209] width 270 height 12
copy div "0936566213"
click at [587, 399] on div "姓名: 曾漢文 電話: 0936566213 日期: 2025/09/07 預約時間: 12:00 指定/不指定: 指定 設計師: 潘潘 同行人數: 0 備註…" at bounding box center [784, 354] width 1568 height 709
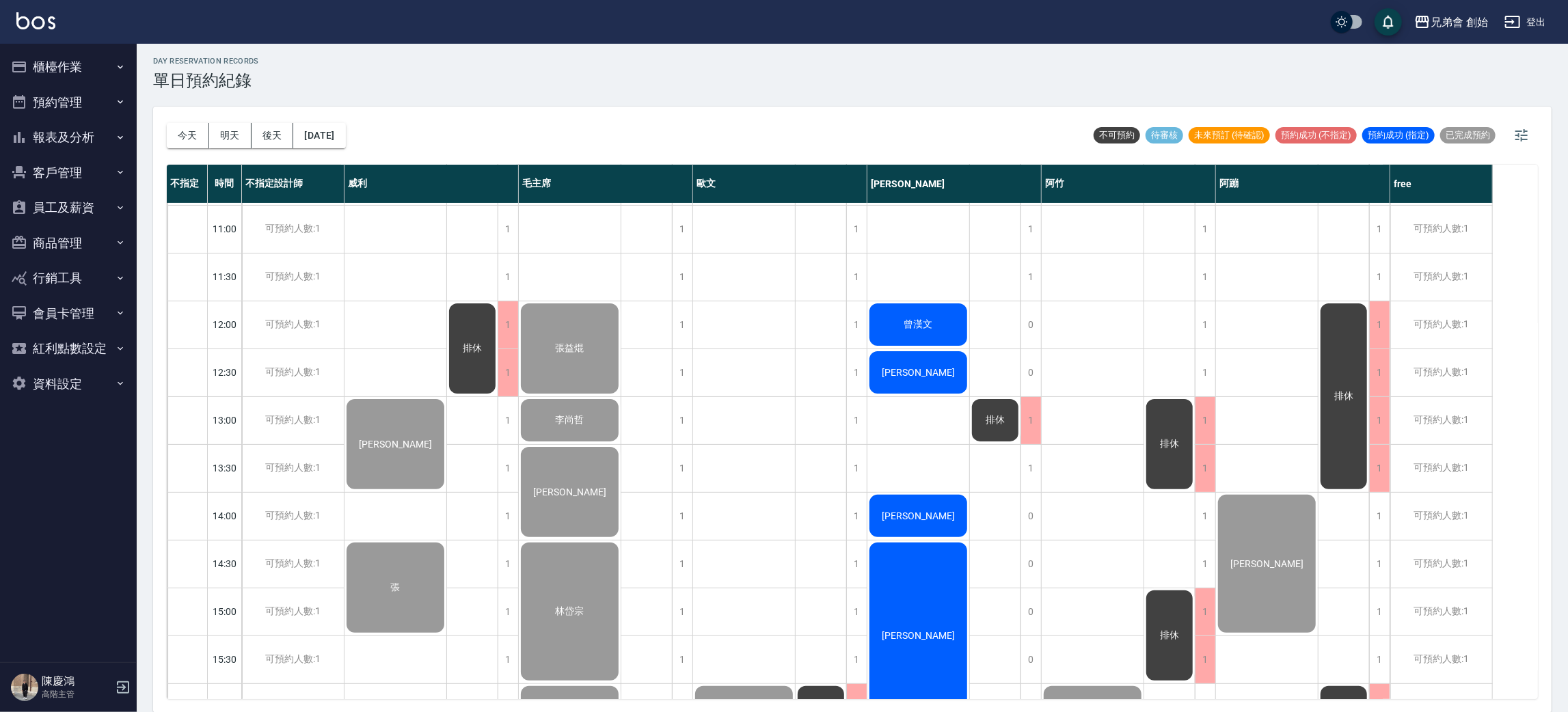
click at [931, 367] on span "[PERSON_NAME]" at bounding box center [918, 372] width 79 height 11
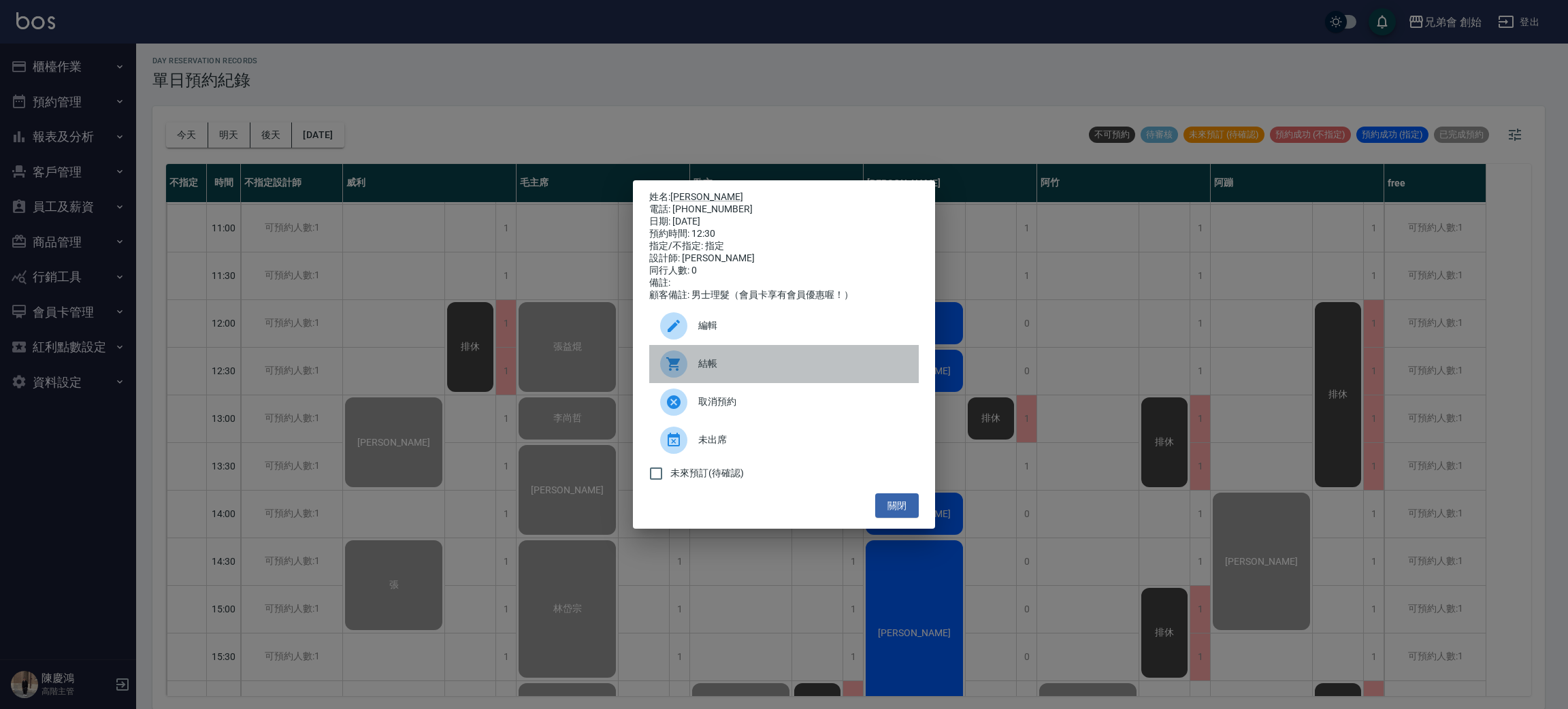
click at [761, 371] on span "結帳" at bounding box center [803, 363] width 209 height 14
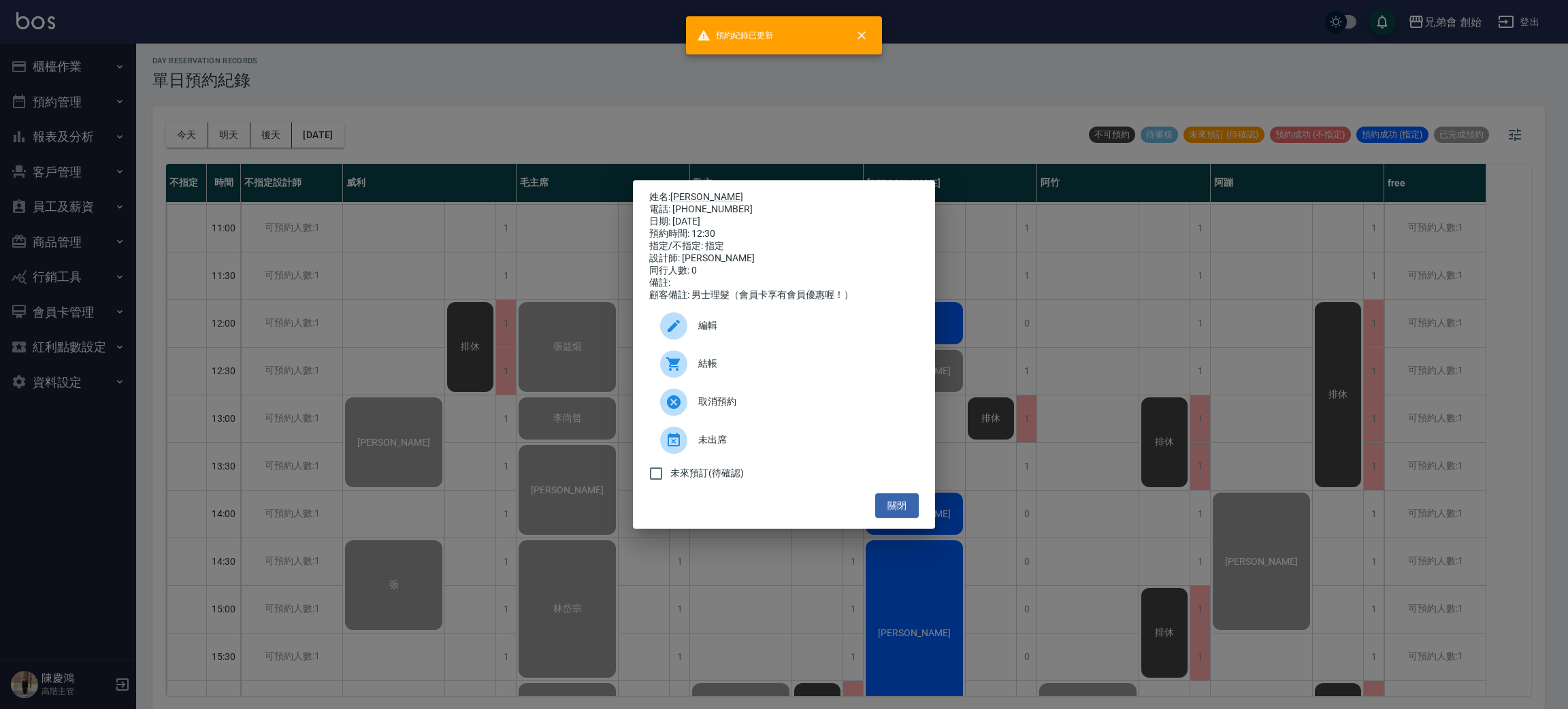
click at [309, 268] on div "姓名: 鍾丞凱 電話: 0939666003 日期: 2025/09/07 預約時間: 12:30 指定/不指定: 指定 設計師: 潘潘 同行人數: 0 備註…" at bounding box center [784, 354] width 1568 height 709
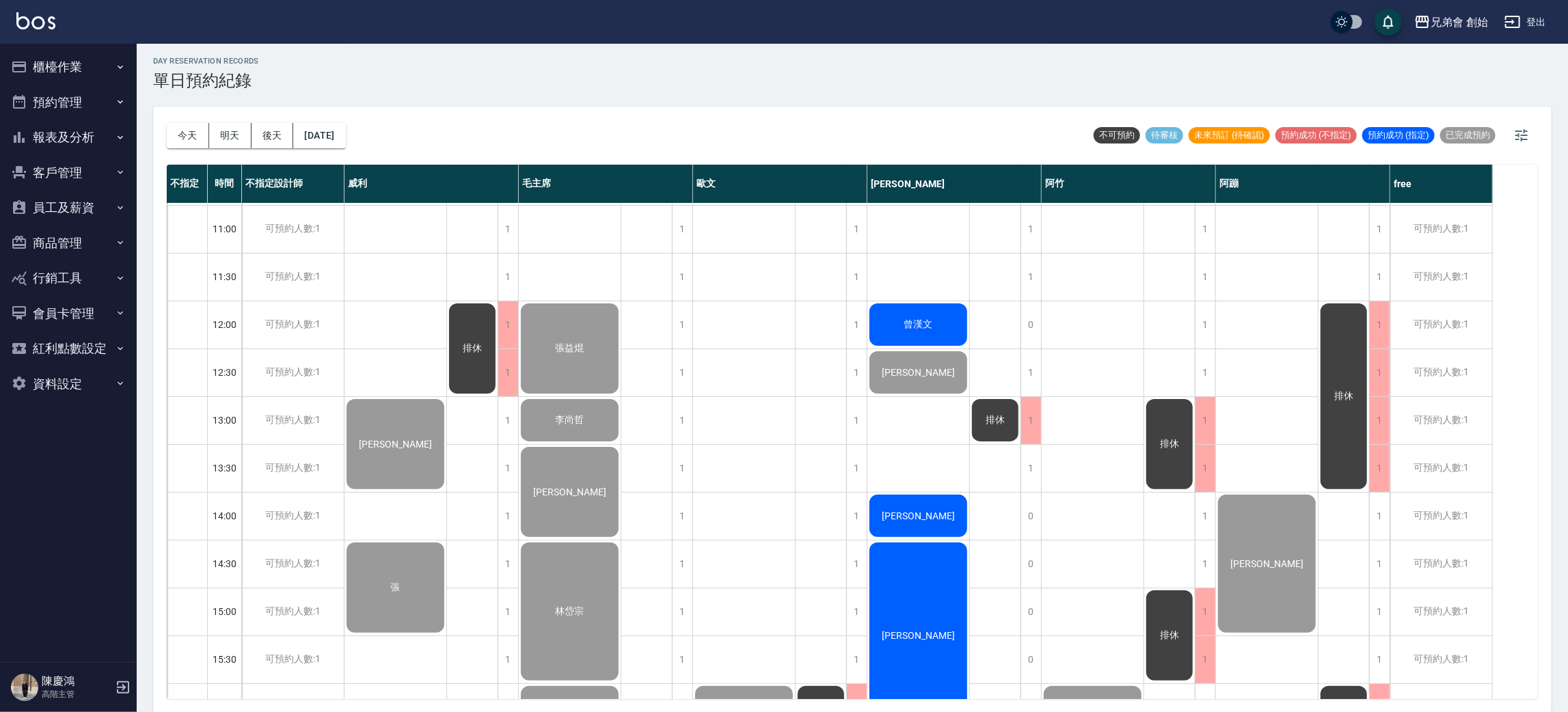
scroll to position [292, 0]
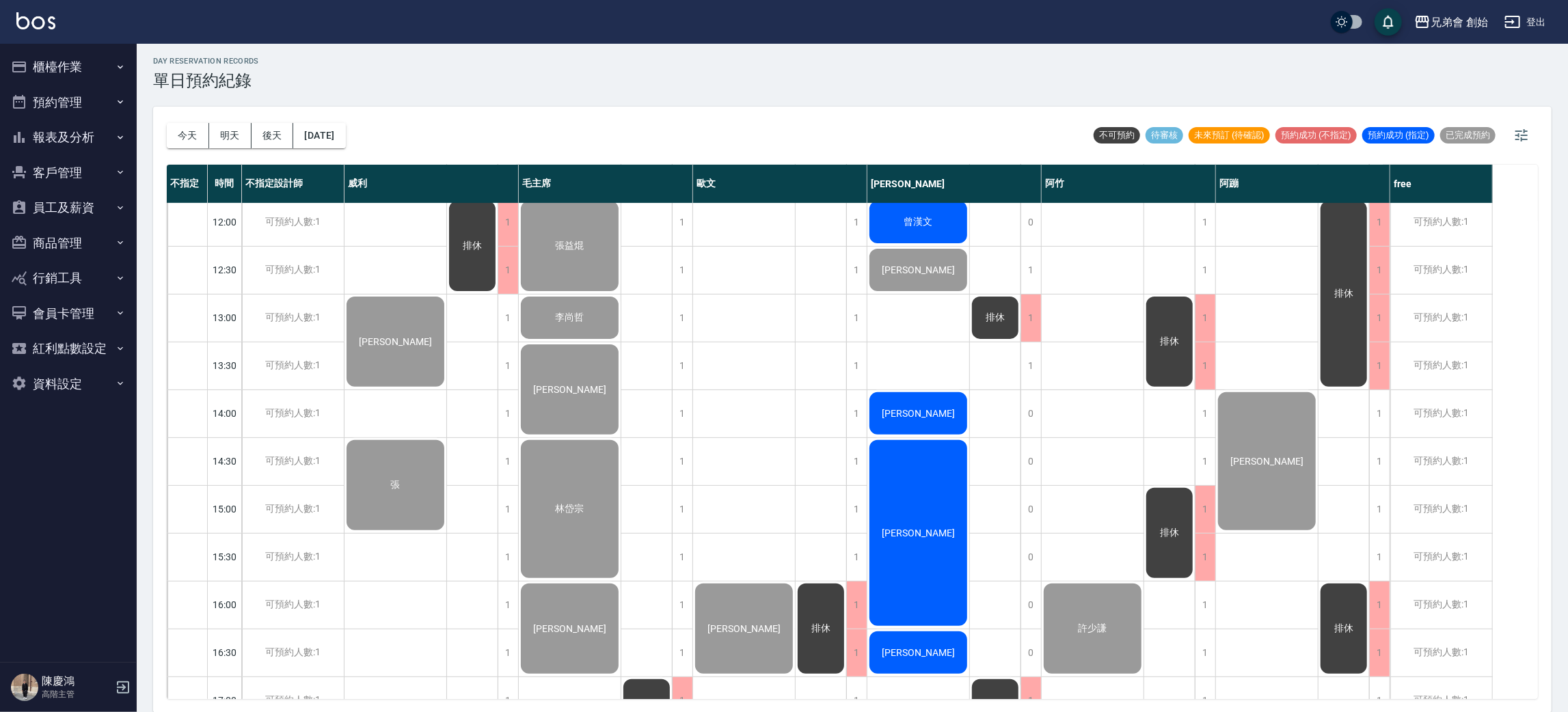
click at [941, 407] on div "[PERSON_NAME]" at bounding box center [918, 413] width 102 height 47
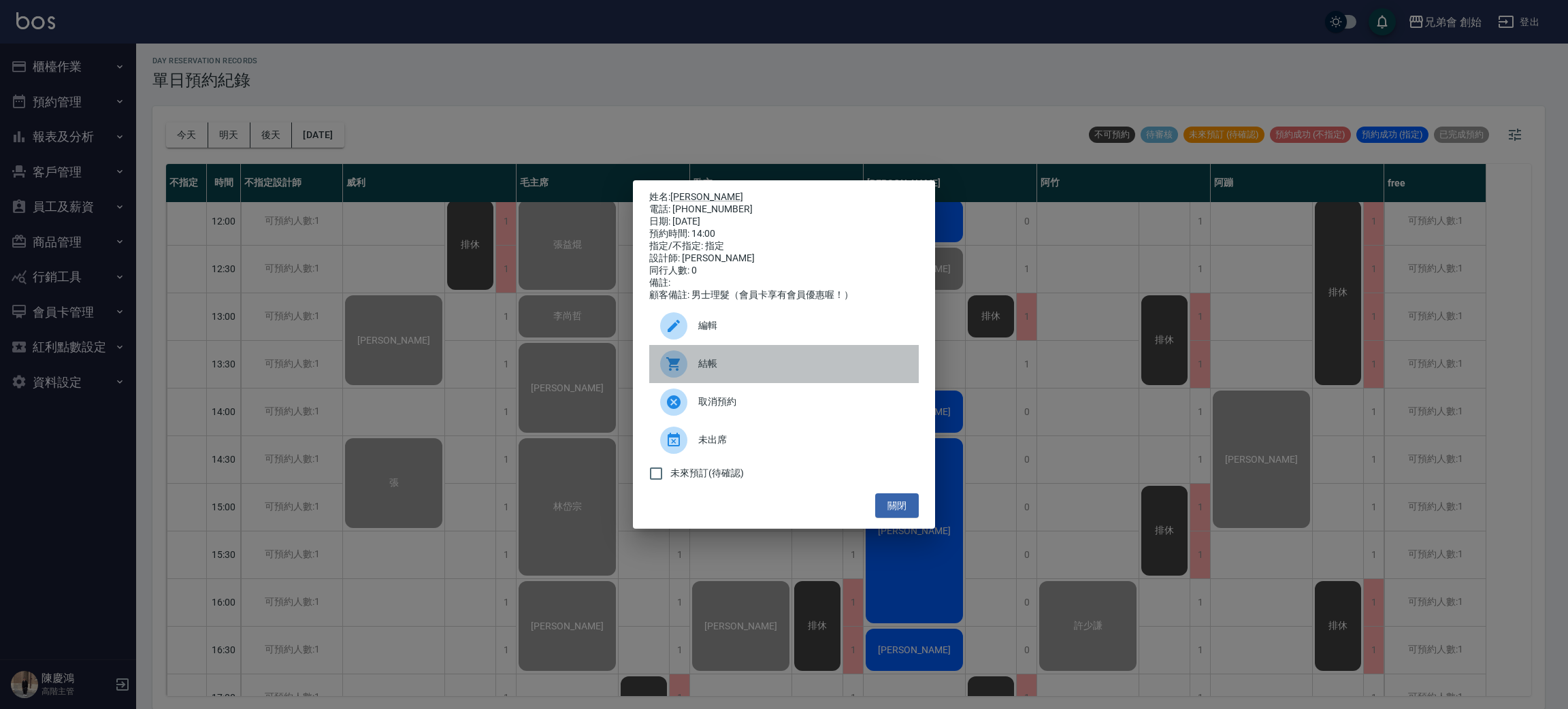
click at [755, 371] on span "結帳" at bounding box center [803, 363] width 209 height 14
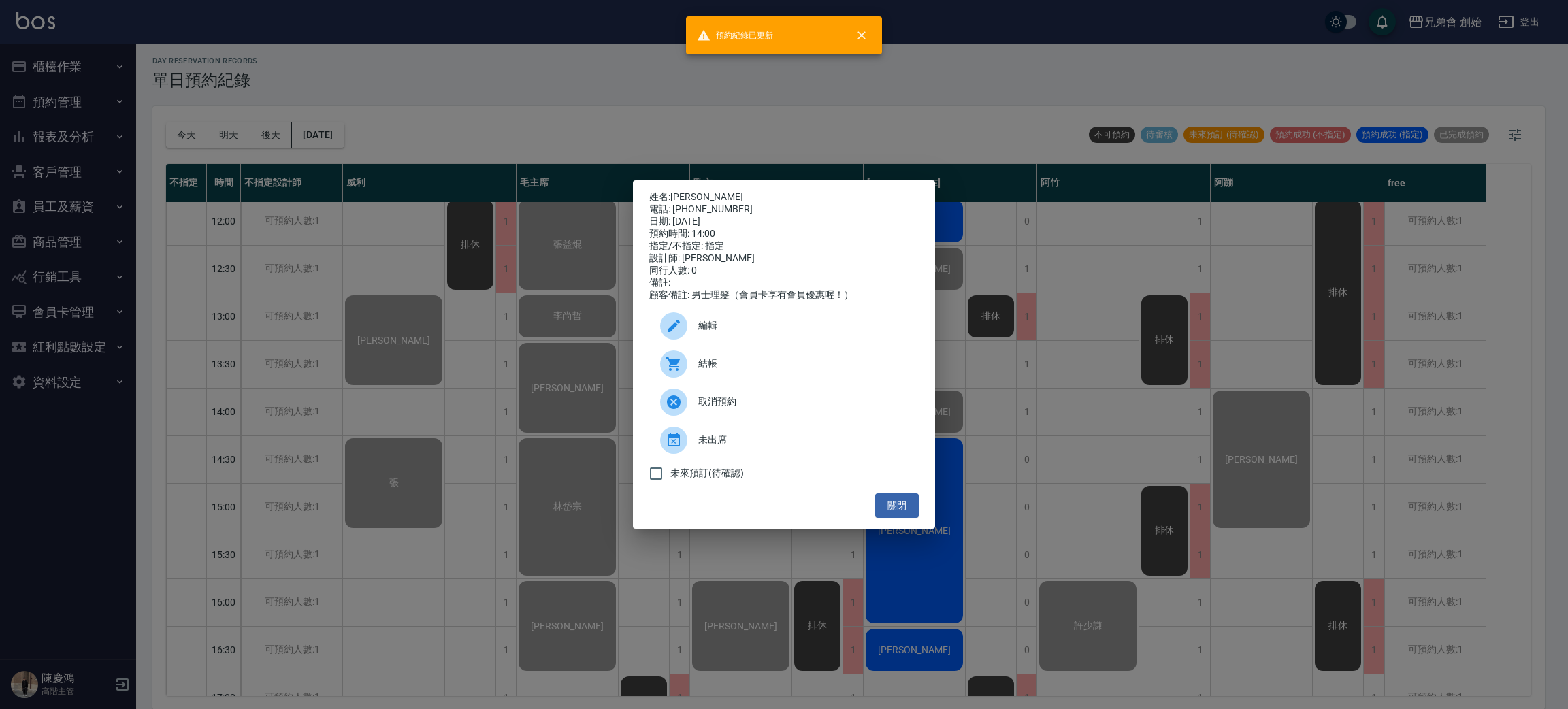
click at [288, 358] on div "姓名: 洪群泰 電話: 0965396353 日期: 2025/09/07 預約時間: 14:00 指定/不指定: 指定 設計師: 潘潘 同行人數: 0 備註…" at bounding box center [784, 354] width 1568 height 709
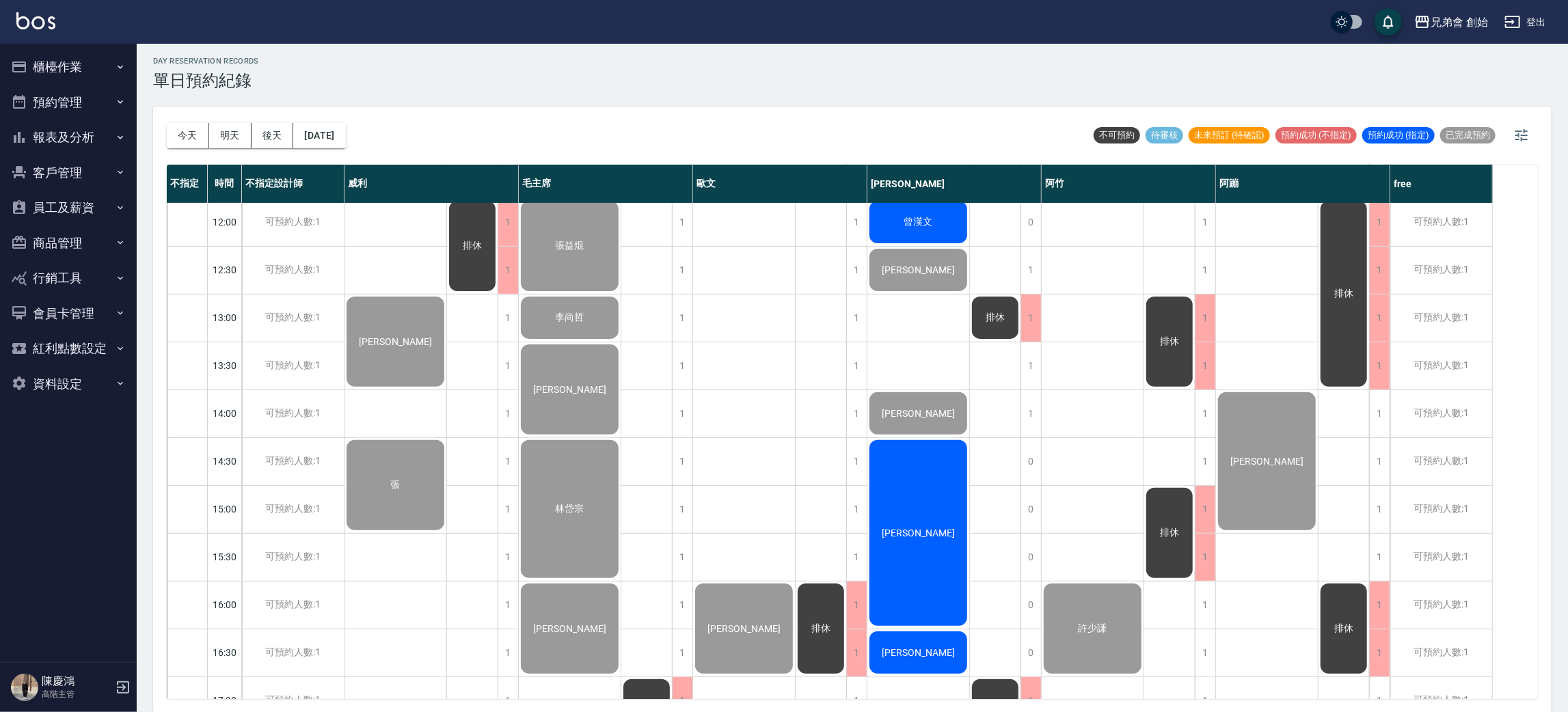
scroll to position [395, 0]
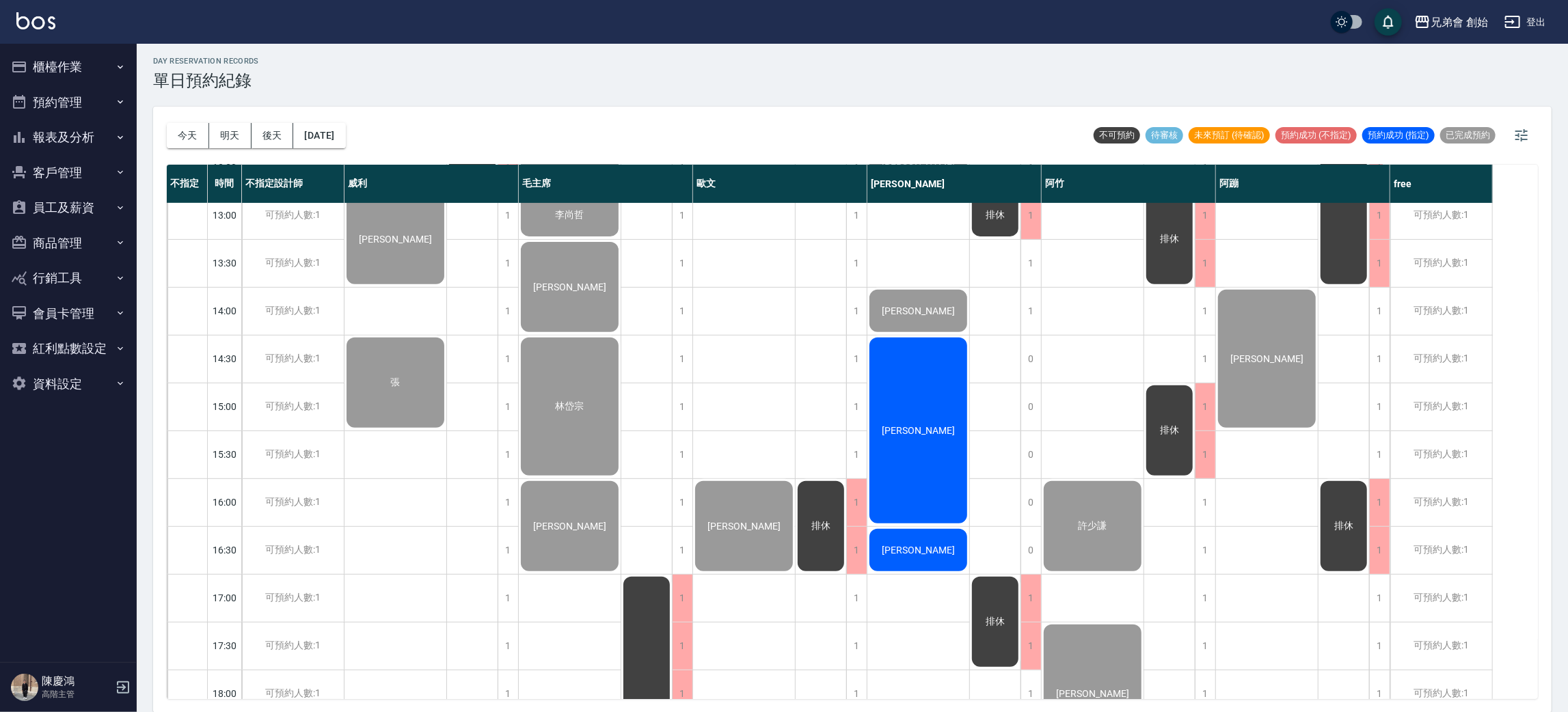
click at [913, 430] on span "游凱帆" at bounding box center [918, 430] width 79 height 11
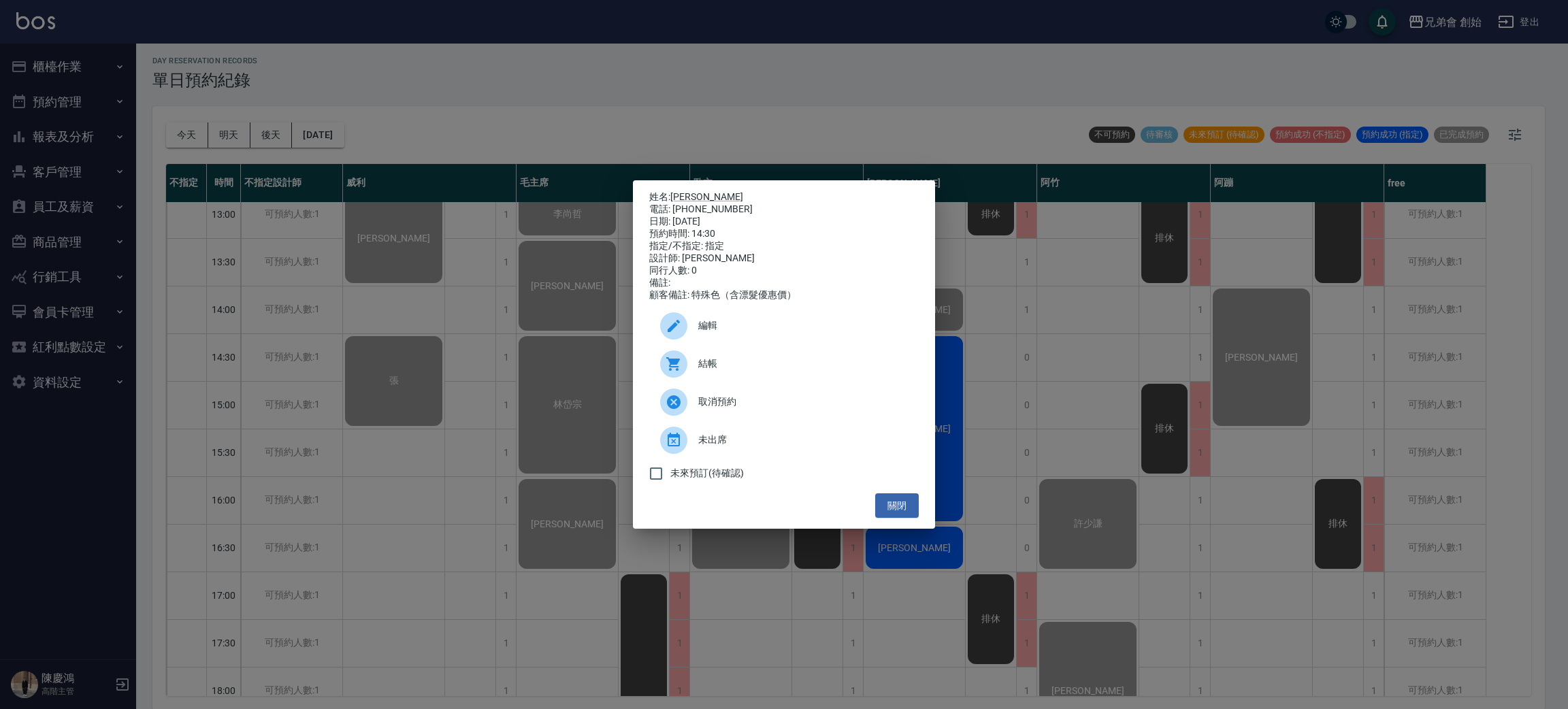
click at [779, 366] on span "結帳" at bounding box center [803, 363] width 209 height 14
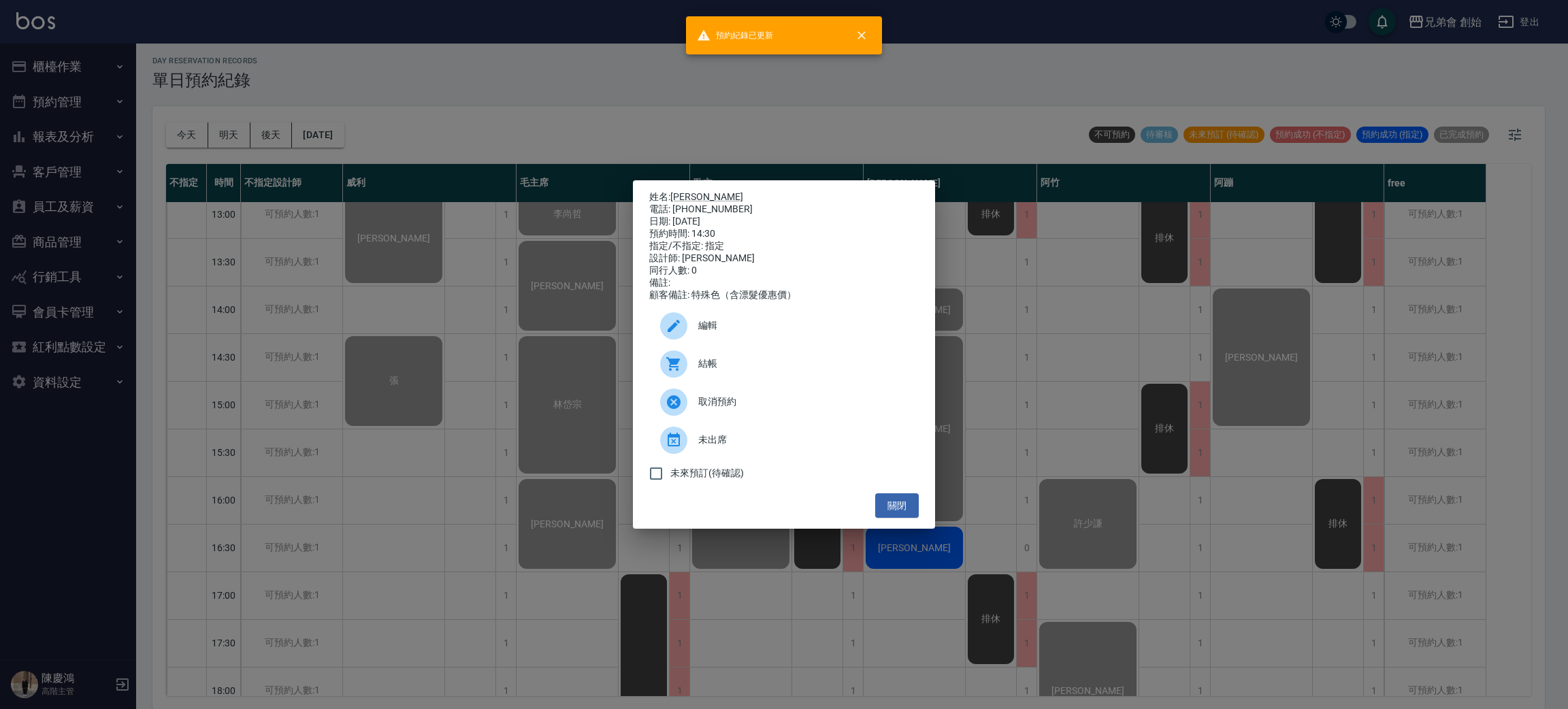
click at [301, 380] on div "姓名: 游凱帆 電話: 0968190336 日期: 2025/09/07 預約時間: 14:30 指定/不指定: 指定 設計師: 潘潘 同行人數: 0 備註…" at bounding box center [784, 354] width 1568 height 709
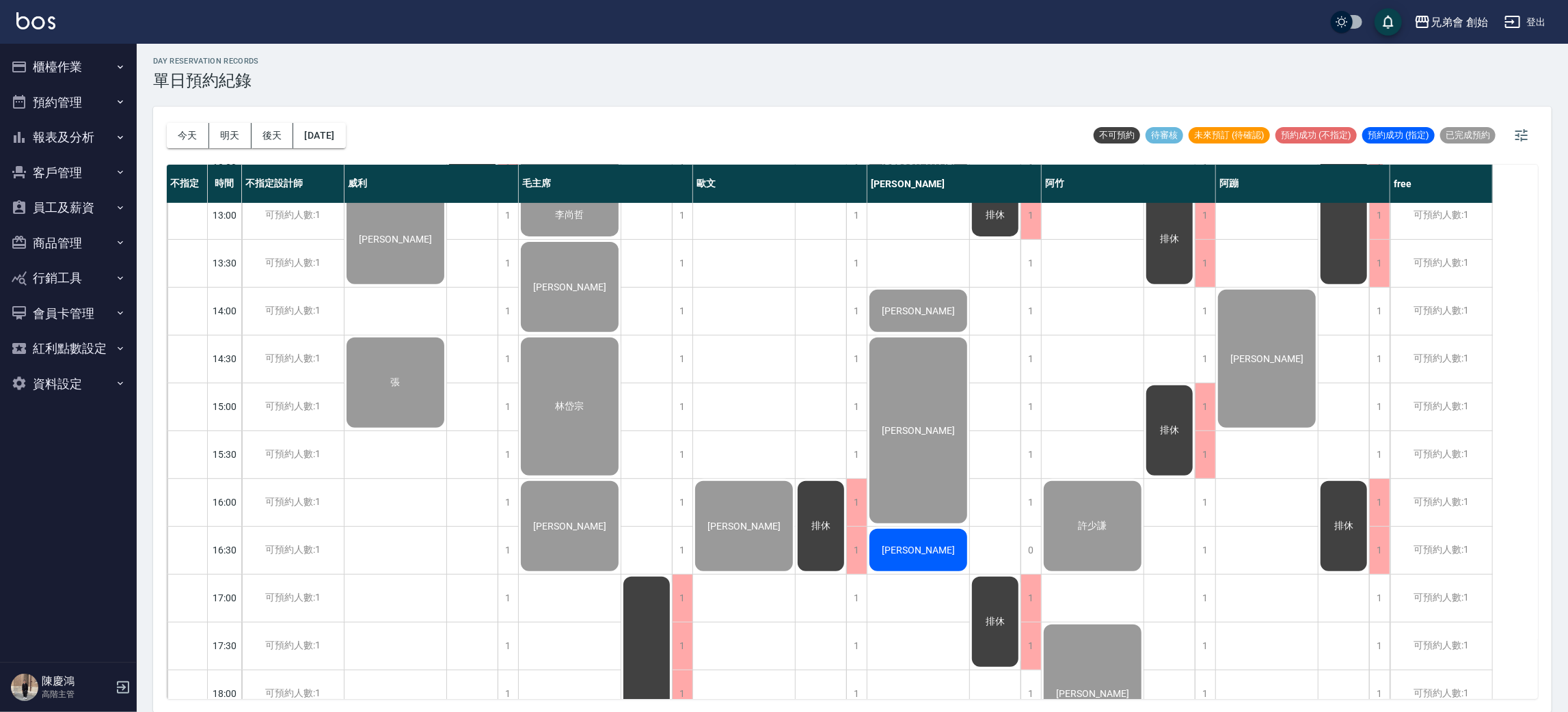
click at [908, 556] on span "李和興" at bounding box center [918, 549] width 79 height 11
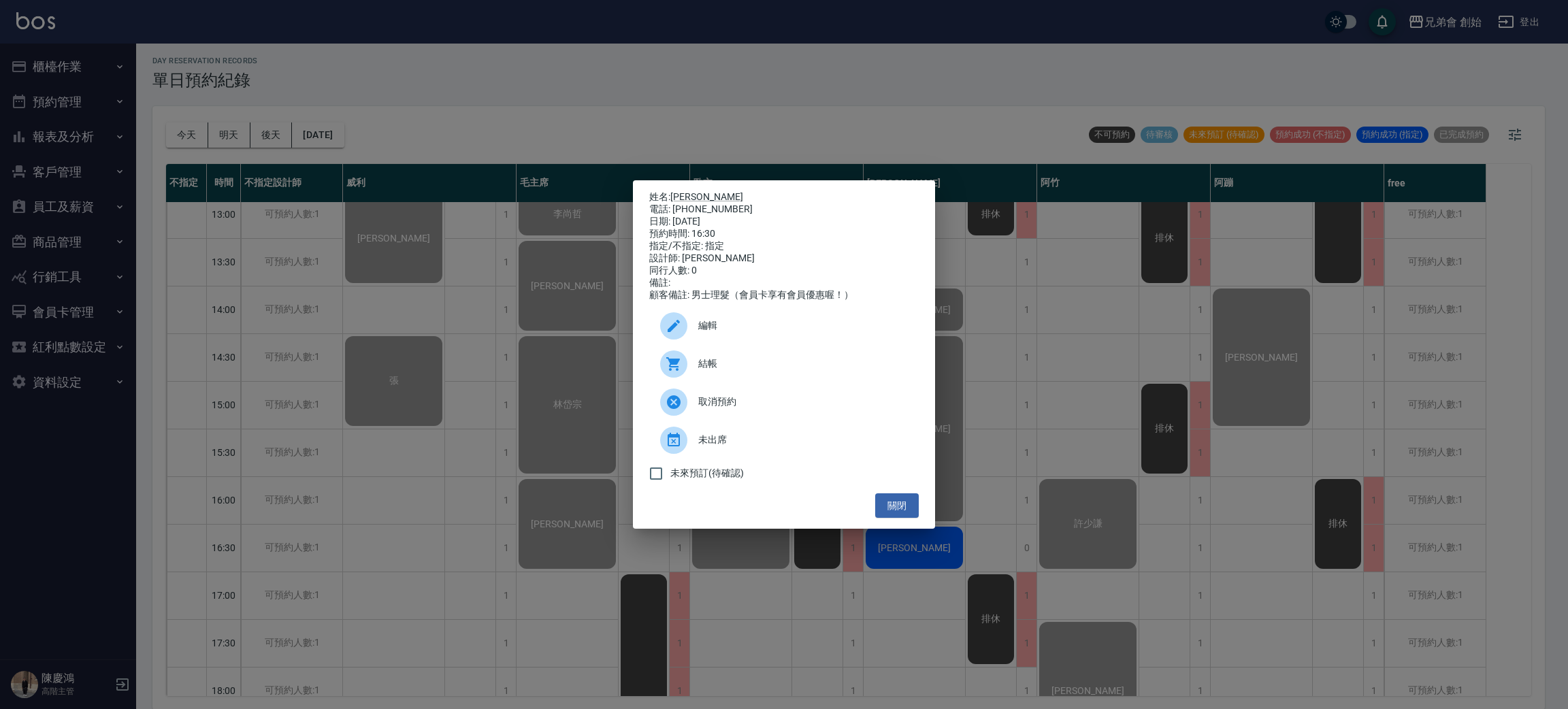
click at [732, 353] on div "結帳" at bounding box center [784, 363] width 270 height 38
drag, startPoint x: 1044, startPoint y: 516, endPoint x: 1104, endPoint y: 447, distance: 91.4
click at [1046, 513] on div "姓名: 李和興 電話: 0966795153 日期: 2025/09/07 預約時間: 16:30 指定/不指定: 指定 設計師: 潘潘 同行人數: 0 備註…" at bounding box center [784, 354] width 1568 height 709
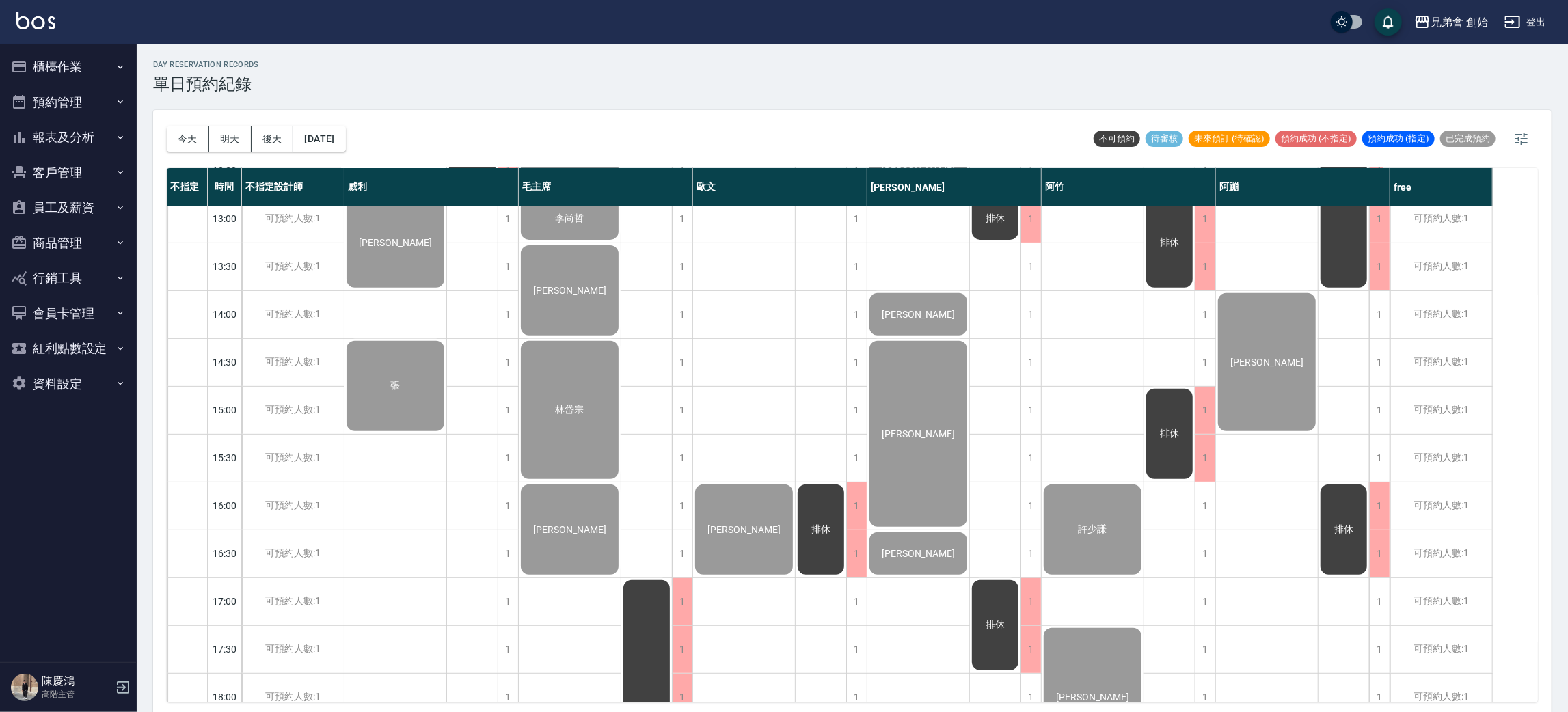
scroll to position [702, 0]
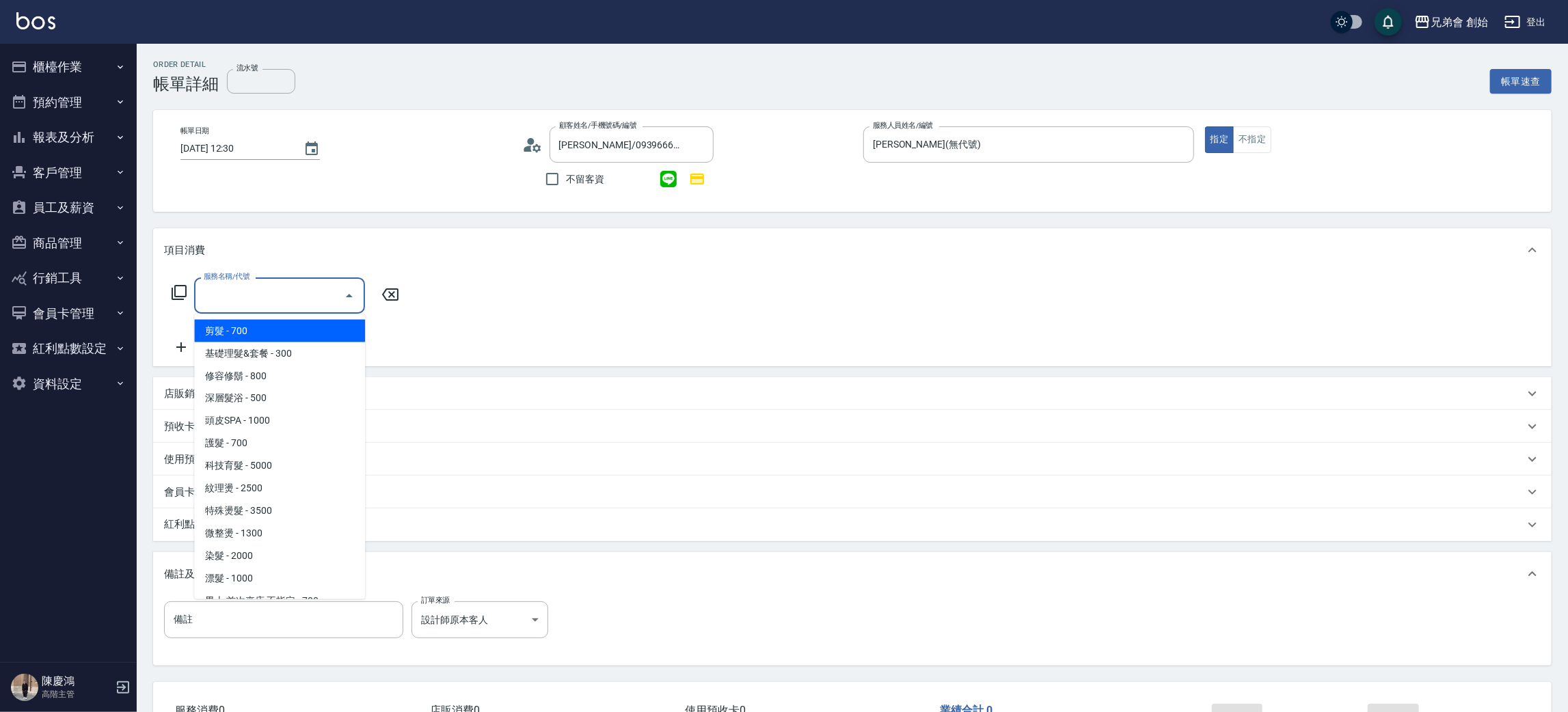
click at [264, 333] on span "剪髮 - 700" at bounding box center [279, 330] width 171 height 22
type input "剪髮(A01)"
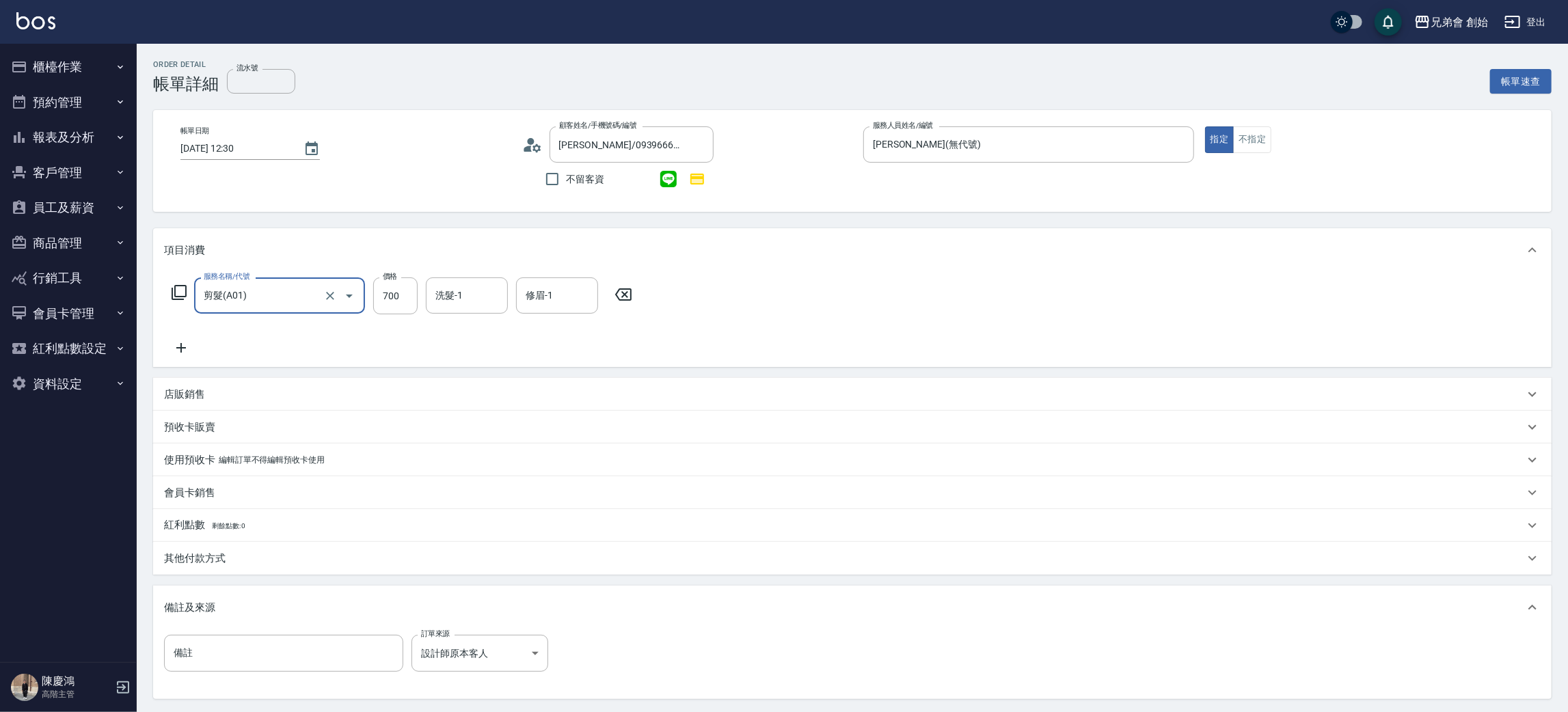
scroll to position [132, 0]
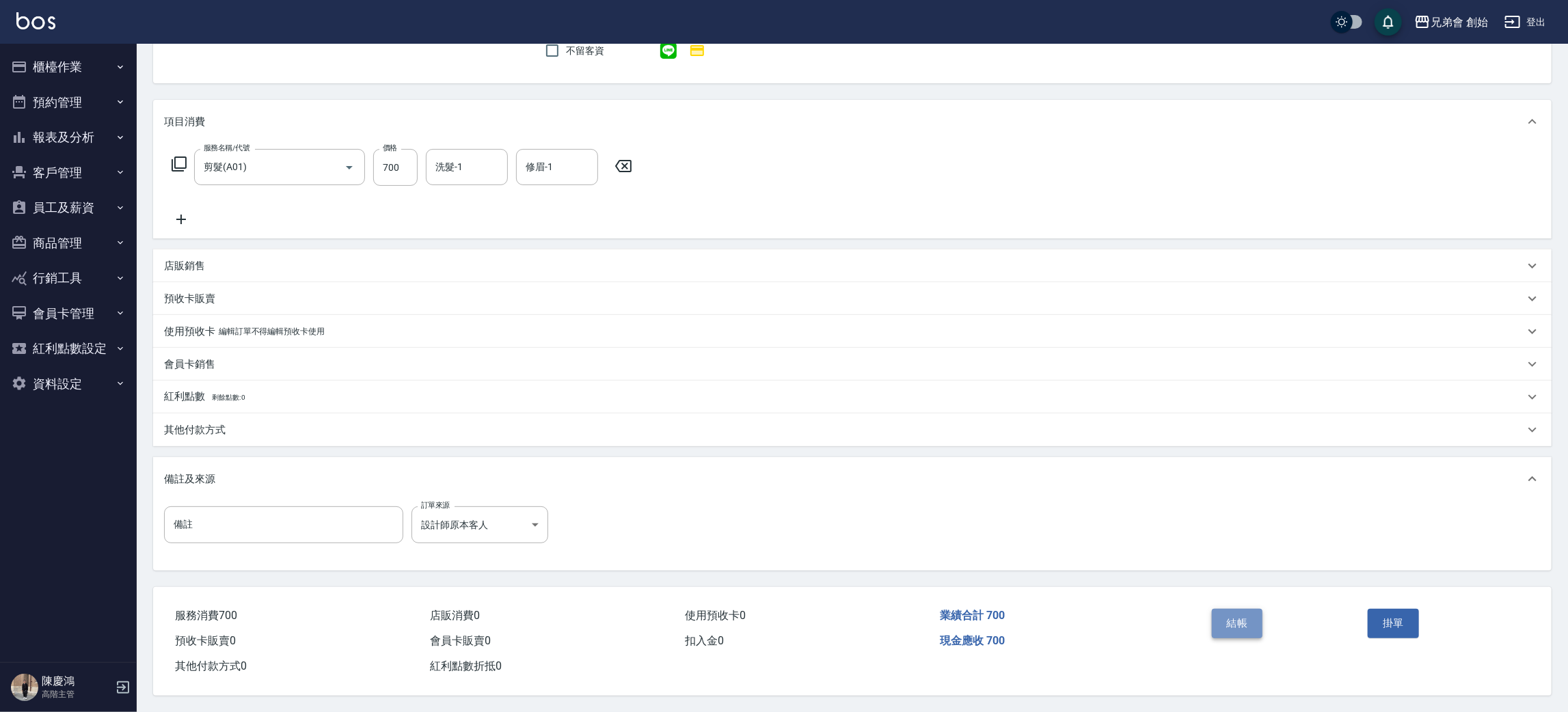
click at [1258, 626] on button "結帳" at bounding box center [1237, 623] width 51 height 29
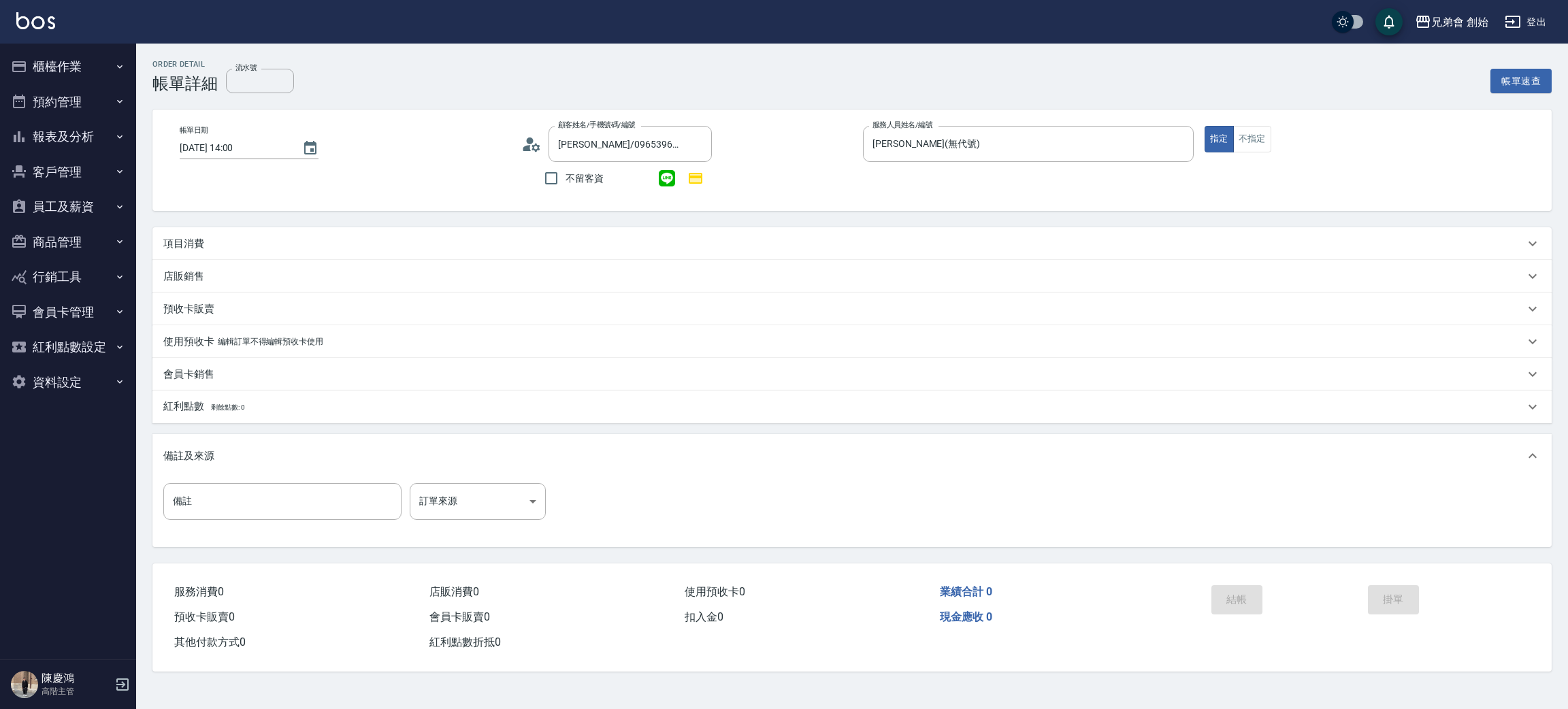
click at [194, 249] on p "項目消費" at bounding box center [184, 244] width 41 height 14
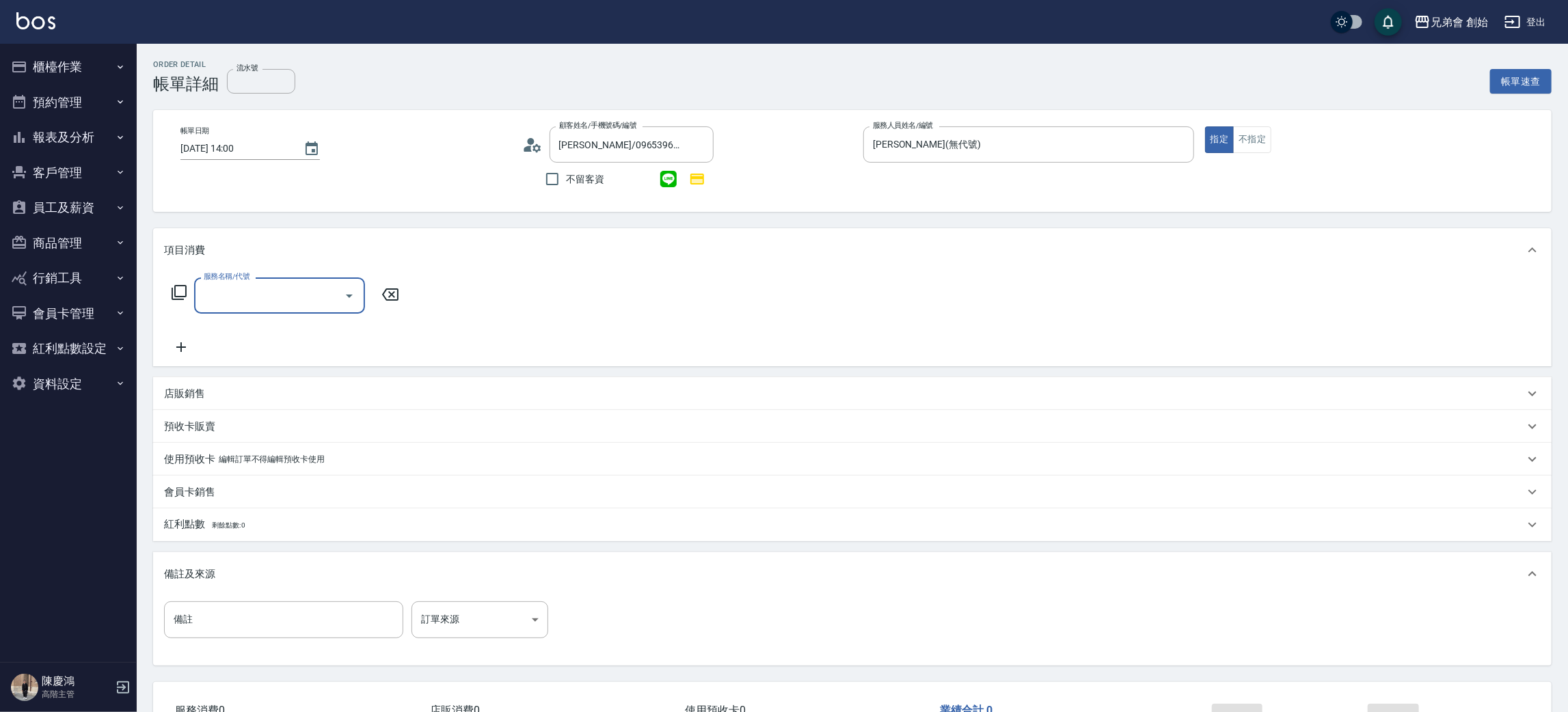
click at [210, 299] on input "服務名稱/代號" at bounding box center [269, 295] width 138 height 24
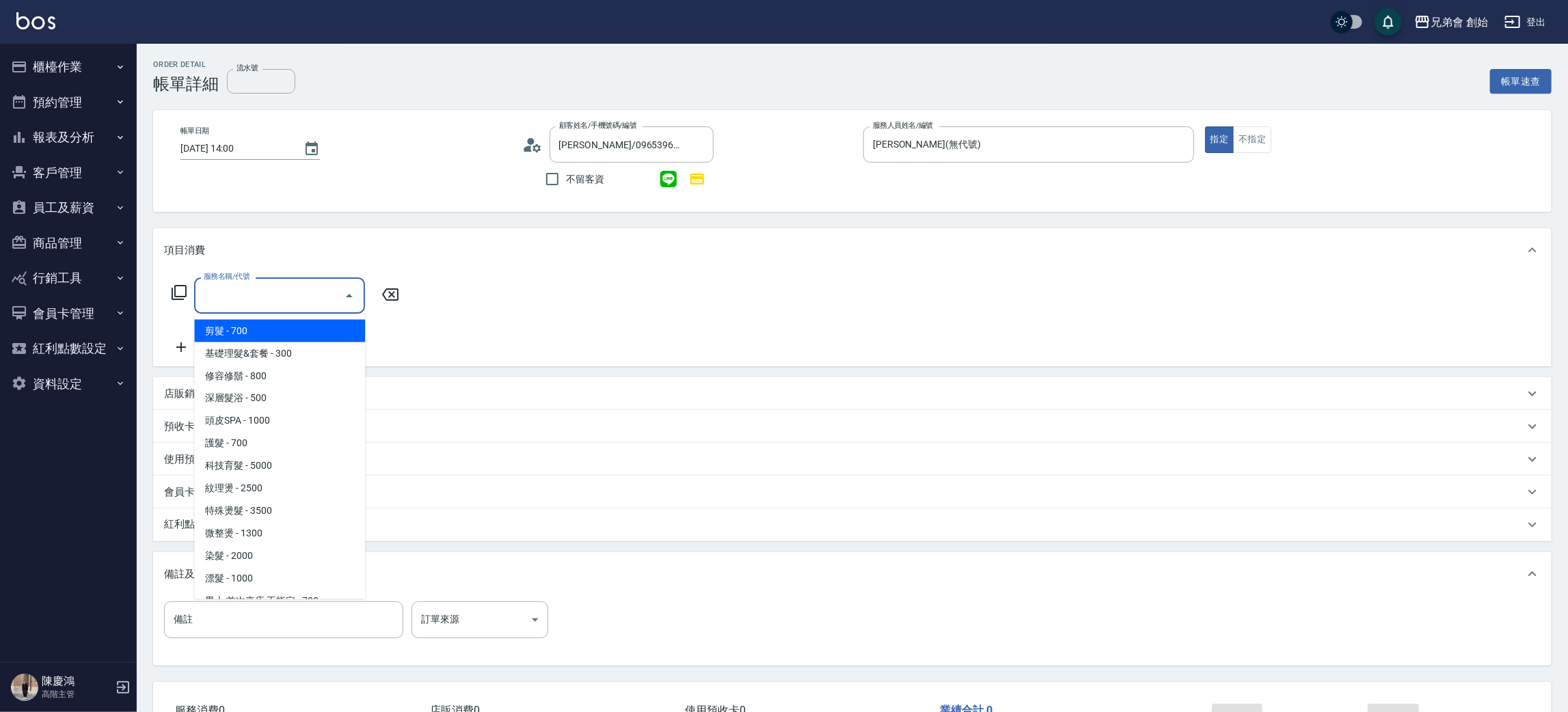
click at [232, 327] on span "剪髮 - 700" at bounding box center [279, 330] width 171 height 22
type input "剪髮(A01)"
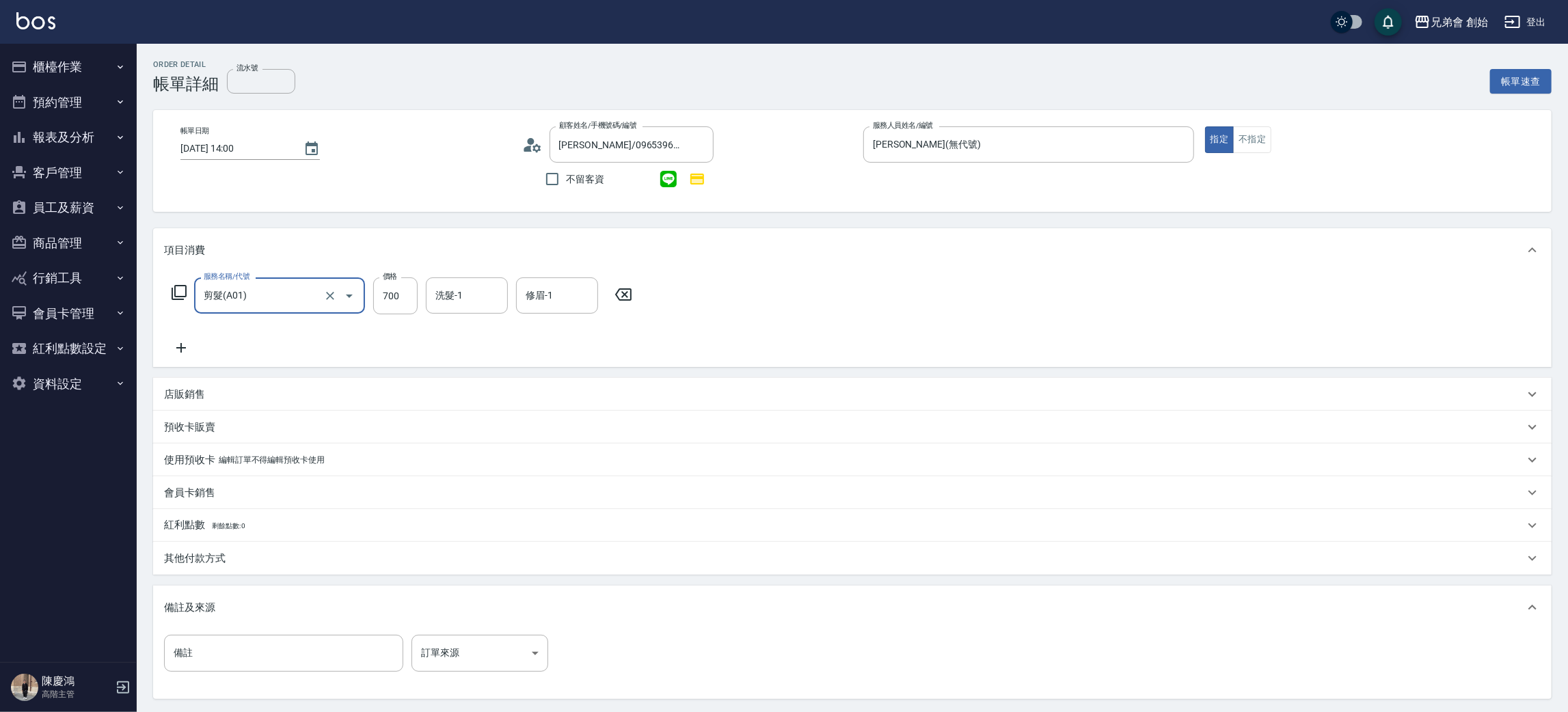
scroll to position [132, 0]
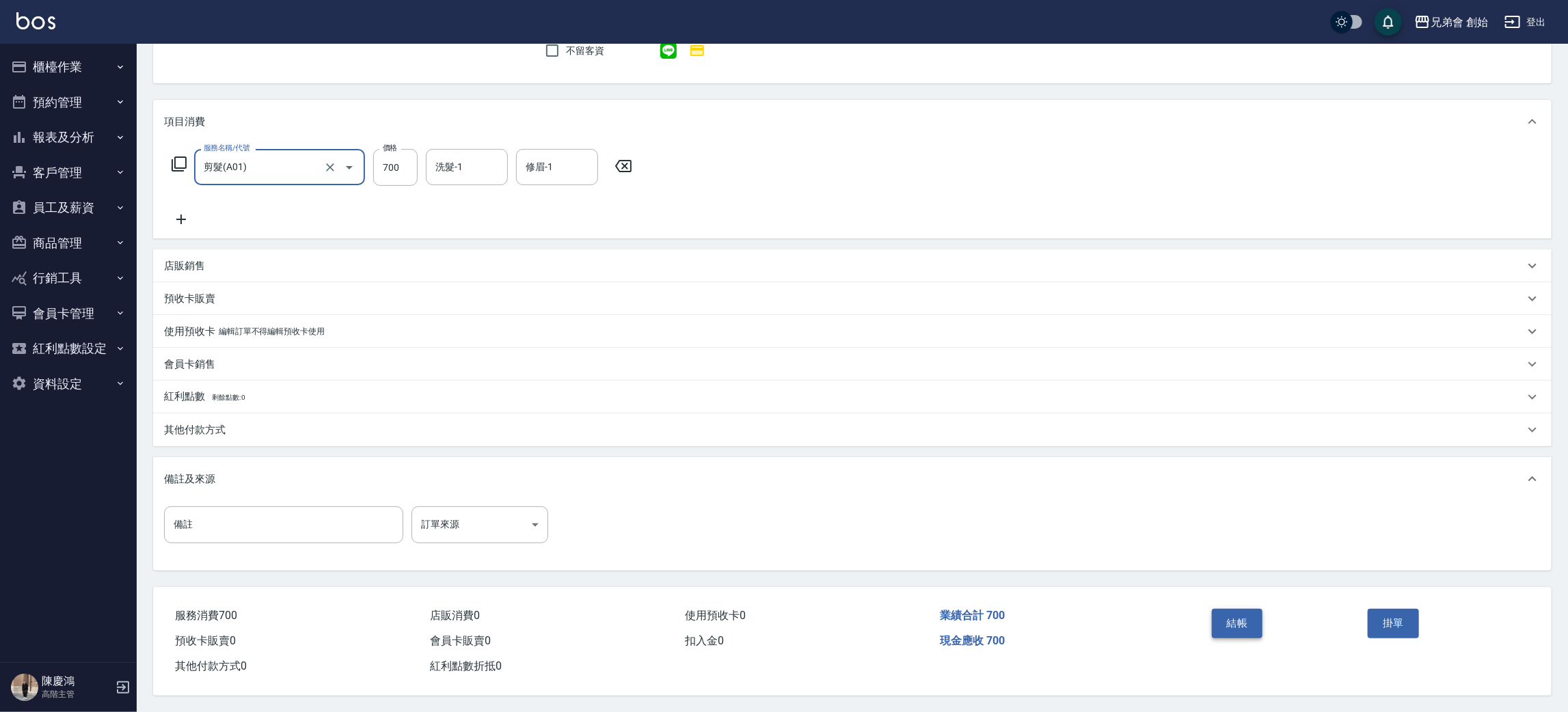
click at [1232, 623] on button "結帳" at bounding box center [1237, 623] width 51 height 29
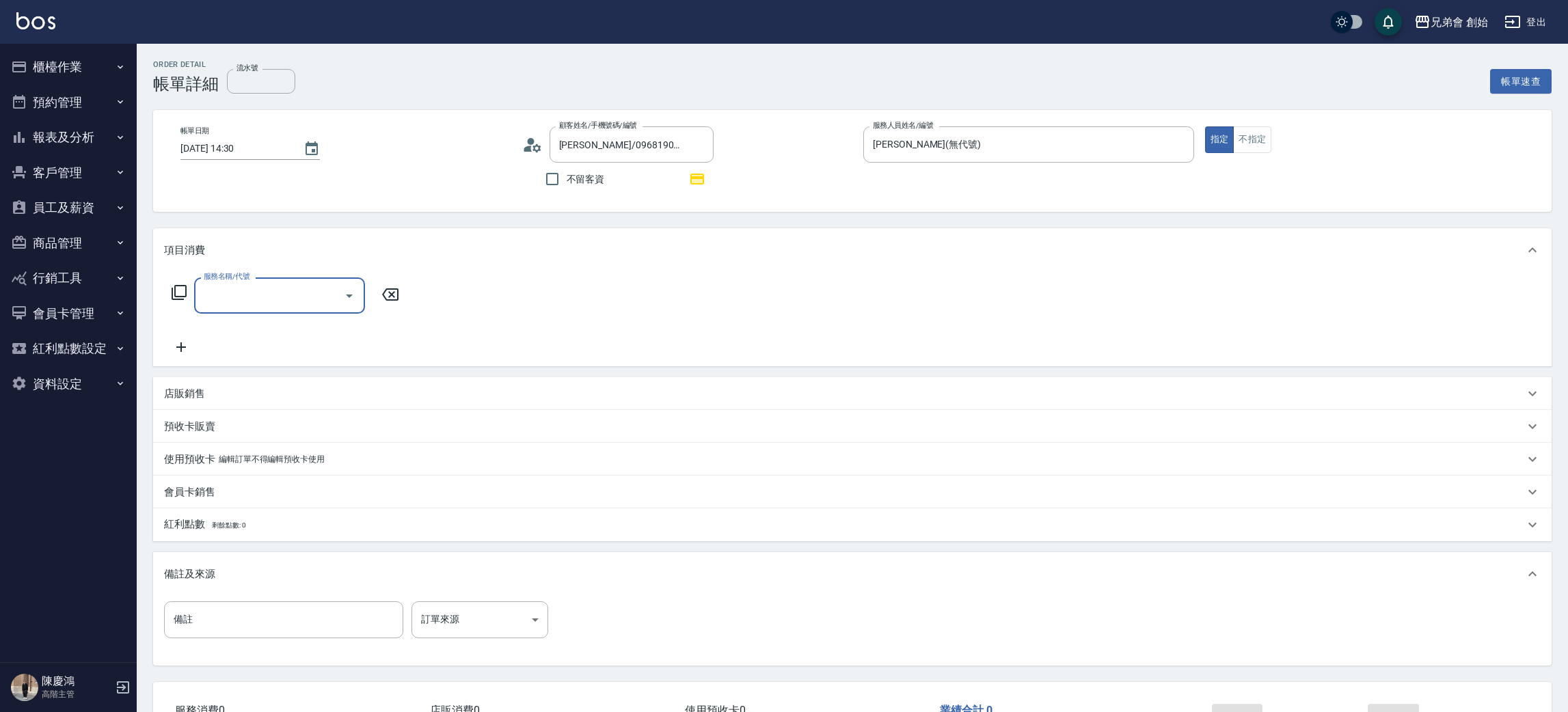
click at [220, 287] on input "服務名稱/代號" at bounding box center [269, 295] width 138 height 24
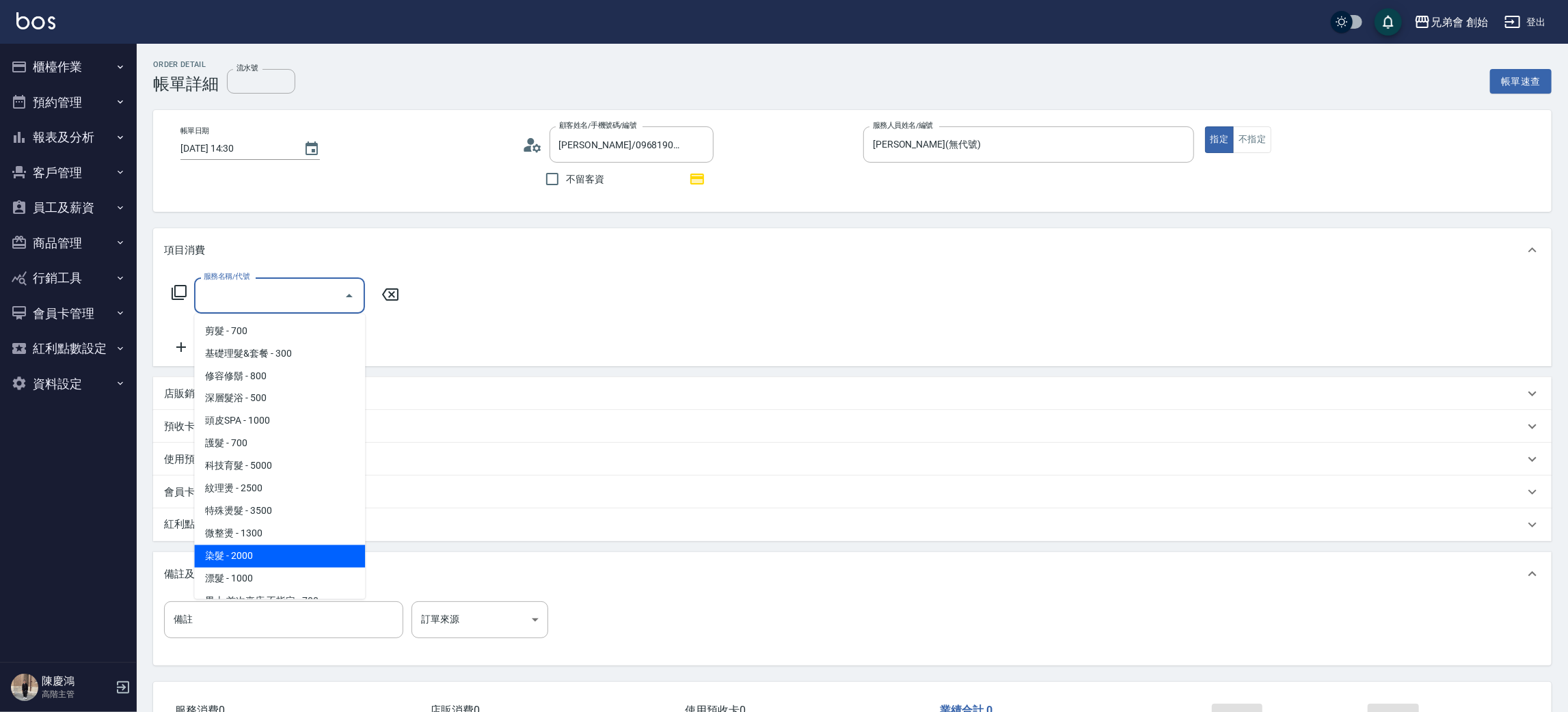
click at [276, 556] on span "染髮 - 2000" at bounding box center [279, 556] width 171 height 22
type input "染髮 (E01)"
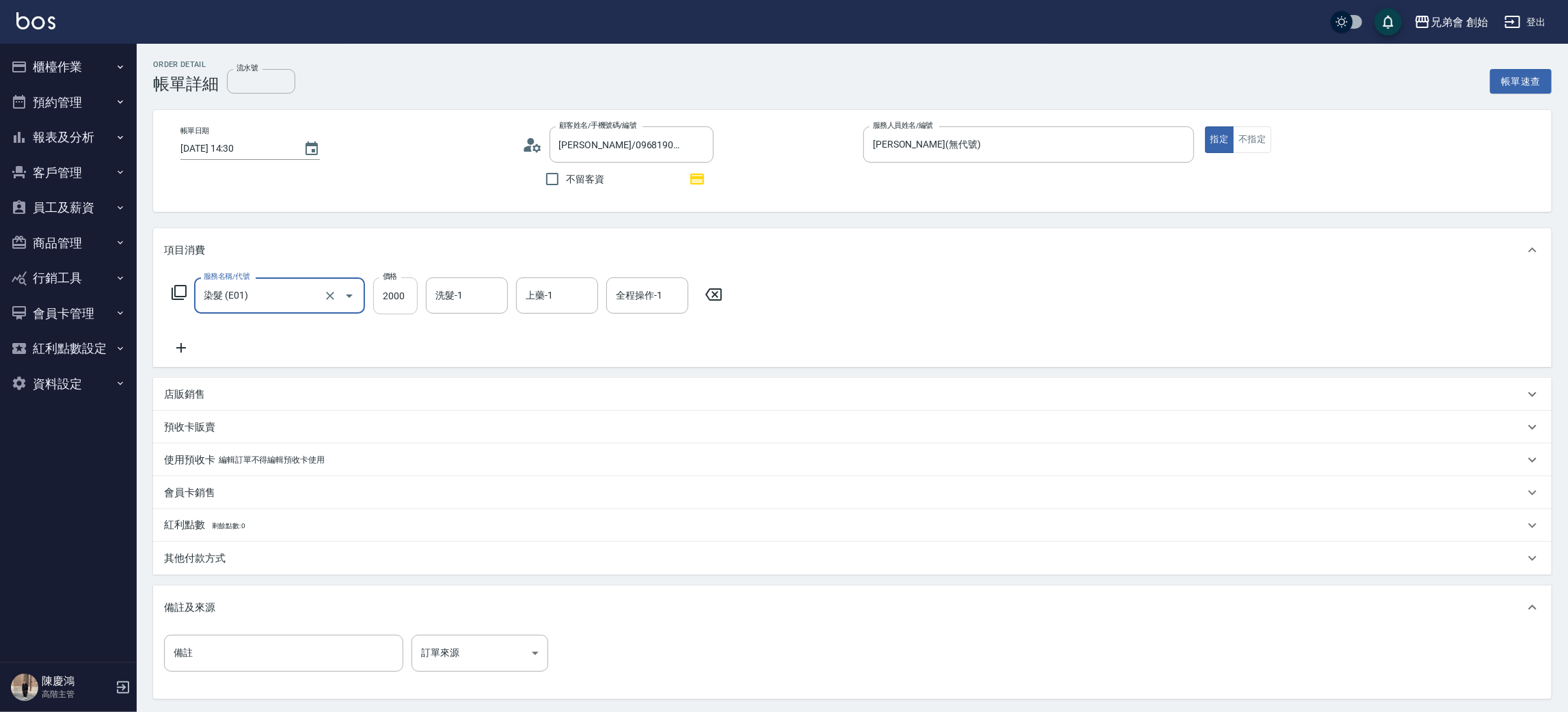
click at [397, 303] on input "2000" at bounding box center [395, 295] width 45 height 37
type input "4000"
click at [227, 399] on div "店販銷售" at bounding box center [844, 395] width 1361 height 14
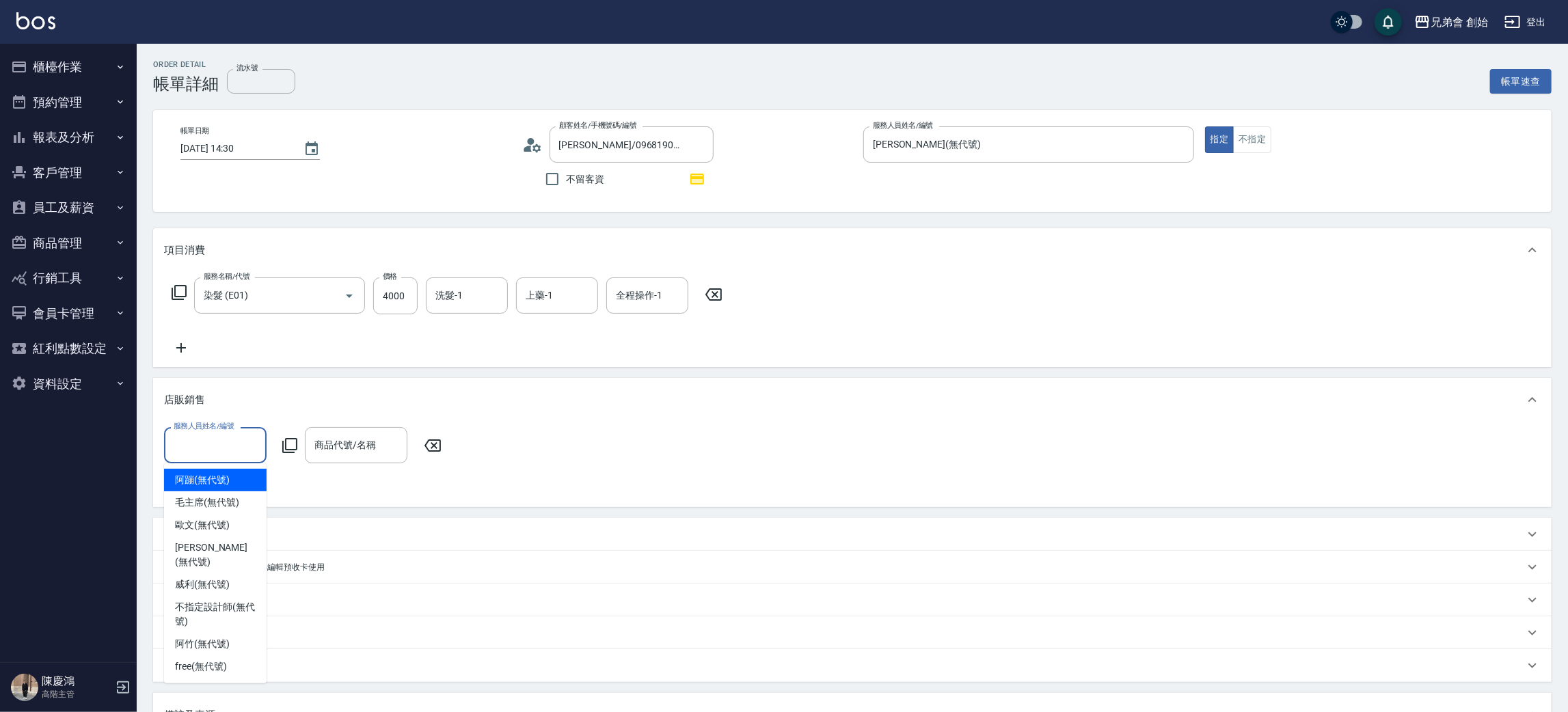
click at [231, 450] on input "服務人員姓名/編號" at bounding box center [215, 445] width 90 height 24
click at [194, 556] on div "[PERSON_NAME] (無代號)" at bounding box center [215, 554] width 102 height 37
type input "[PERSON_NAME](無代號)"
click at [370, 440] on input "商品代號/名稱" at bounding box center [356, 445] width 90 height 24
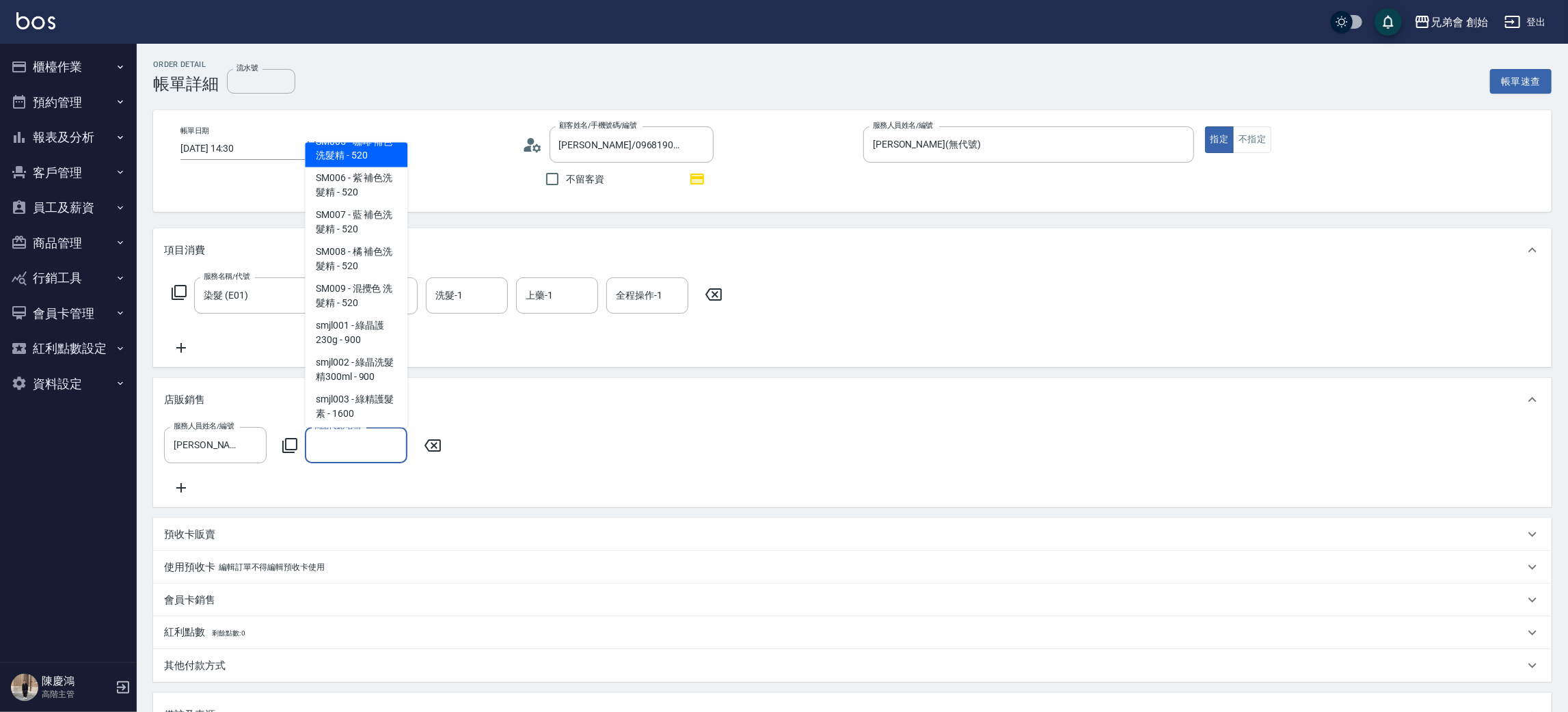
scroll to position [1844, 0]
click at [369, 122] on span "SM001 - 灰 補色洗髮精 - 520" at bounding box center [356, 104] width 102 height 37
type input "灰 補色洗髮精"
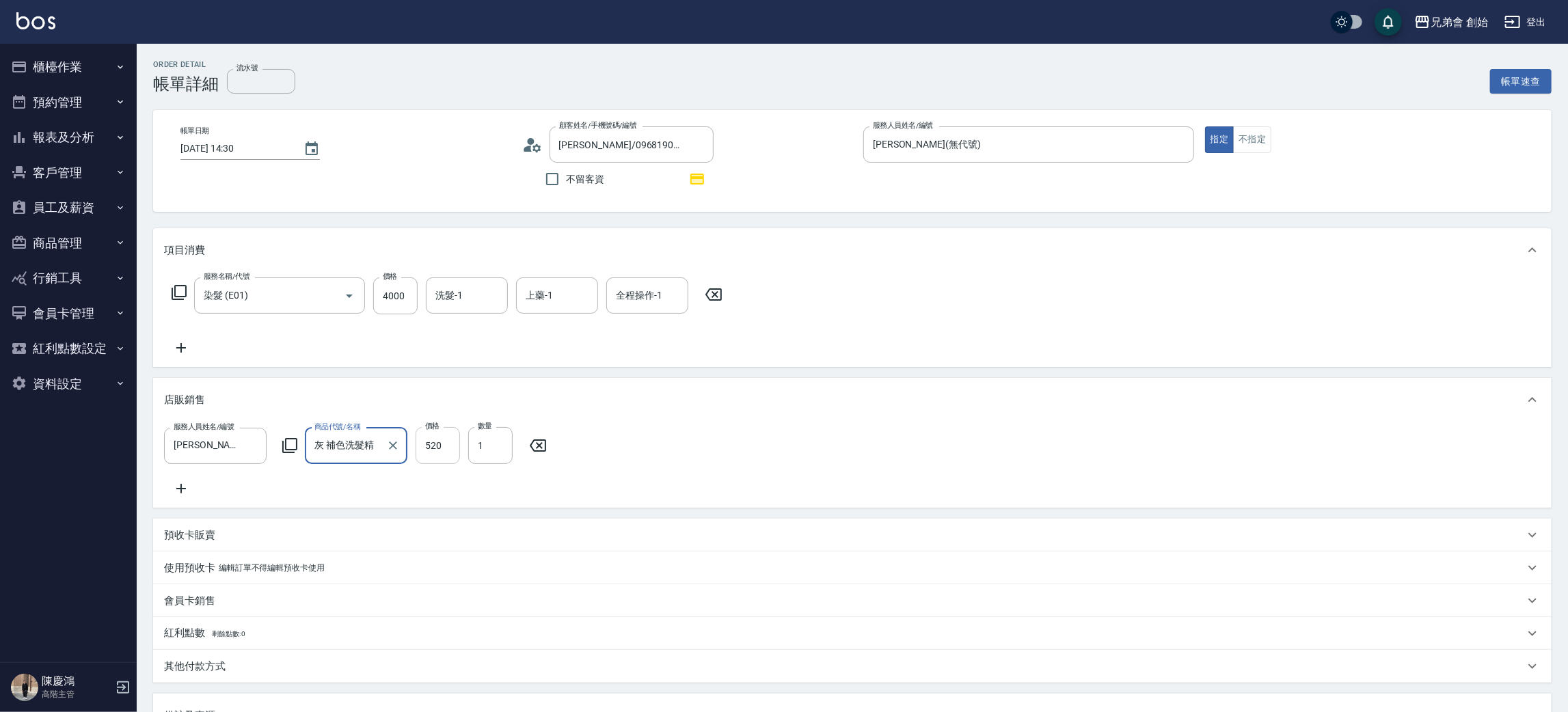
click at [448, 454] on input "520" at bounding box center [438, 445] width 45 height 37
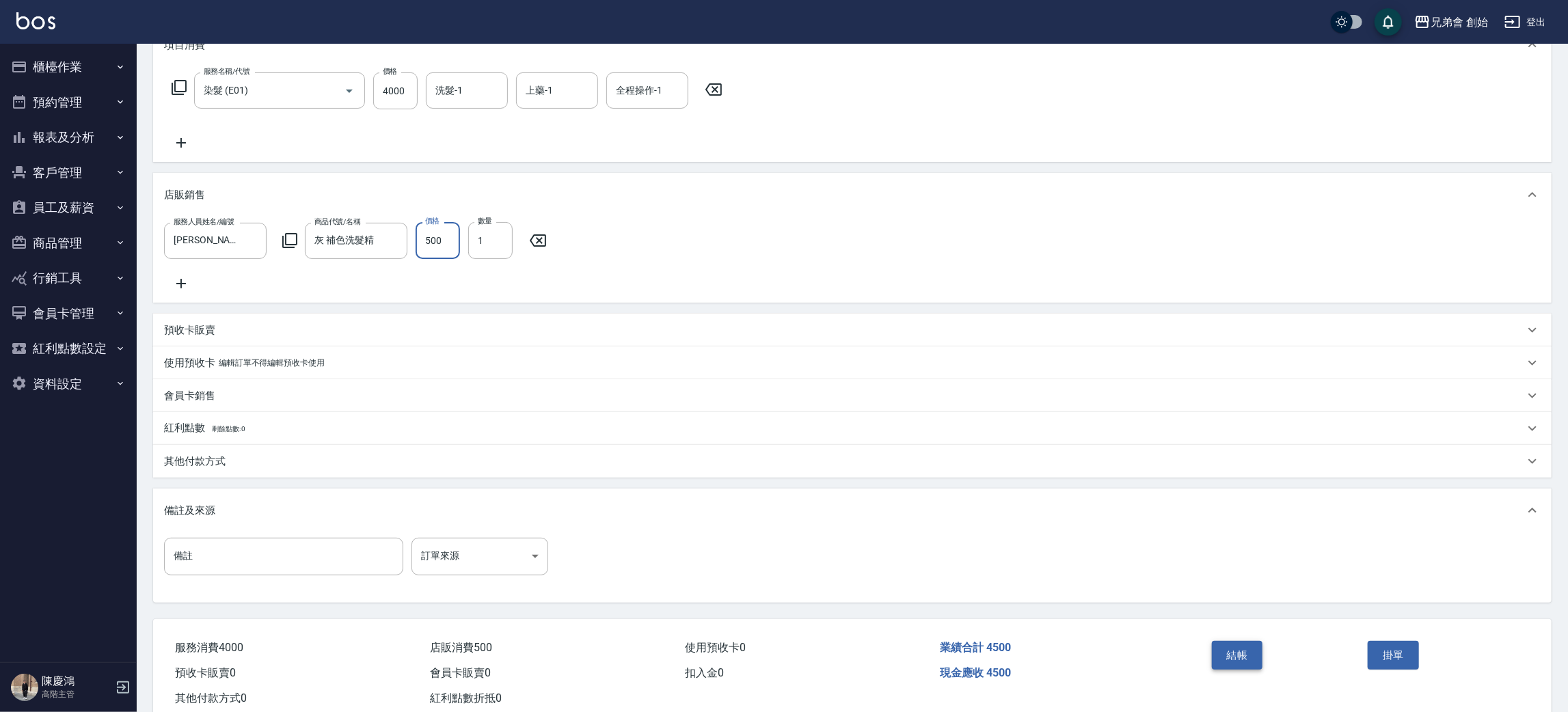
type input "500"
click at [1245, 667] on button "結帳" at bounding box center [1237, 655] width 51 height 29
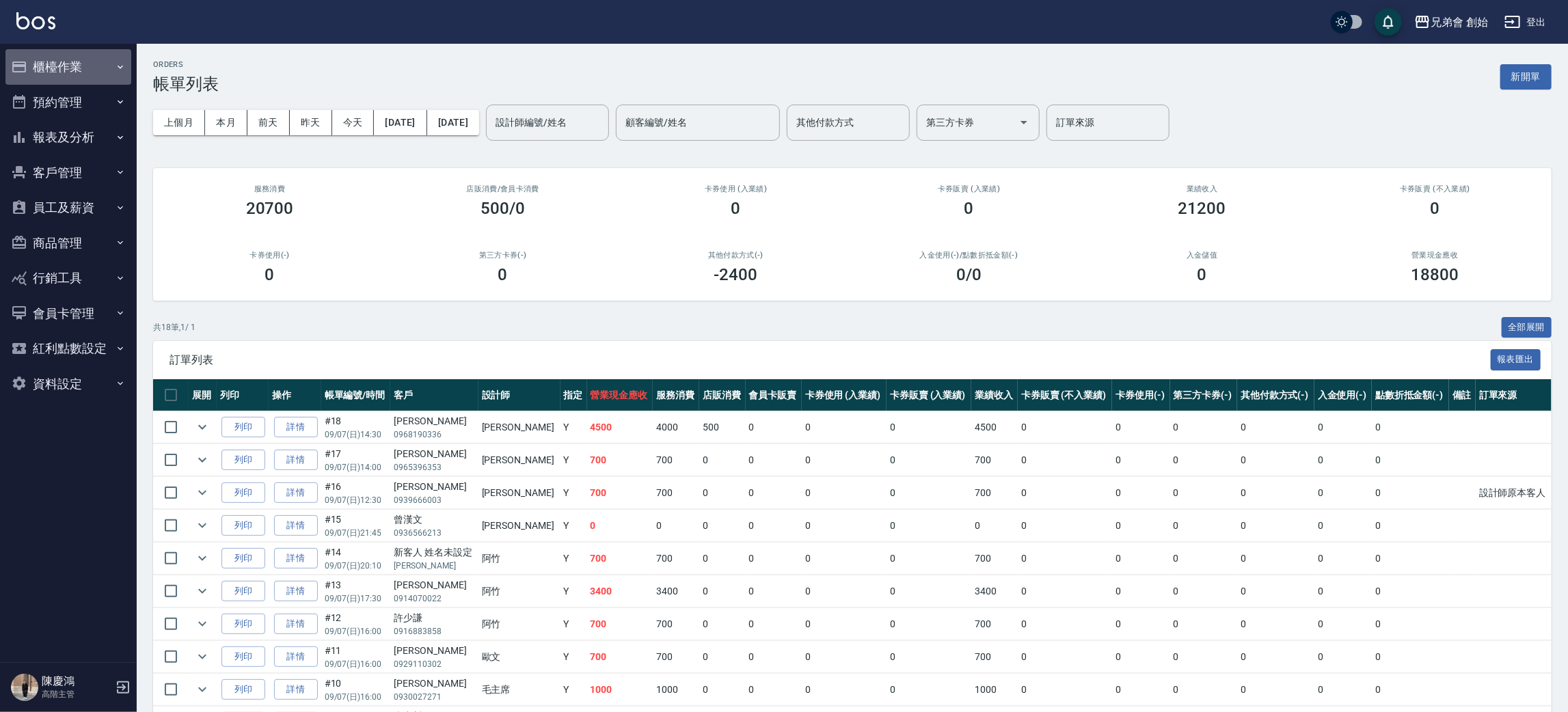
click at [74, 66] on button "櫃檯作業" at bounding box center [68, 66] width 126 height 35
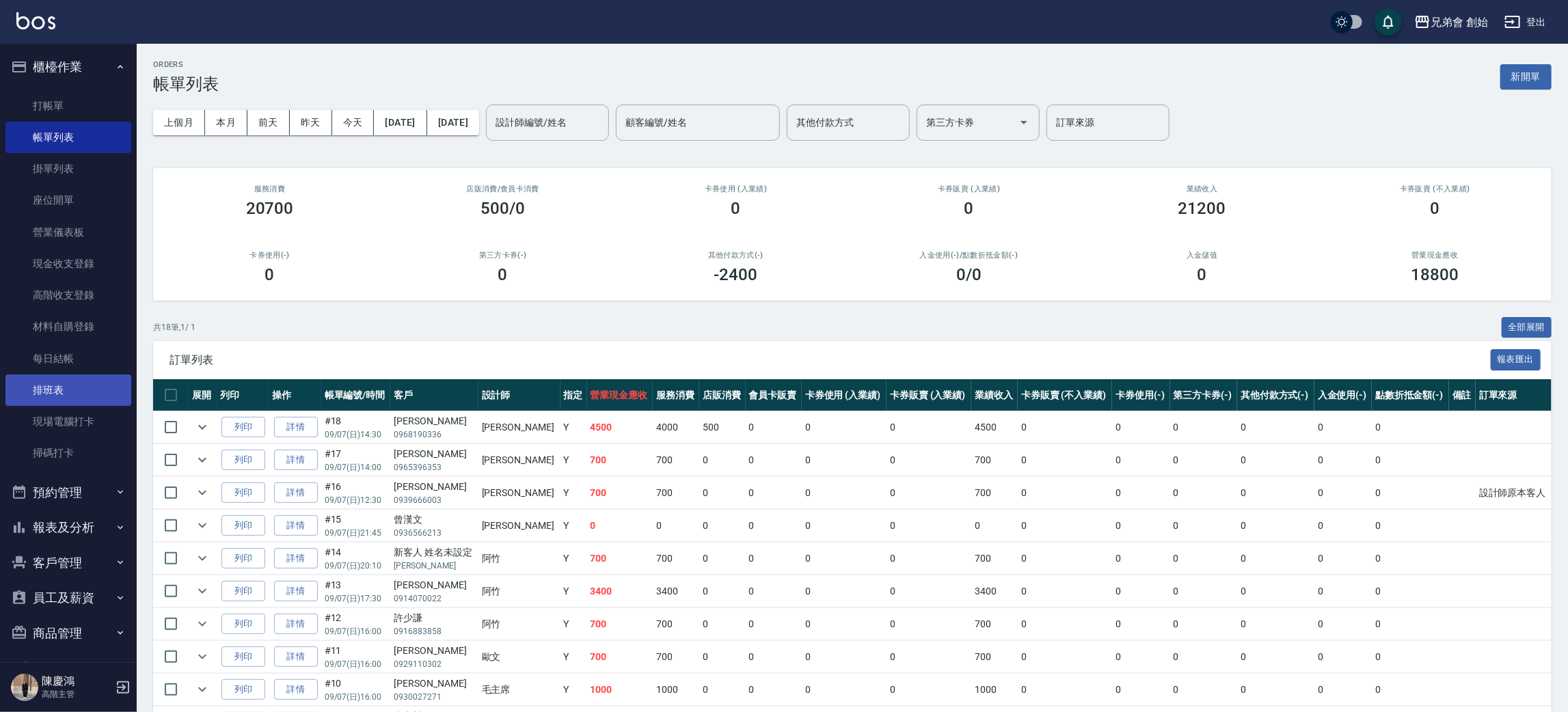
click at [66, 381] on link "排班表" at bounding box center [68, 390] width 126 height 32
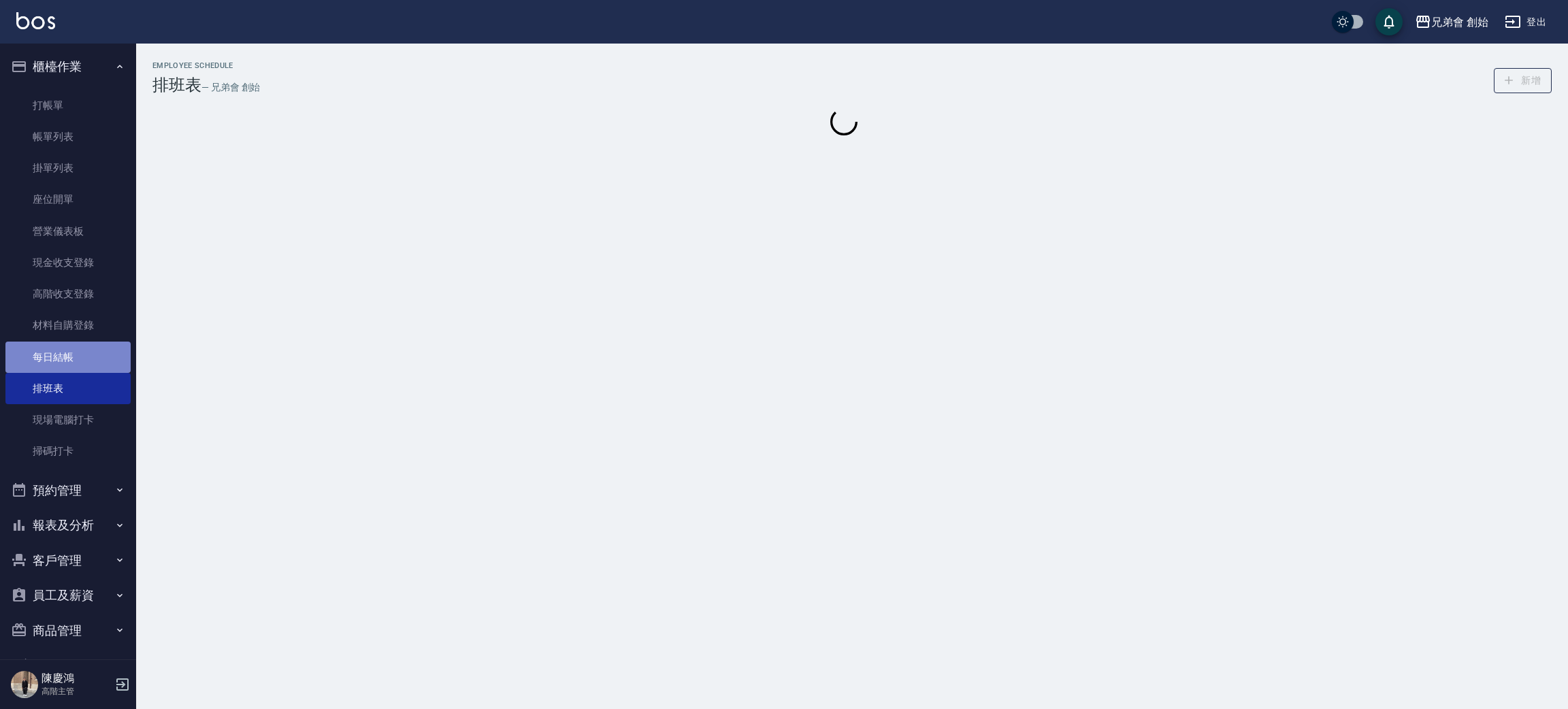
click at [72, 362] on link "每日結帳" at bounding box center [68, 357] width 125 height 32
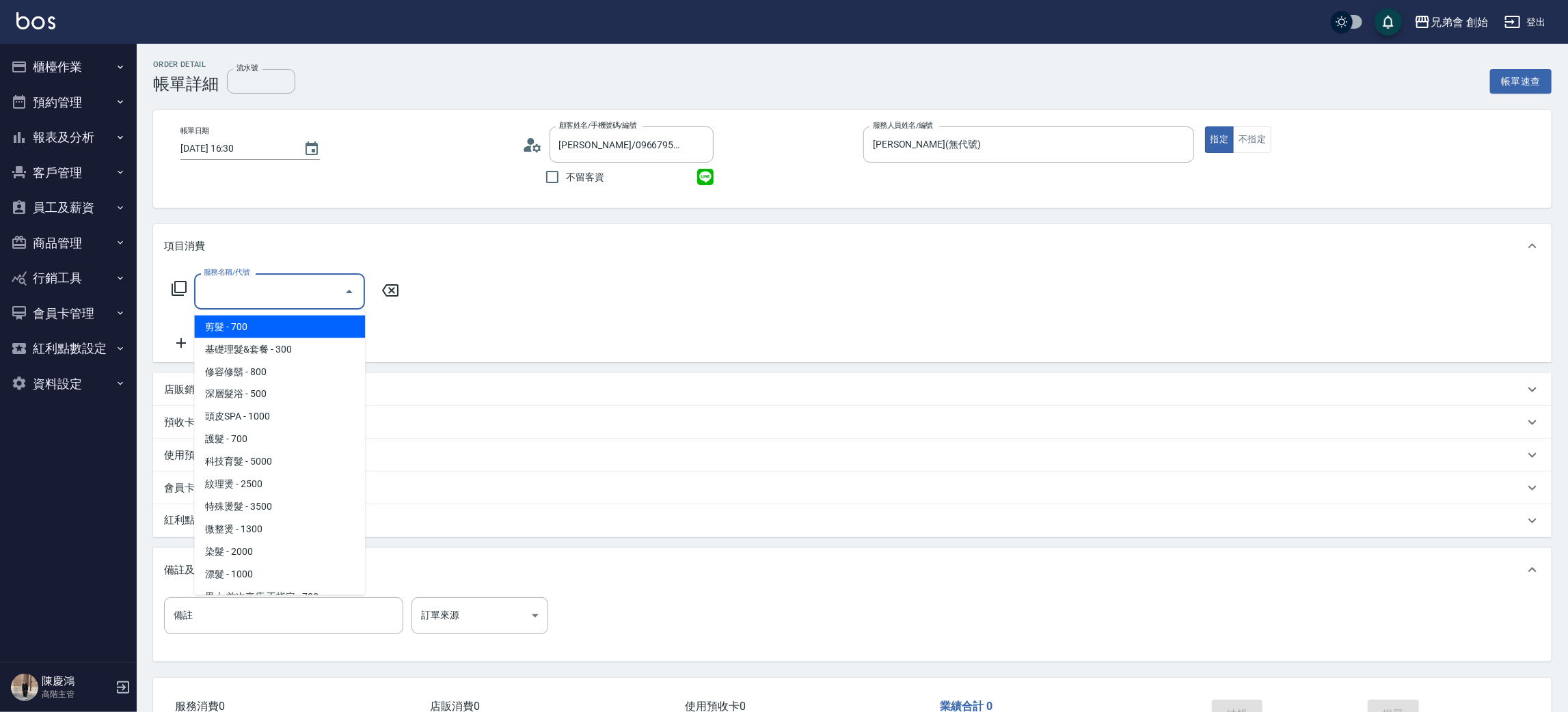
click at [251, 323] on span "剪髮 - 700" at bounding box center [279, 327] width 171 height 22
type input "剪髮(A01)"
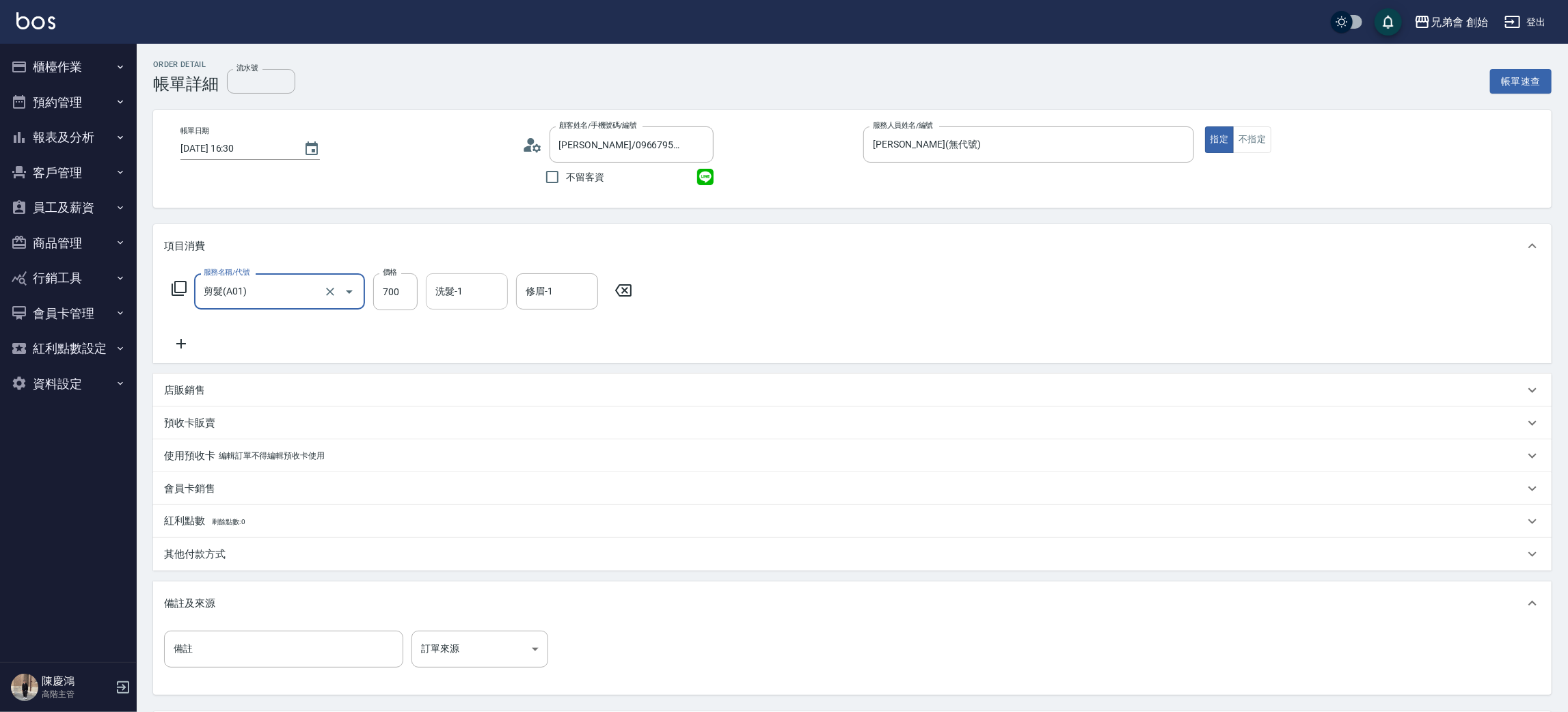
click at [483, 285] on input "洗髮-1" at bounding box center [467, 291] width 70 height 24
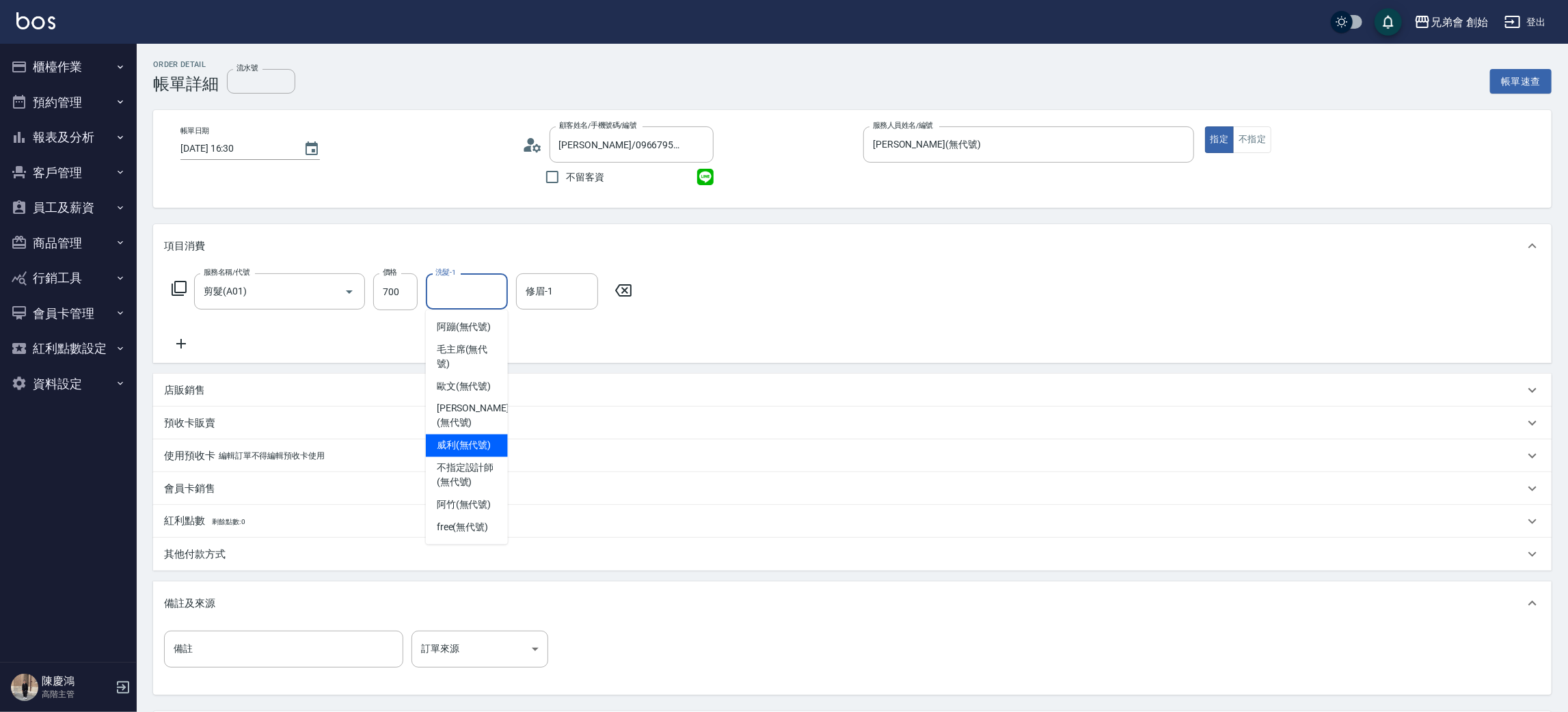
click at [741, 280] on div "服務名稱/代號 剪髮(A01) 服務名稱/代號 價格 700 價格 洗髮-1 洗髮-1 修眉-1 修眉-1" at bounding box center [853, 315] width 1399 height 95
click at [478, 270] on div "服務名稱/代號 剪髮(A01) 服務名稱/代號 價格 700 價格 洗髮-1 洗髮-1 修眉-1 修眉-1" at bounding box center [853, 315] width 1399 height 95
click at [454, 290] on input "洗髮-1" at bounding box center [467, 291] width 70 height 24
click at [471, 521] on span "free (無代號)" at bounding box center [463, 528] width 52 height 14
type input "free(無代號)"
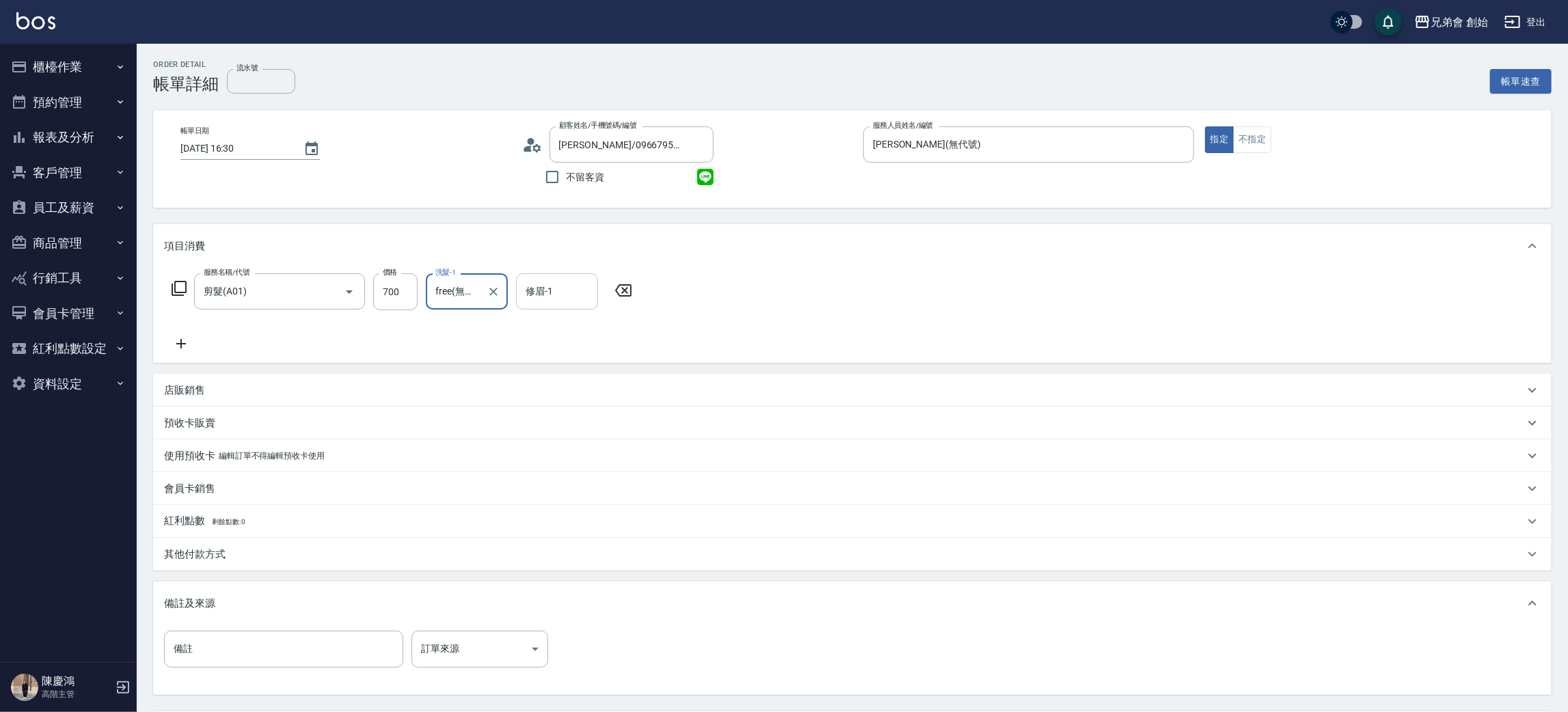
click at [546, 297] on input "修眉-1" at bounding box center [557, 291] width 70 height 24
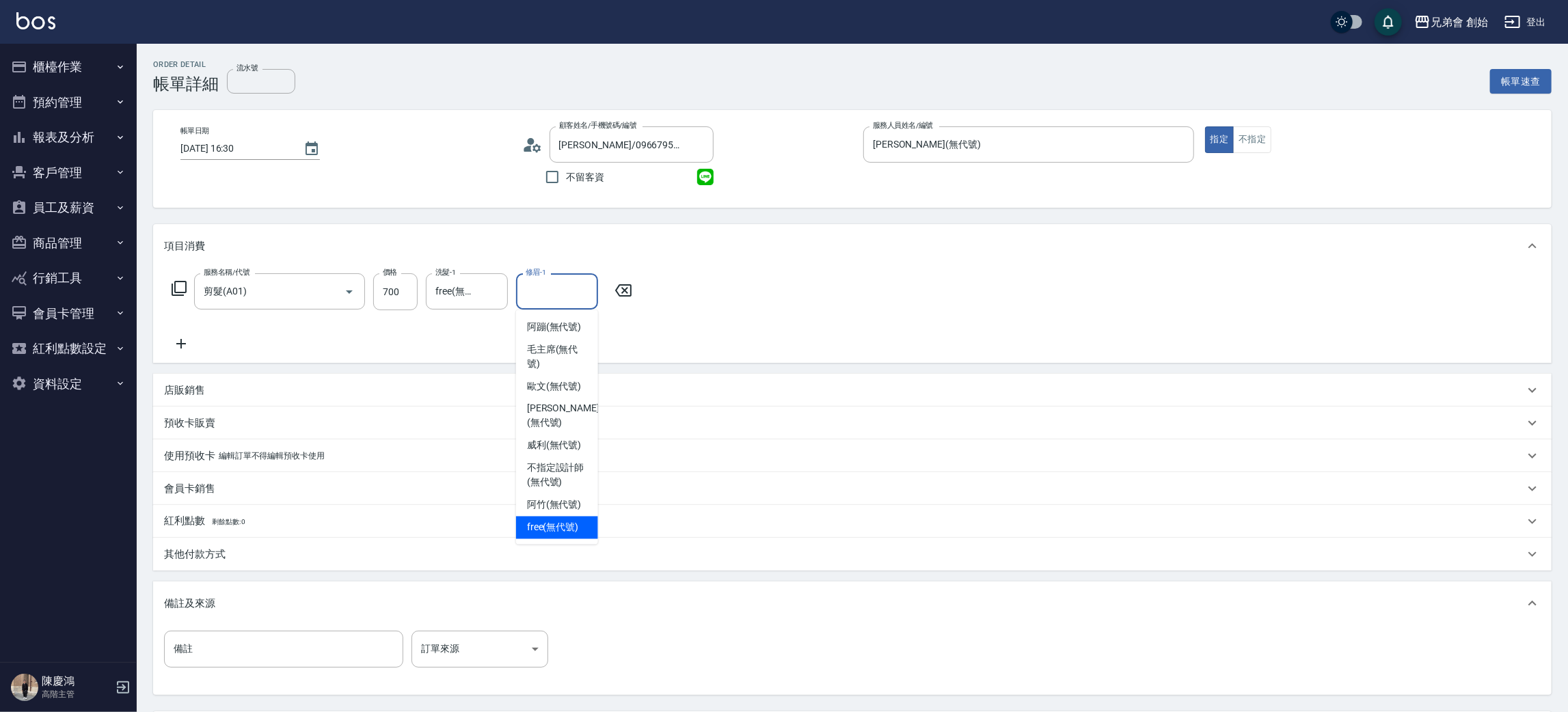
click at [549, 532] on div "紅利點數 剩餘點數: 0" at bounding box center [853, 521] width 1399 height 33
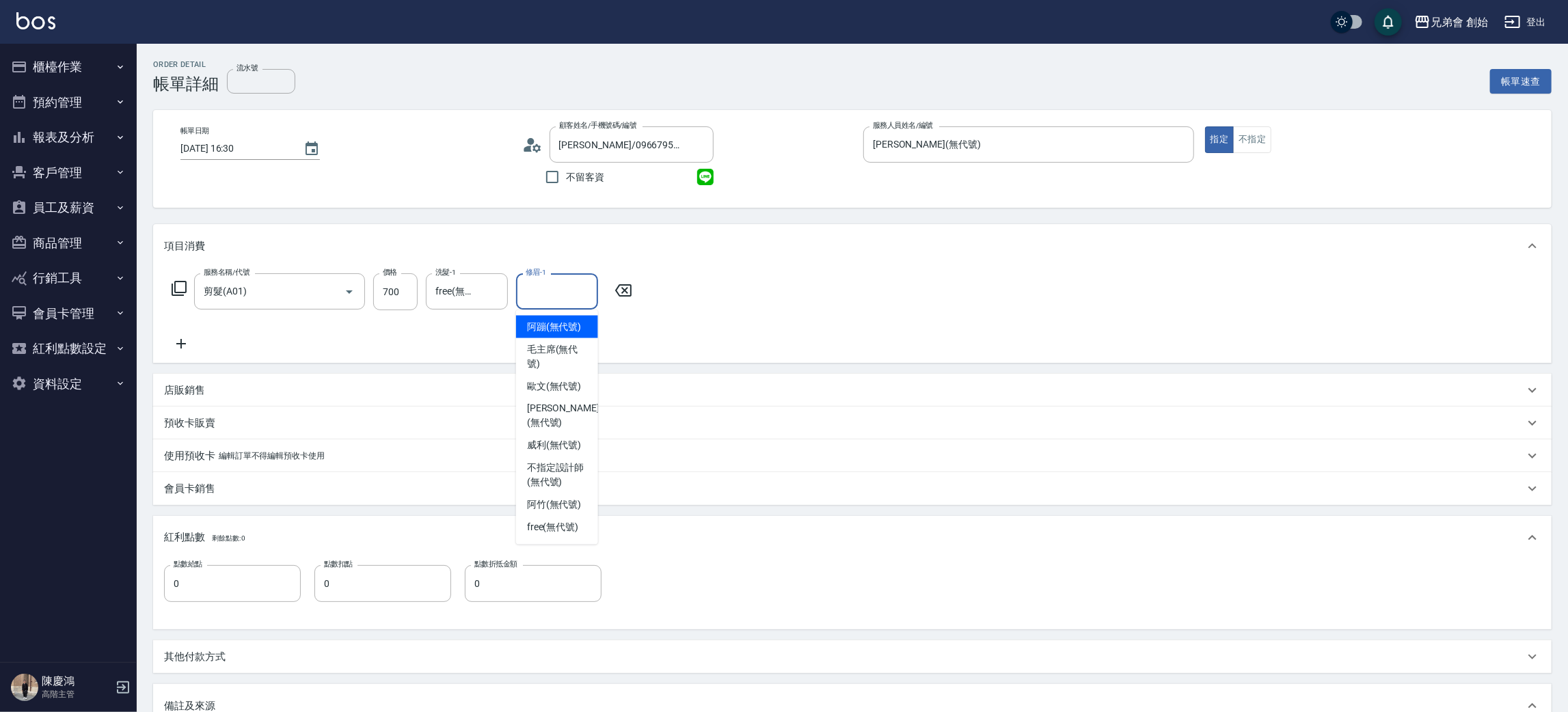
click at [546, 285] on input "修眉-1" at bounding box center [557, 291] width 70 height 24
click at [553, 523] on div "free (無代號)" at bounding box center [557, 528] width 82 height 22
type input "free(無代號)"
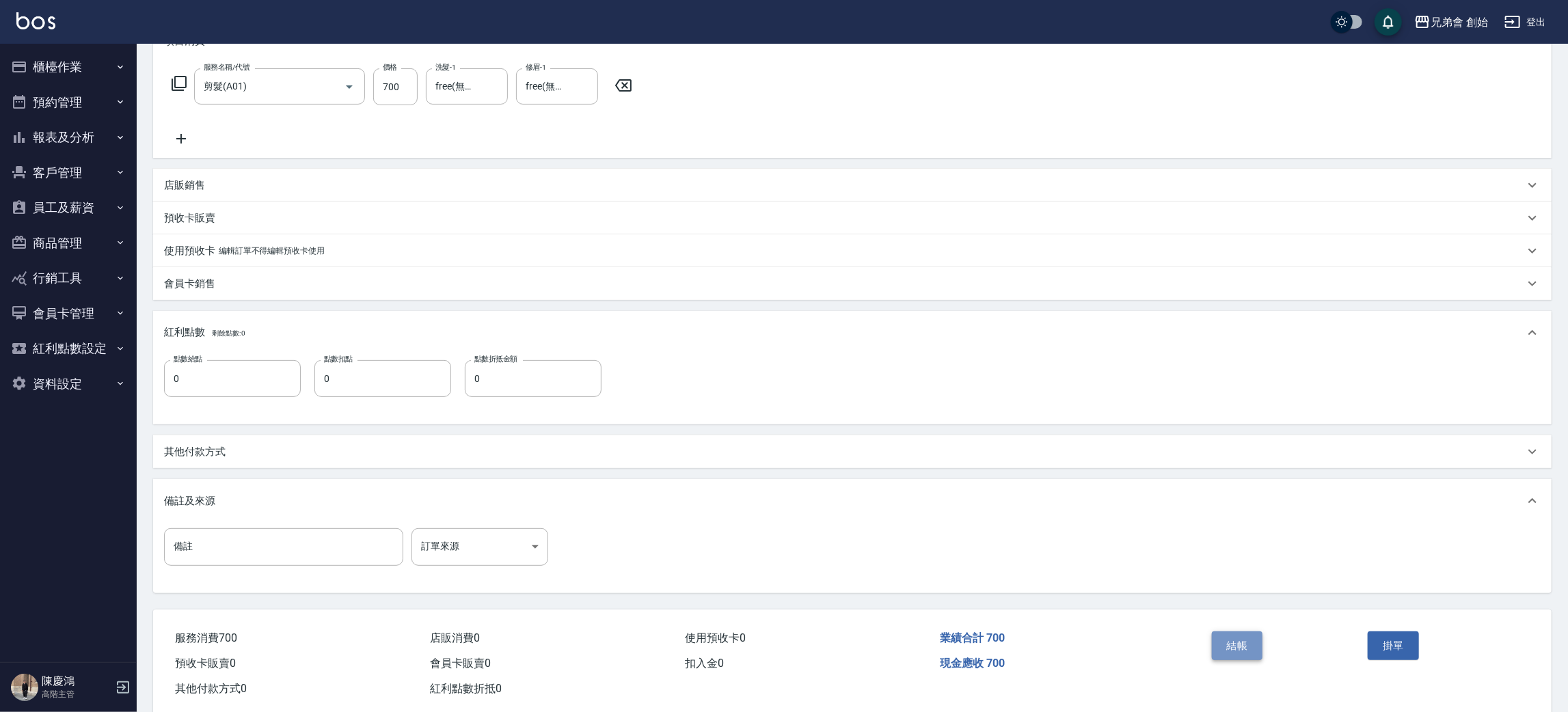
click at [1243, 638] on button "結帳" at bounding box center [1237, 646] width 51 height 29
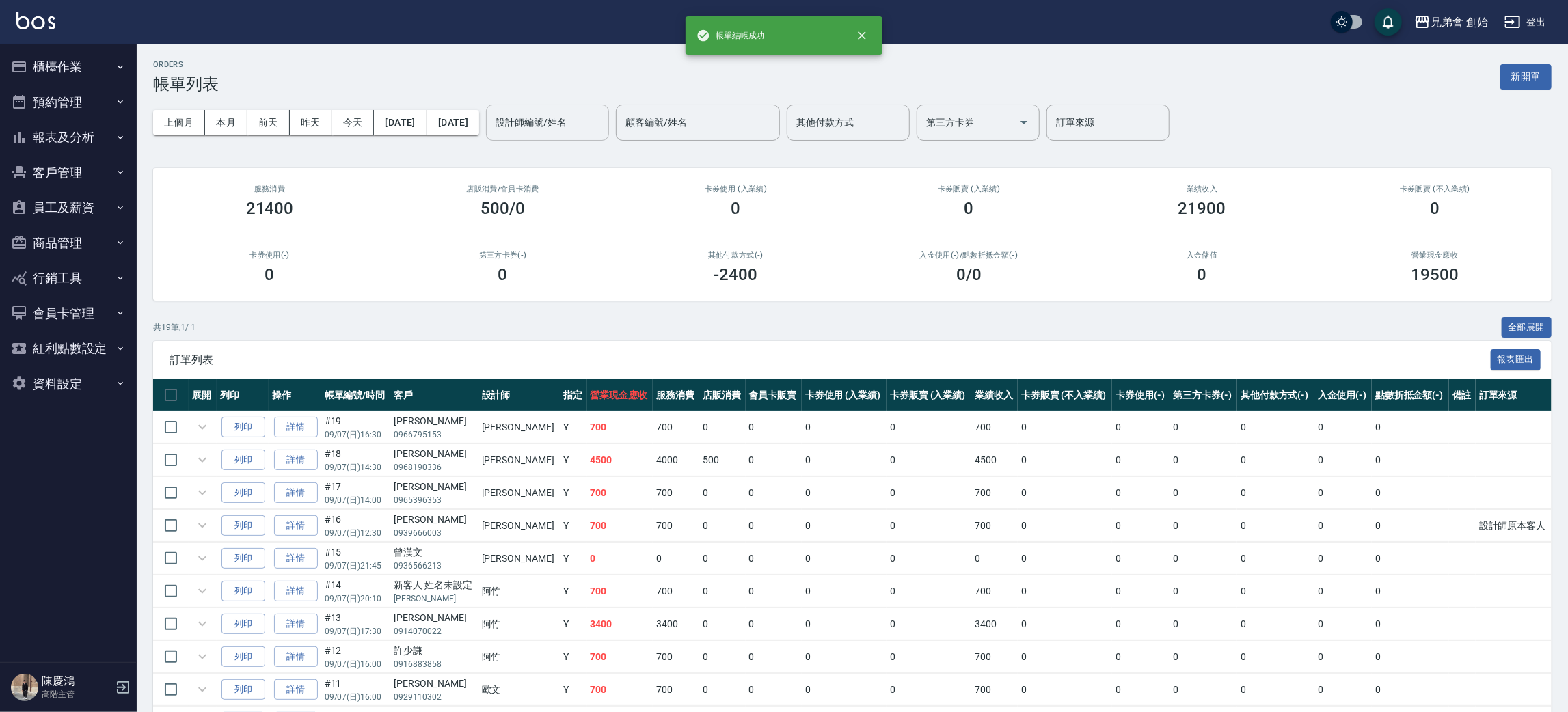
click at [577, 112] on input "設計師編號/姓名" at bounding box center [547, 122] width 111 height 24
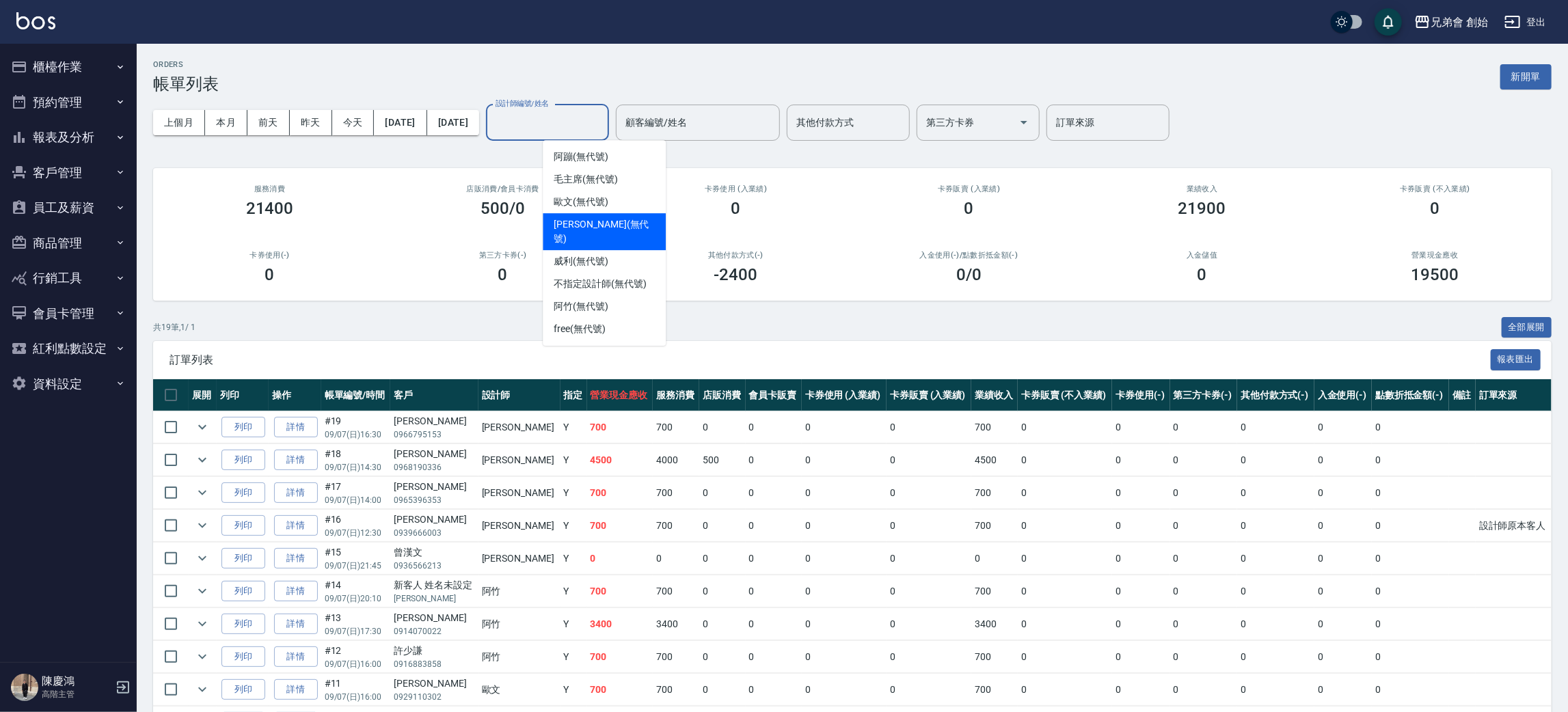
click at [593, 222] on span "[PERSON_NAME] (無代號)" at bounding box center [604, 232] width 101 height 29
type input "[PERSON_NAME](無代號)"
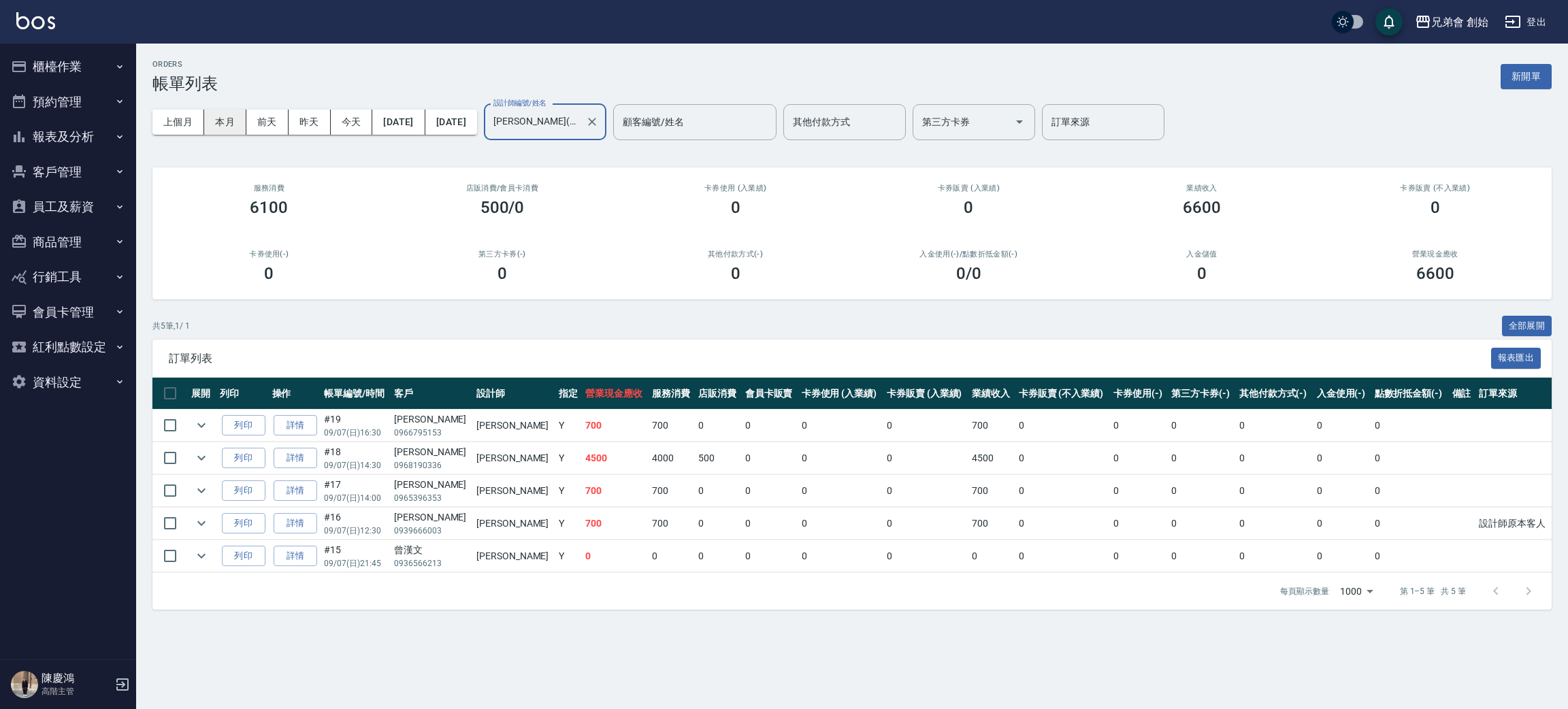
click at [222, 128] on button "本月" at bounding box center [225, 122] width 42 height 25
